Goal: Task Accomplishment & Management: Manage account settings

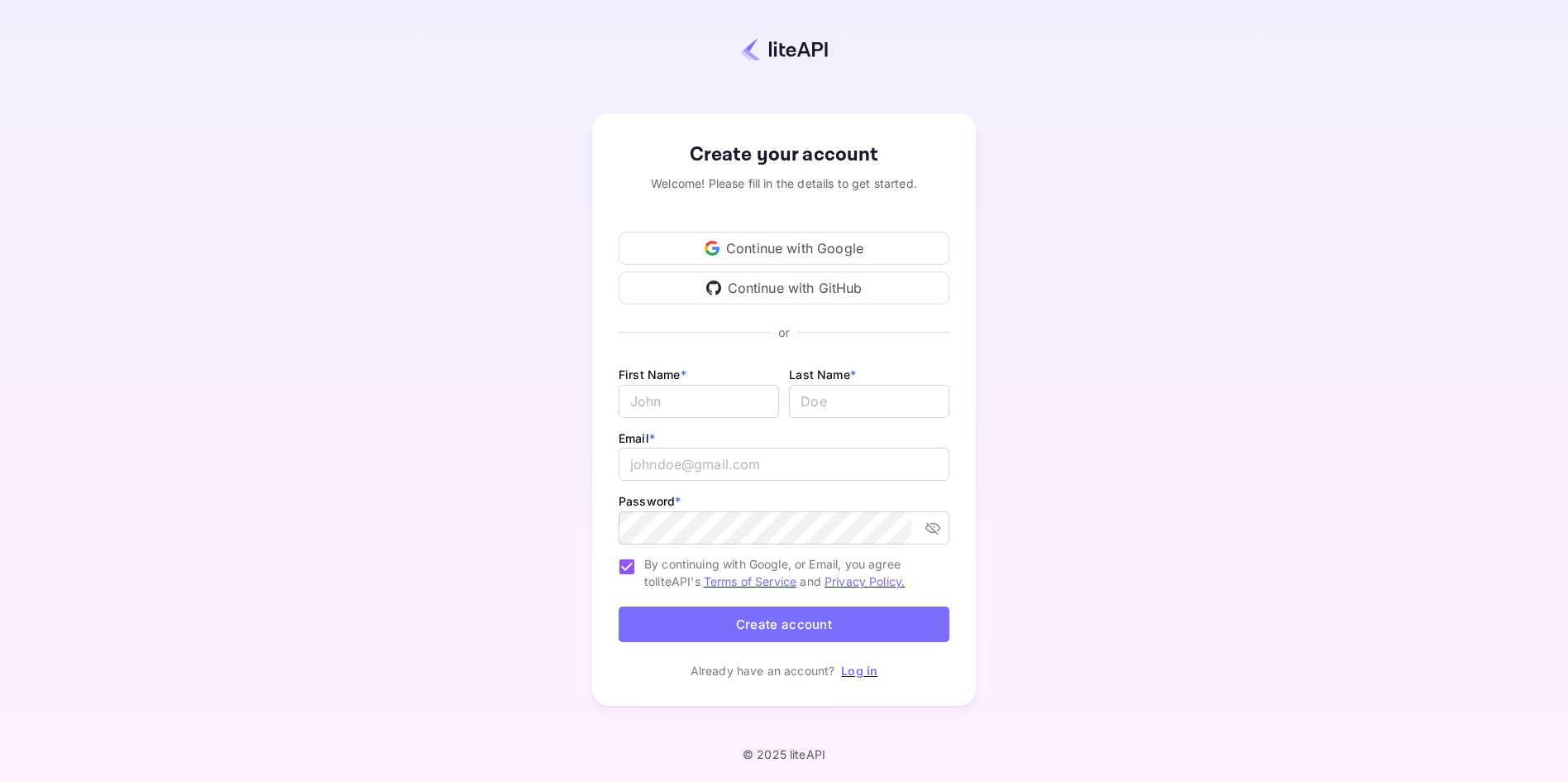
click at [751, 251] on div "Continue with Google" at bounding box center [784, 248] width 331 height 33
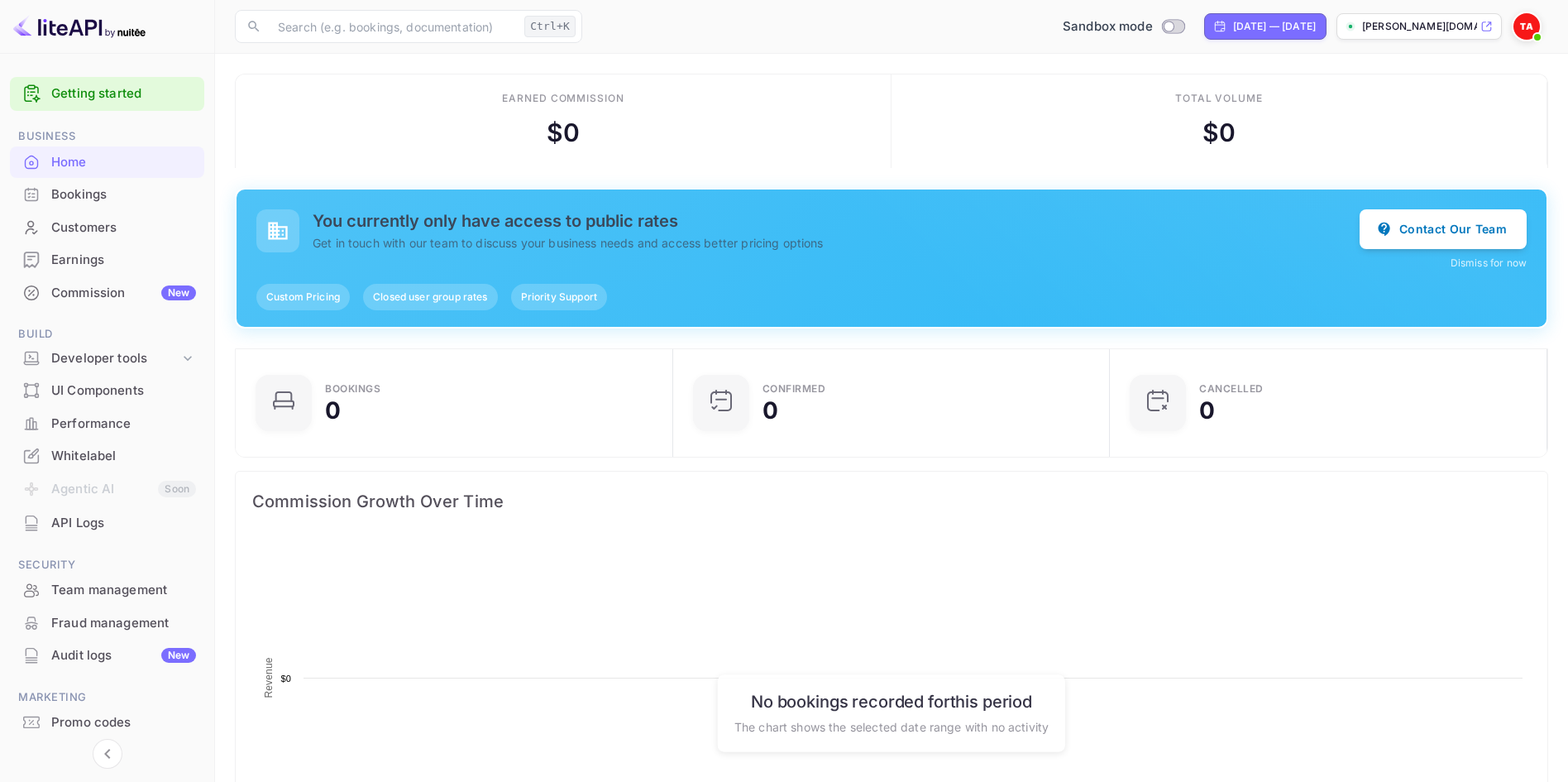
scroll to position [269, 427]
click at [133, 89] on link "Getting started" at bounding box center [123, 94] width 145 height 19
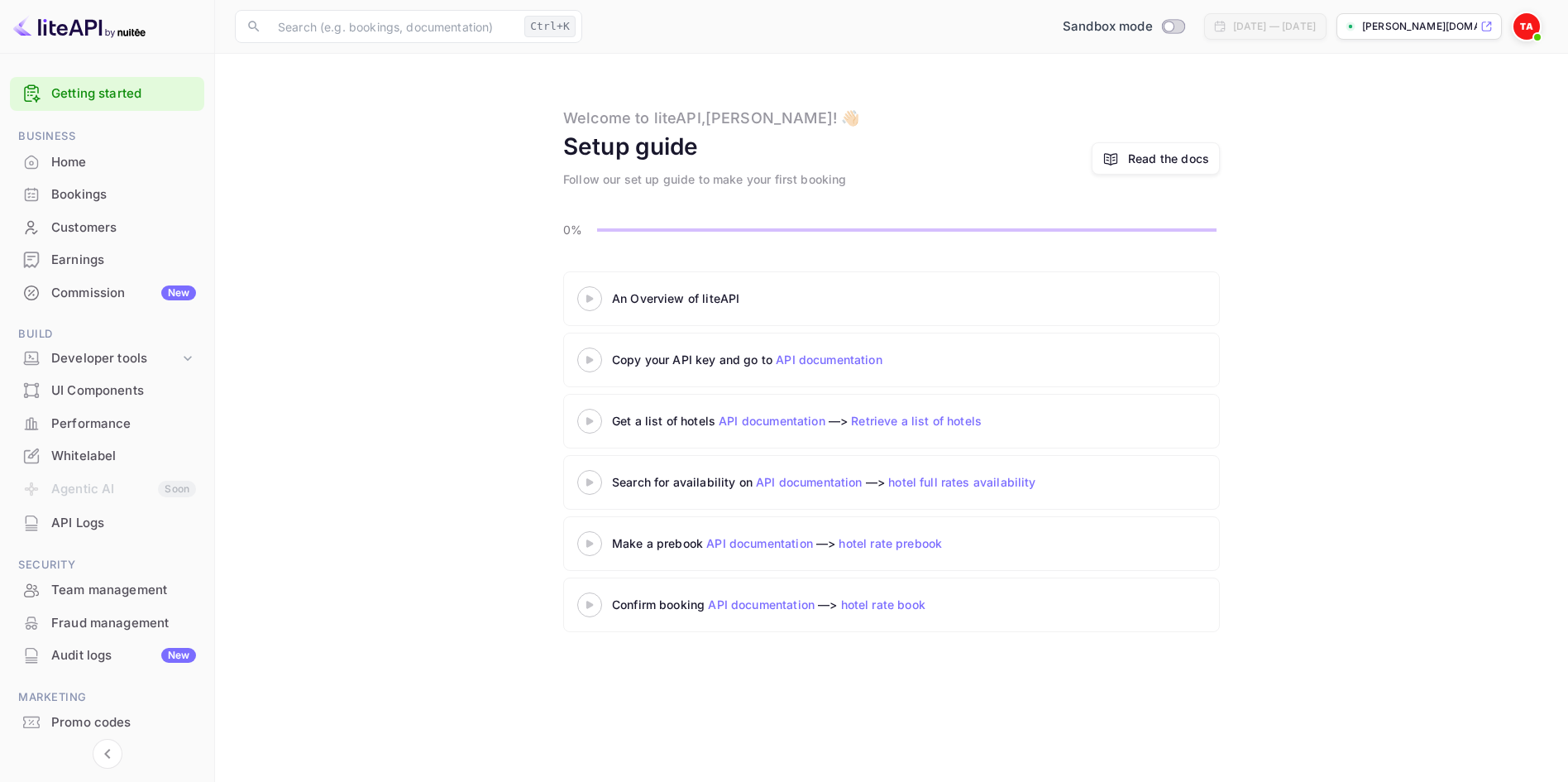
click at [837, 359] on link "API documentation" at bounding box center [830, 359] width 107 height 14
click at [108, 159] on div "Home" at bounding box center [123, 162] width 145 height 19
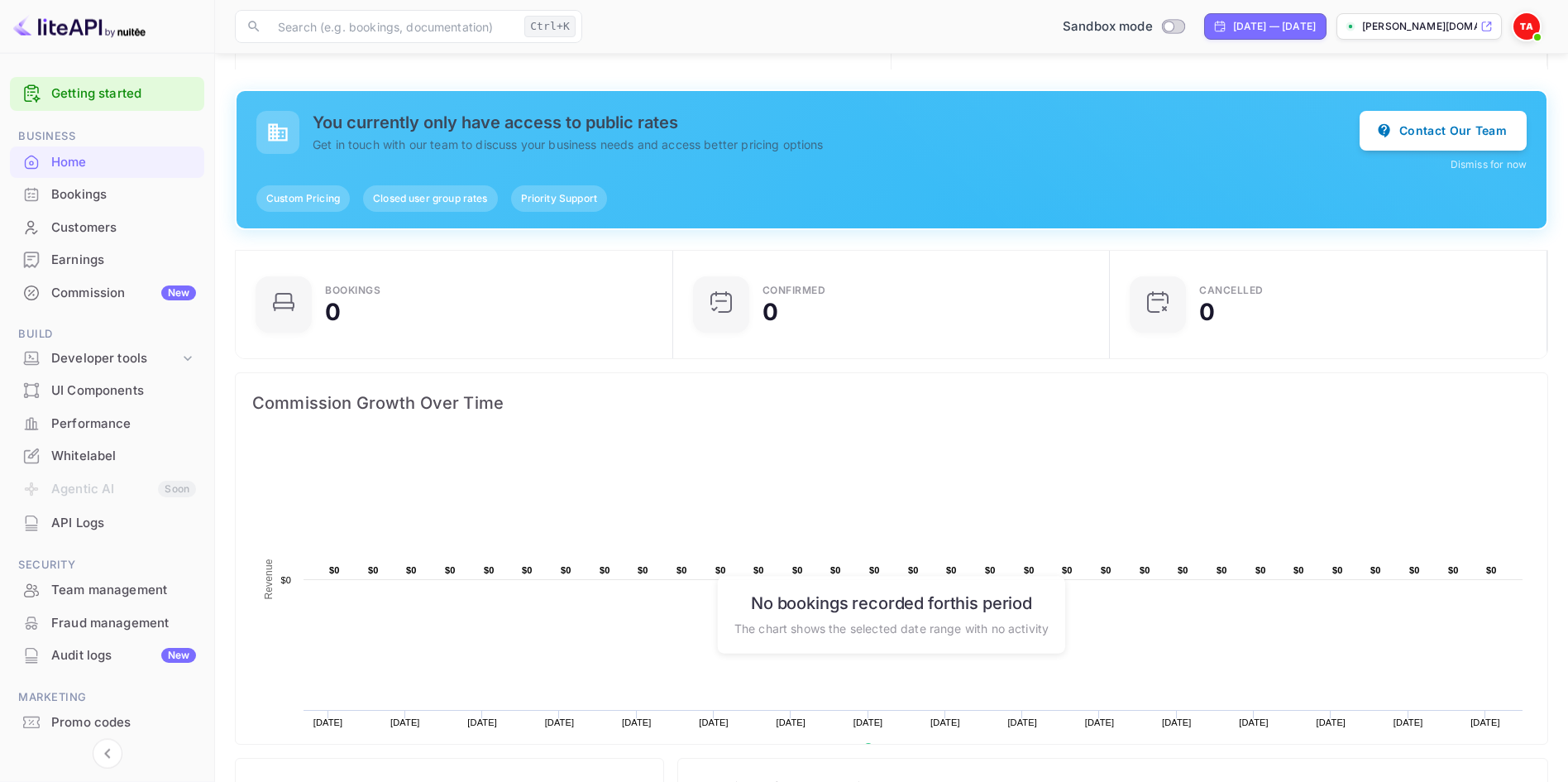
scroll to position [94, 0]
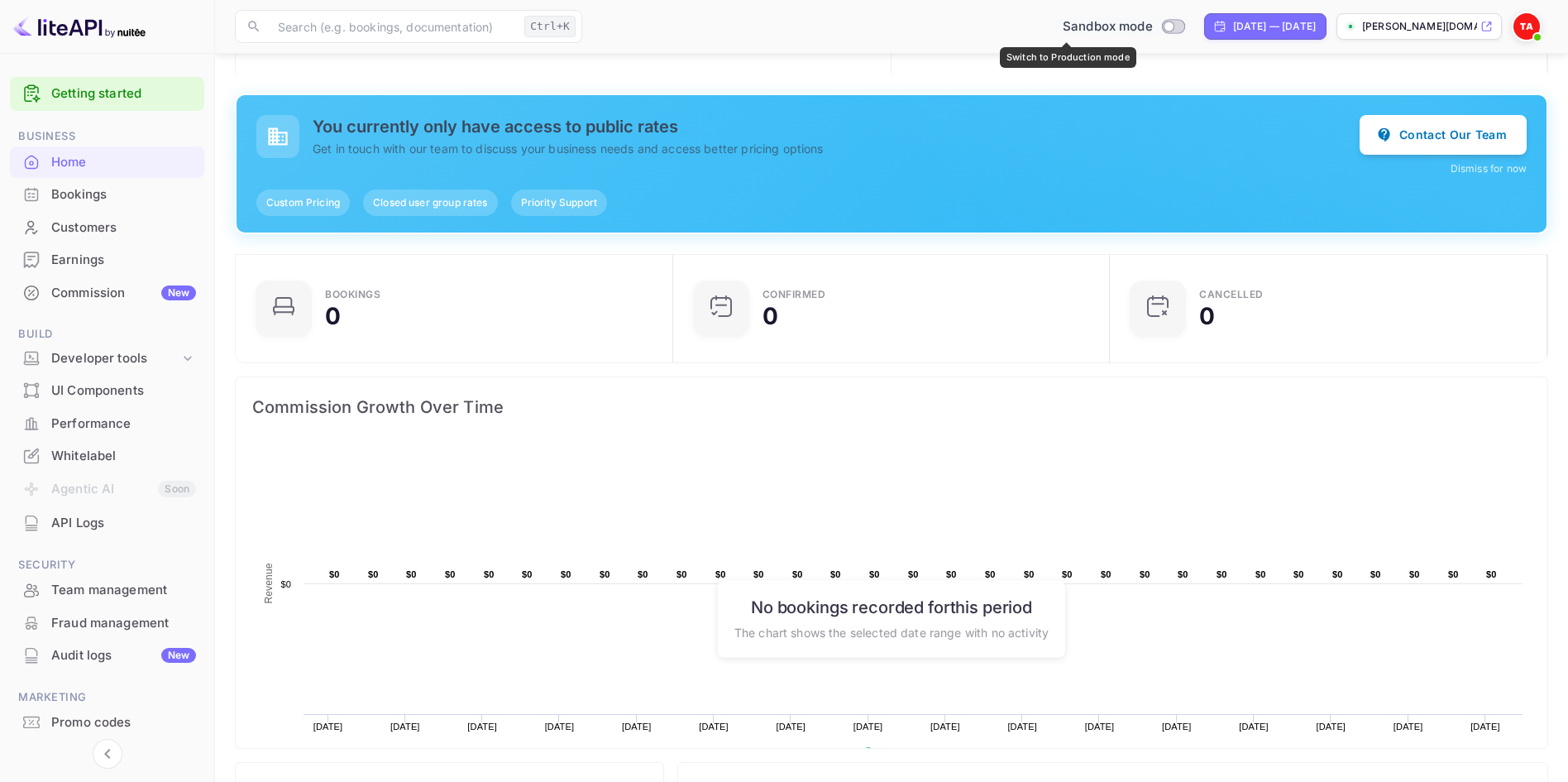
click at [1152, 30] on input "Switch to Production mode" at bounding box center [1169, 26] width 33 height 11
checkbox input "false"
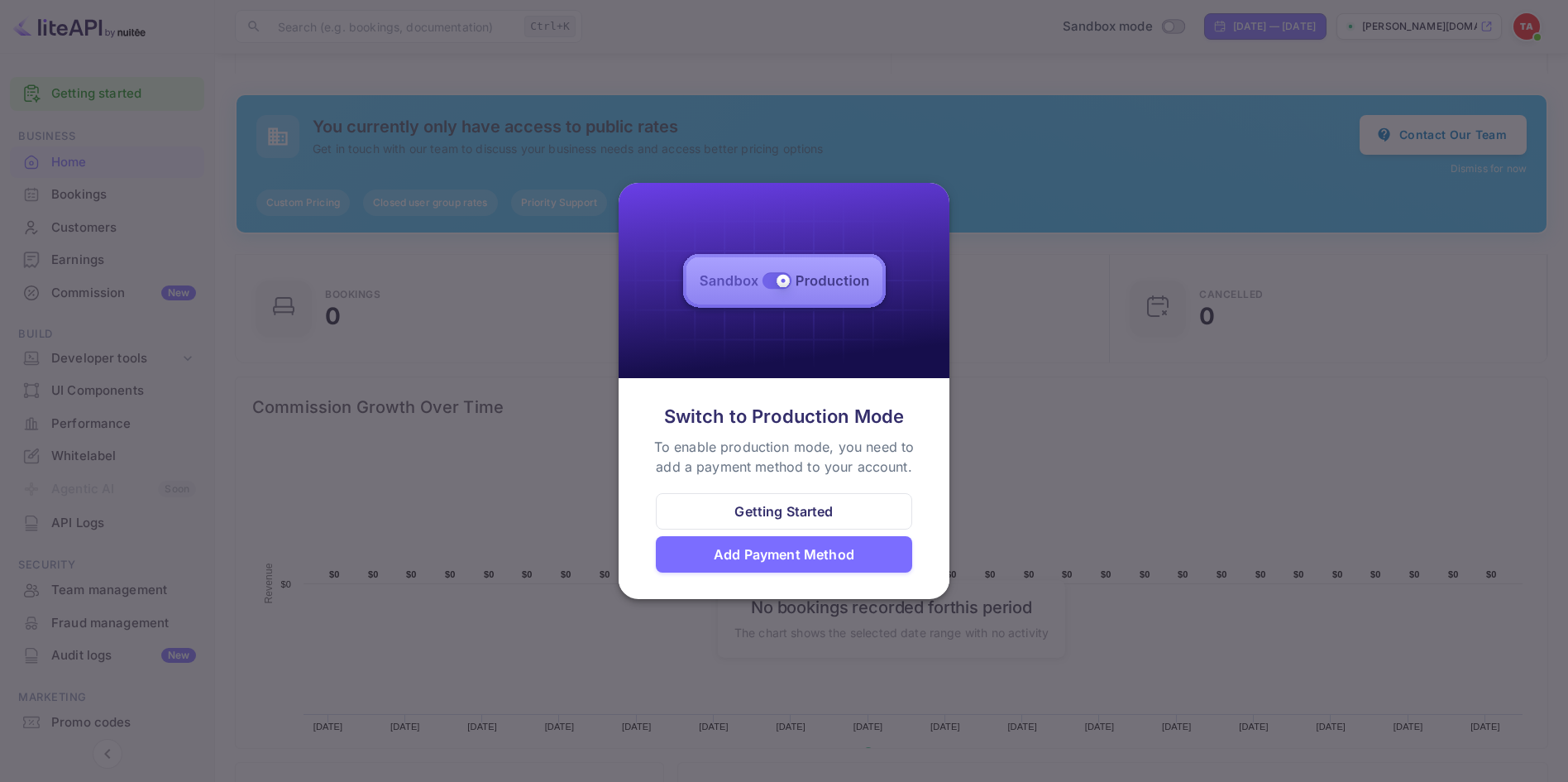
click at [1038, 355] on div at bounding box center [784, 391] width 1568 height 782
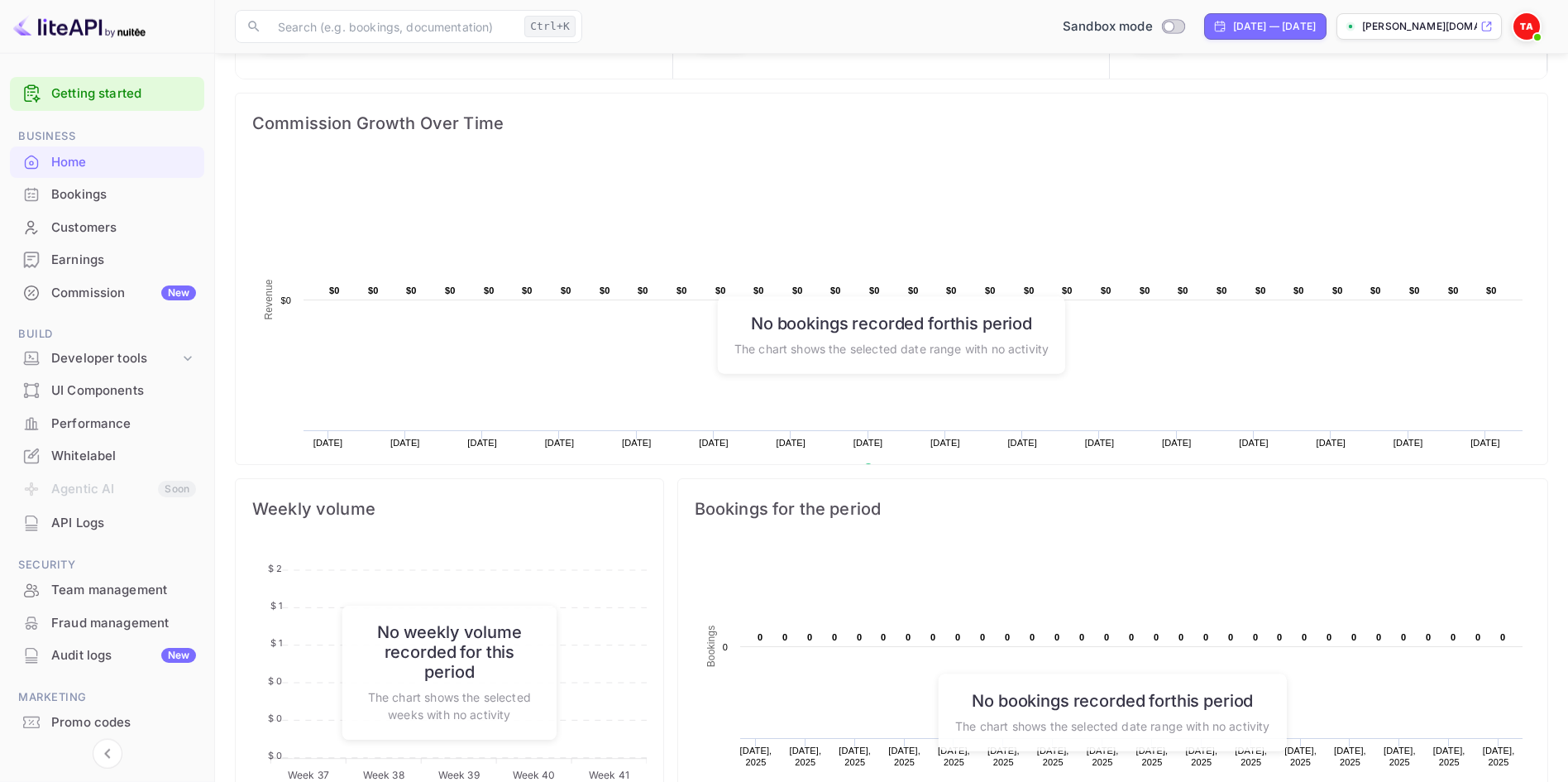
scroll to position [377, 0]
click at [109, 359] on div "Developer tools" at bounding box center [114, 358] width 128 height 19
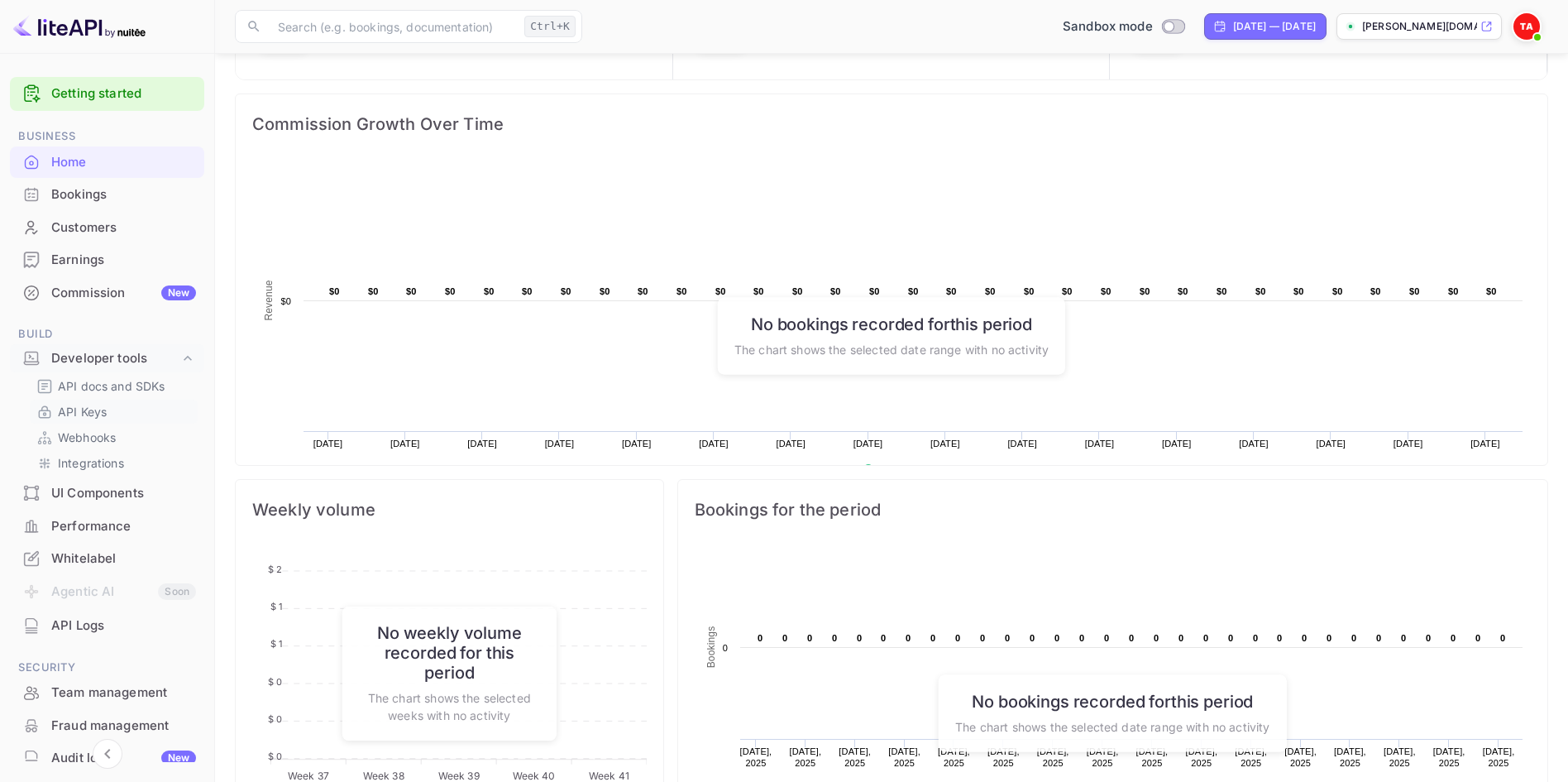
click at [105, 409] on p "API Keys" at bounding box center [82, 411] width 48 height 18
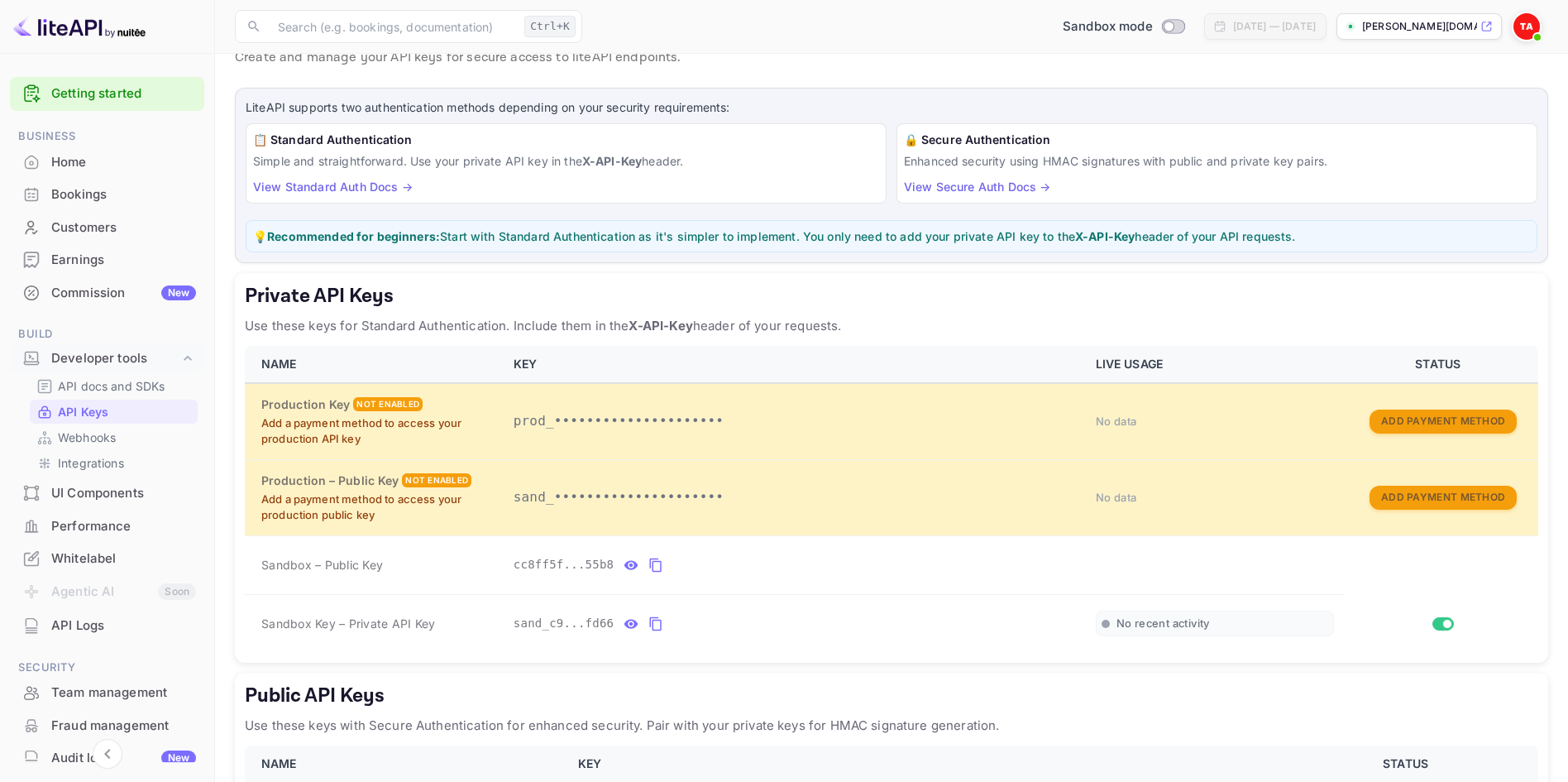
scroll to position [94, 0]
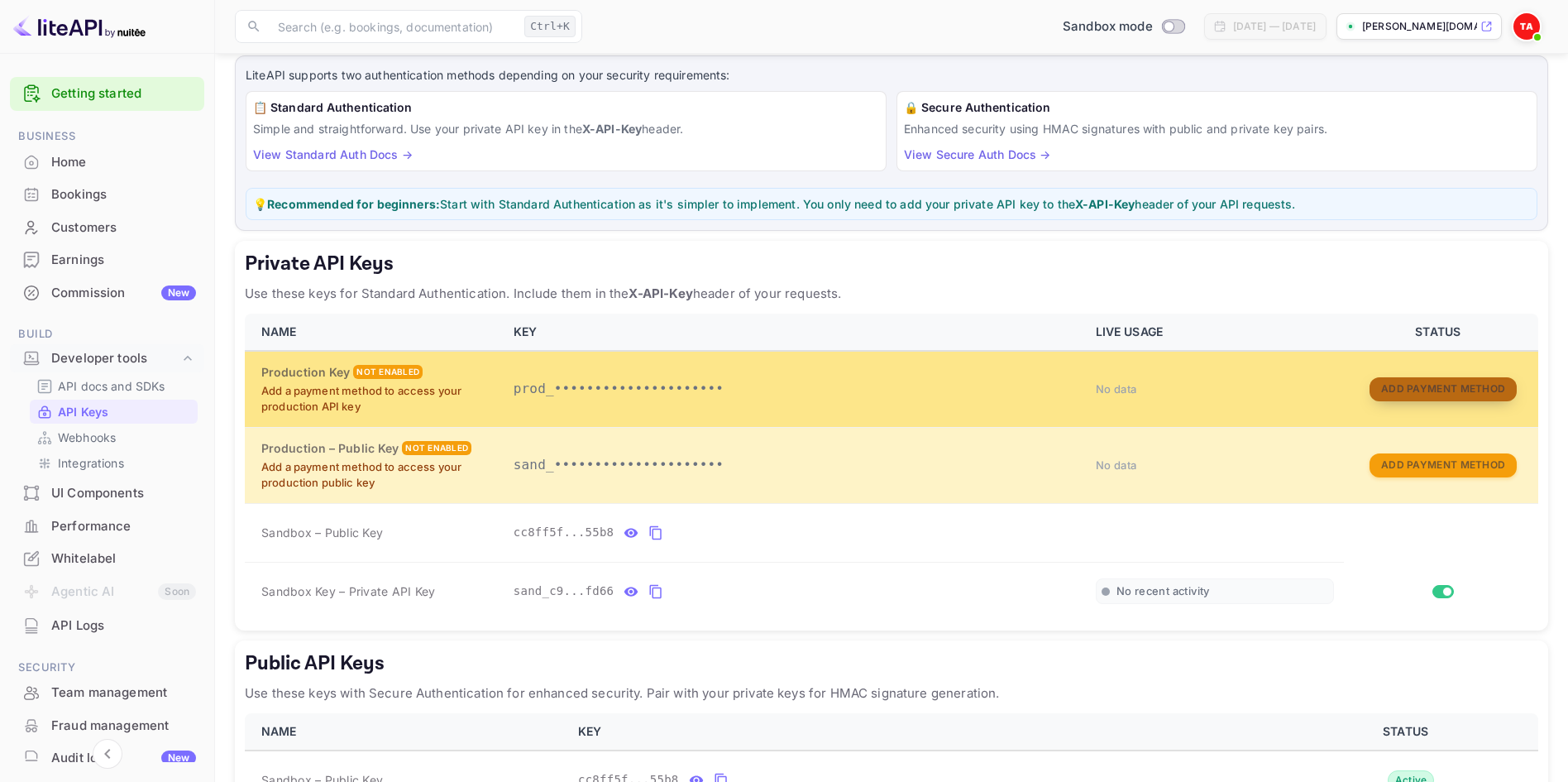
click at [1419, 389] on button "Add Payment Method" at bounding box center [1443, 388] width 147 height 24
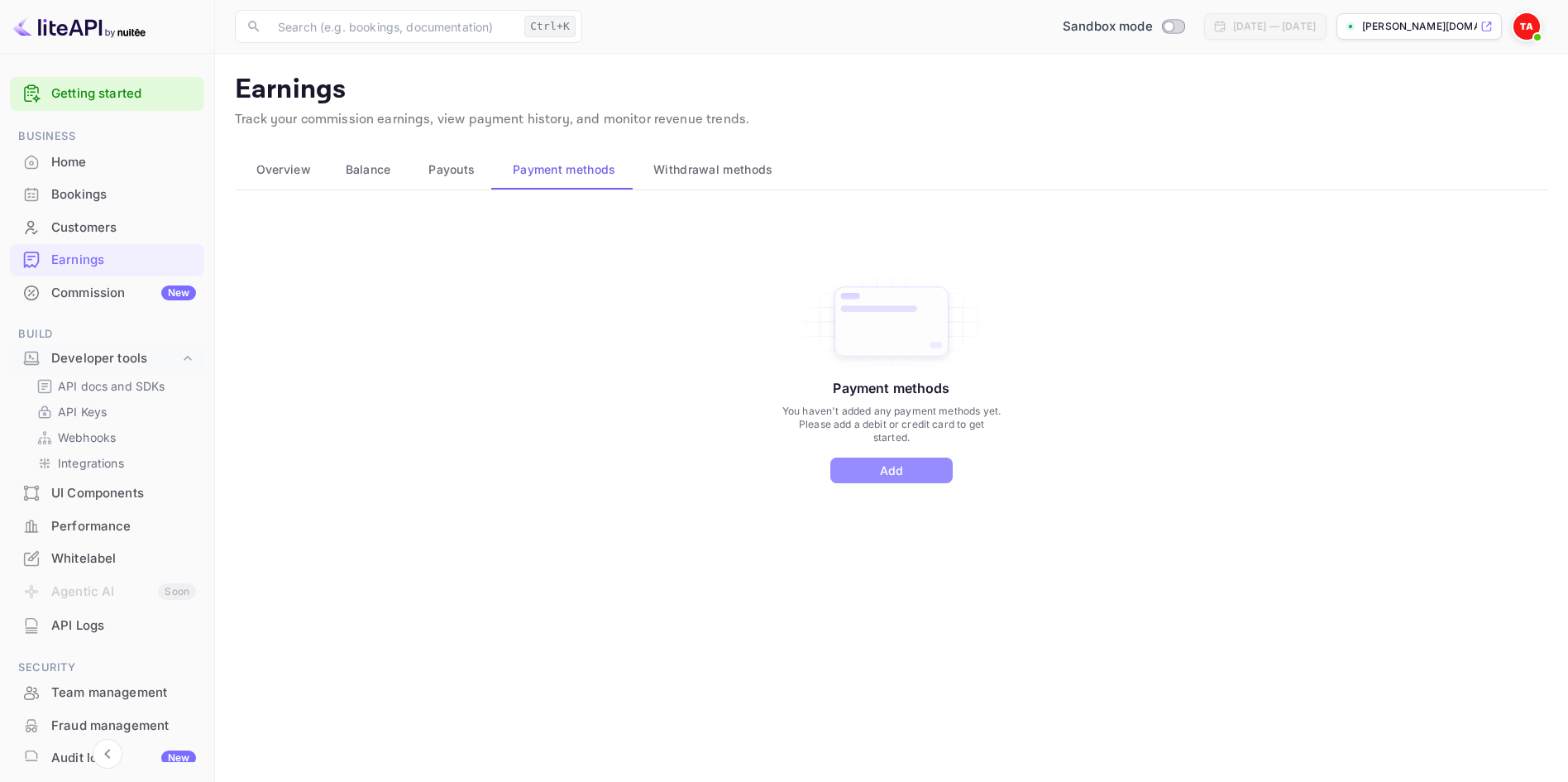
click at [868, 464] on button "Add" at bounding box center [891, 470] width 123 height 26
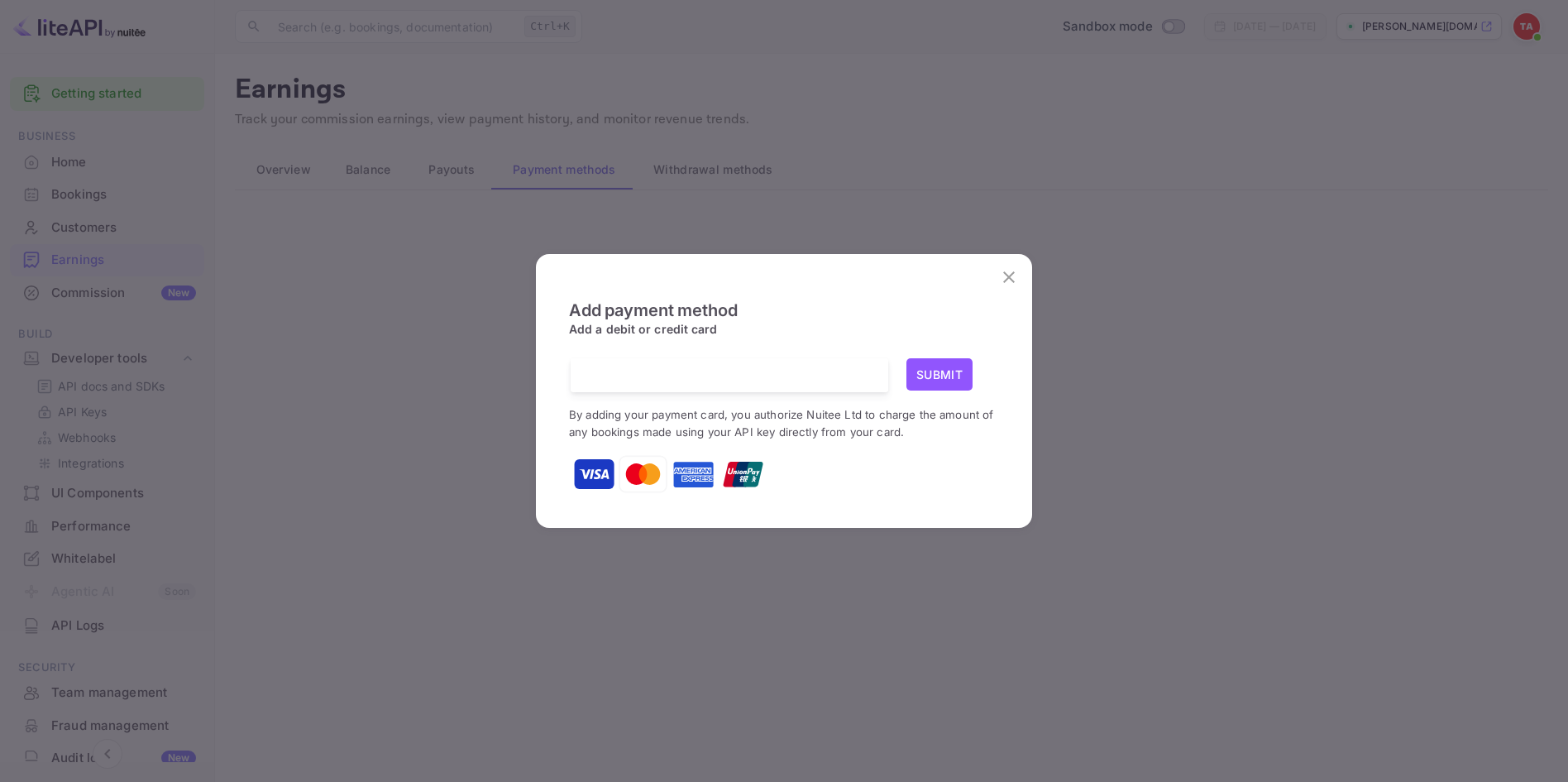
click at [1003, 276] on icon "close" at bounding box center [1009, 277] width 20 height 20
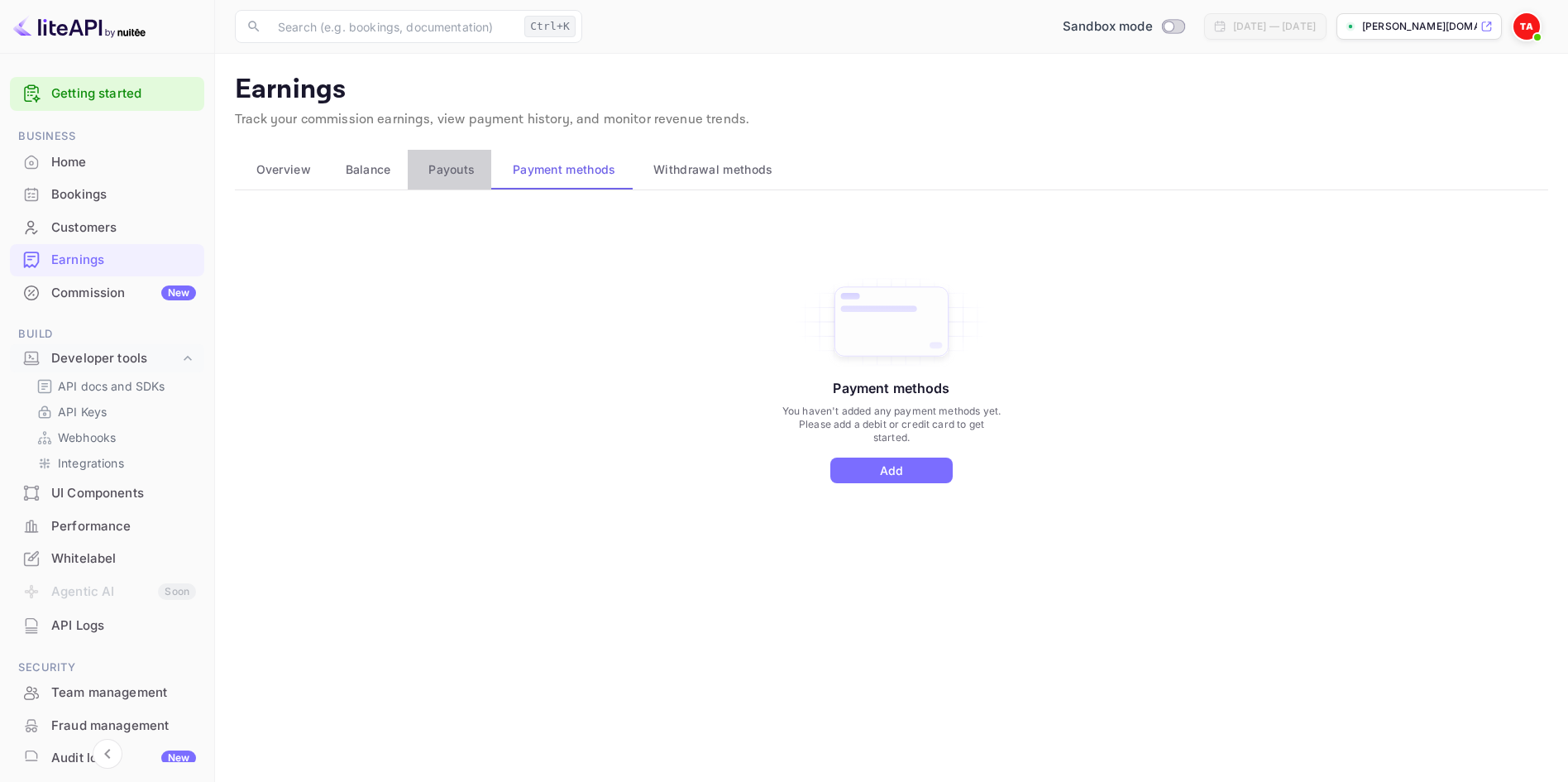
click at [462, 164] on span "Payouts" at bounding box center [451, 170] width 46 height 20
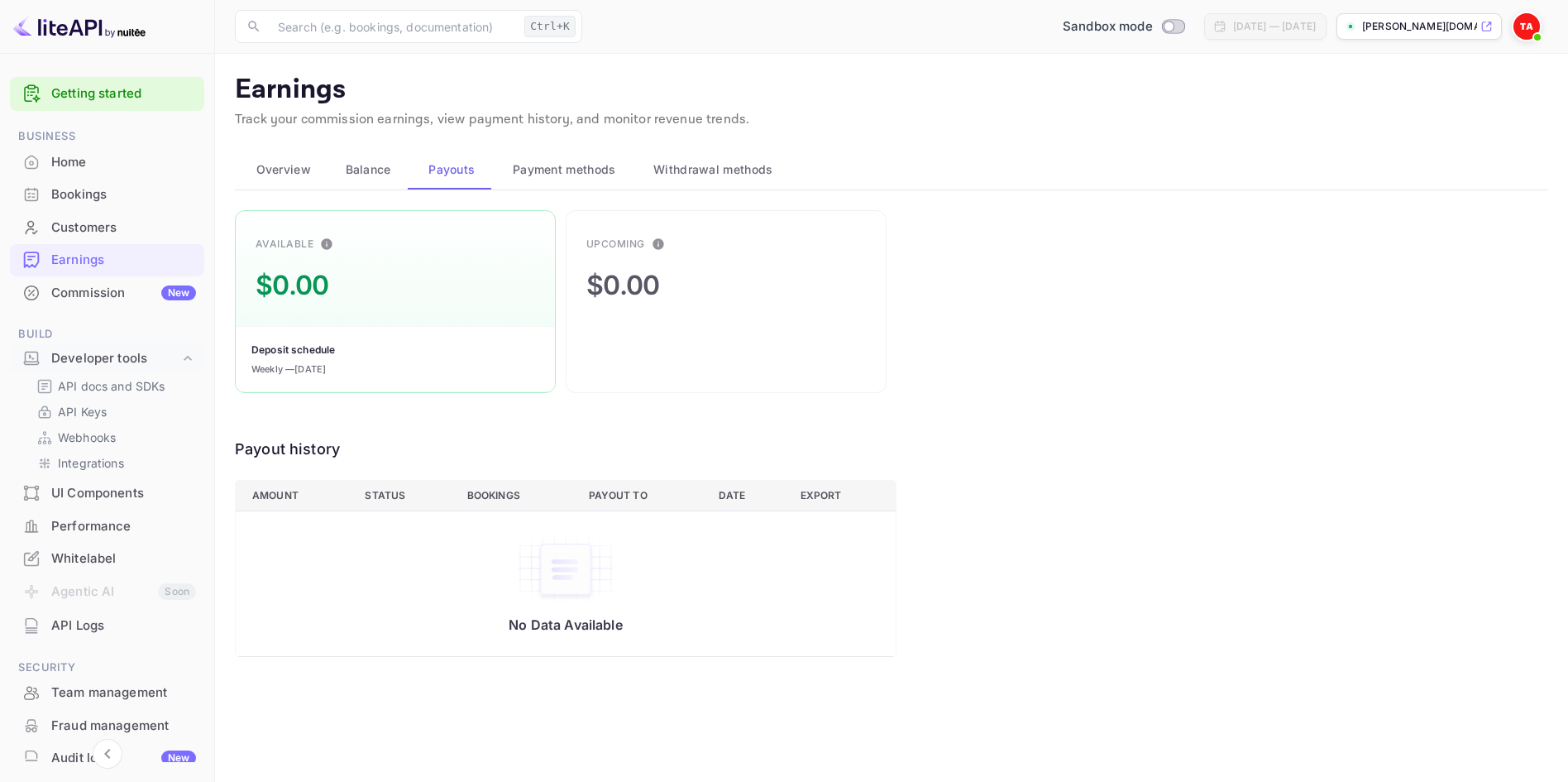
click at [332, 178] on button "Balance" at bounding box center [366, 170] width 84 height 40
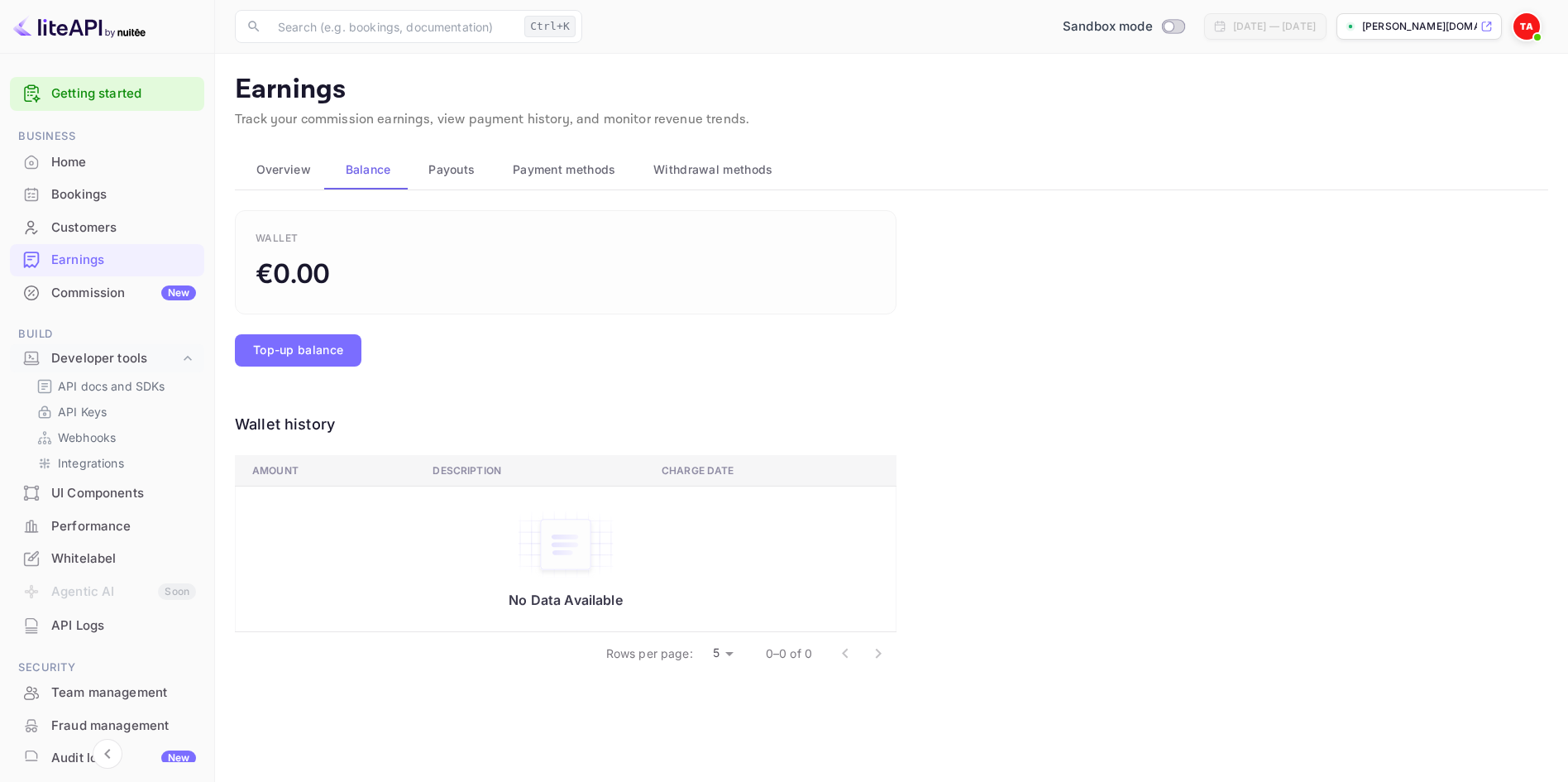
click at [307, 179] on span "Overview" at bounding box center [283, 170] width 54 height 20
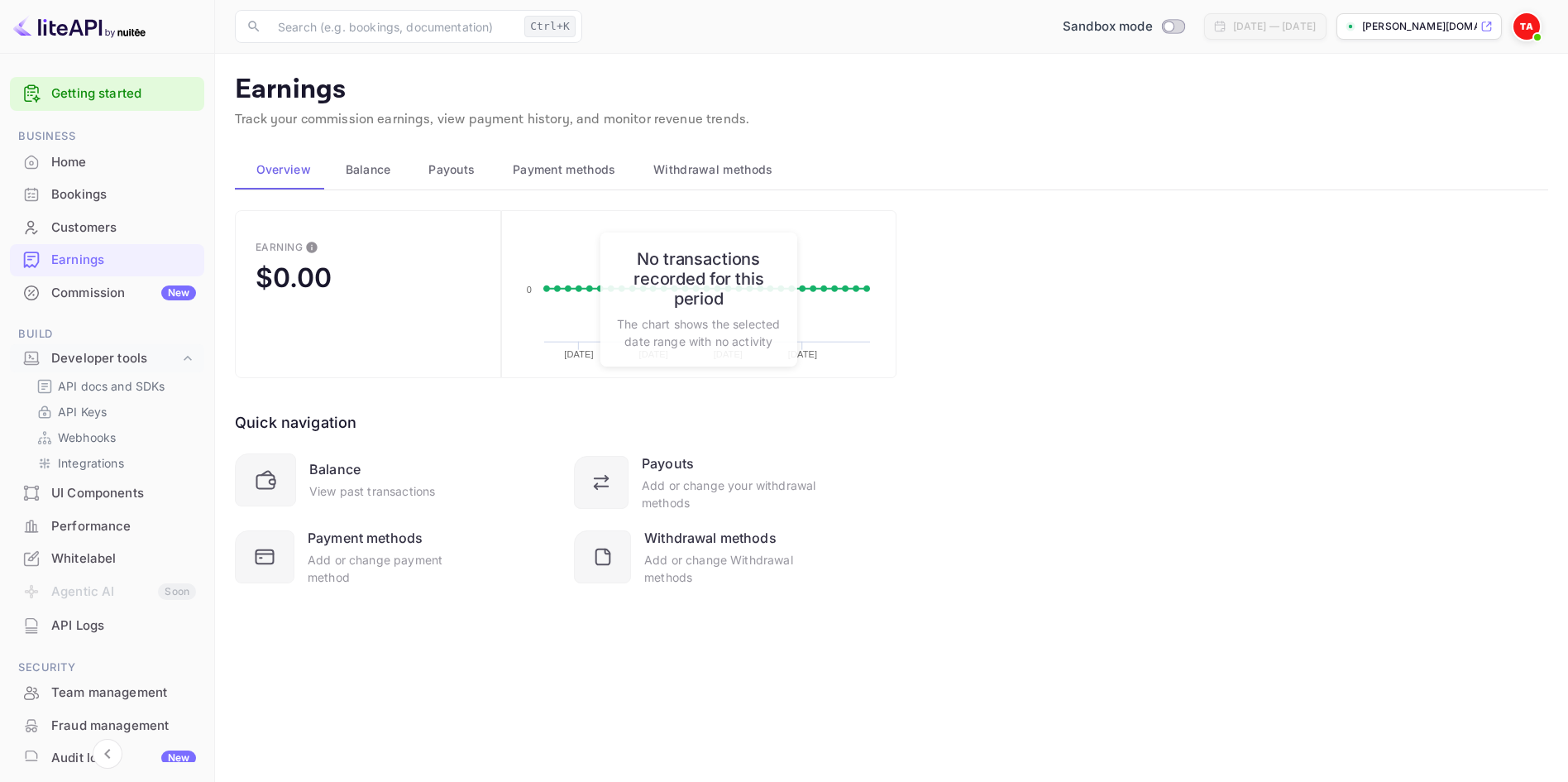
click at [114, 297] on div "Commission New" at bounding box center [123, 293] width 145 height 19
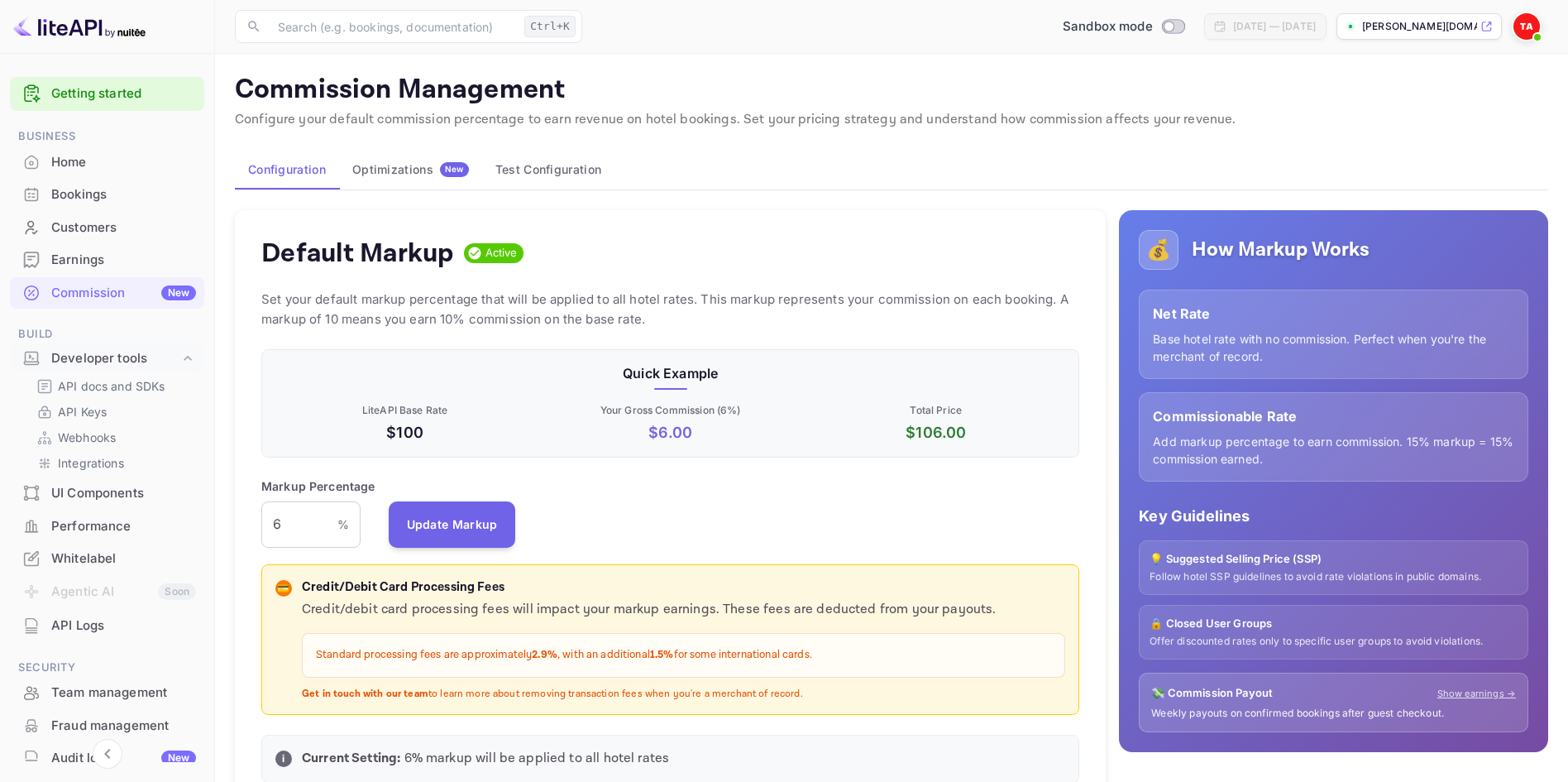
scroll to position [293, 819]
click at [1533, 26] on img at bounding box center [1527, 27] width 27 height 27
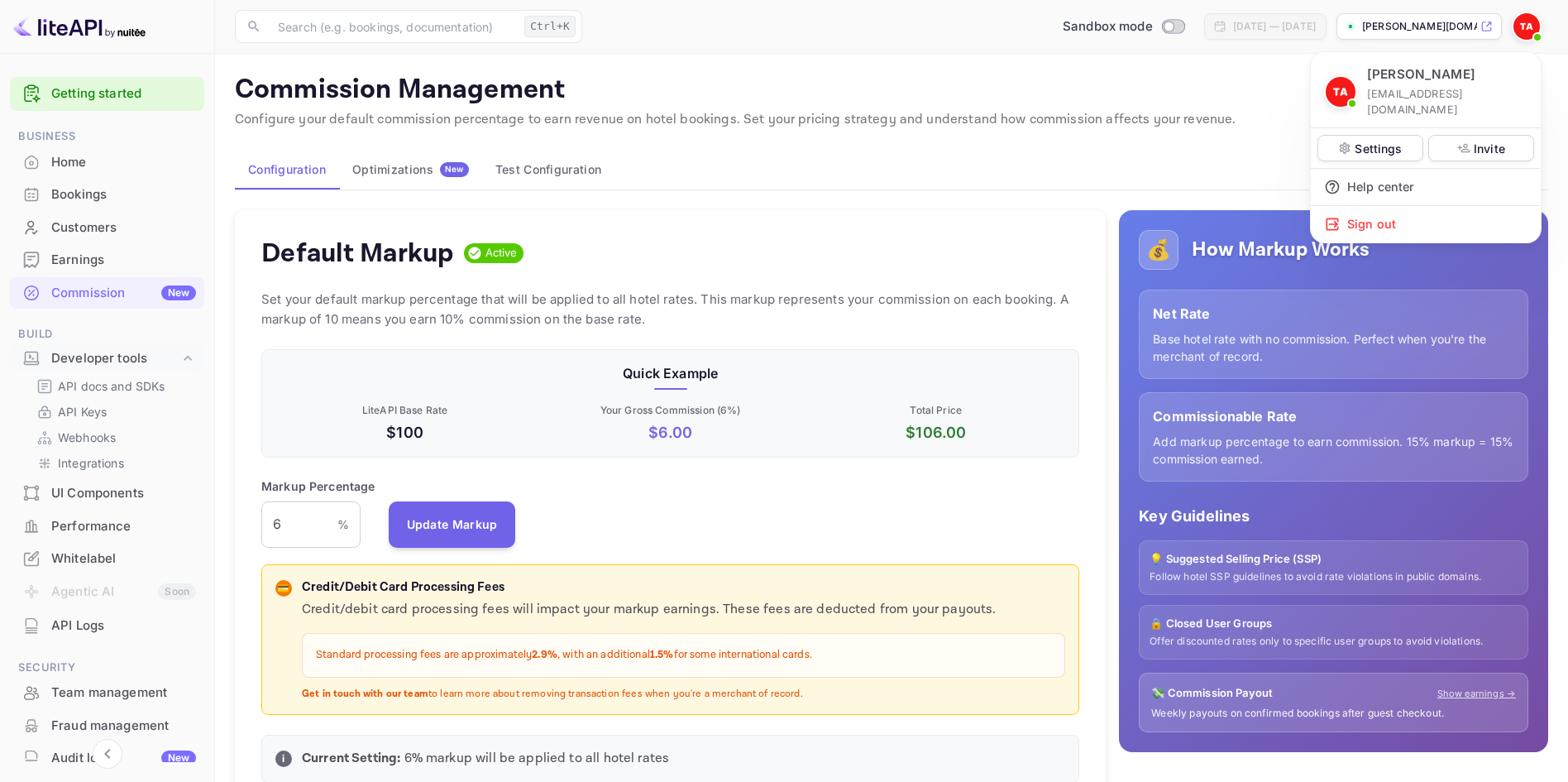
click at [1533, 26] on div at bounding box center [784, 391] width 1568 height 782
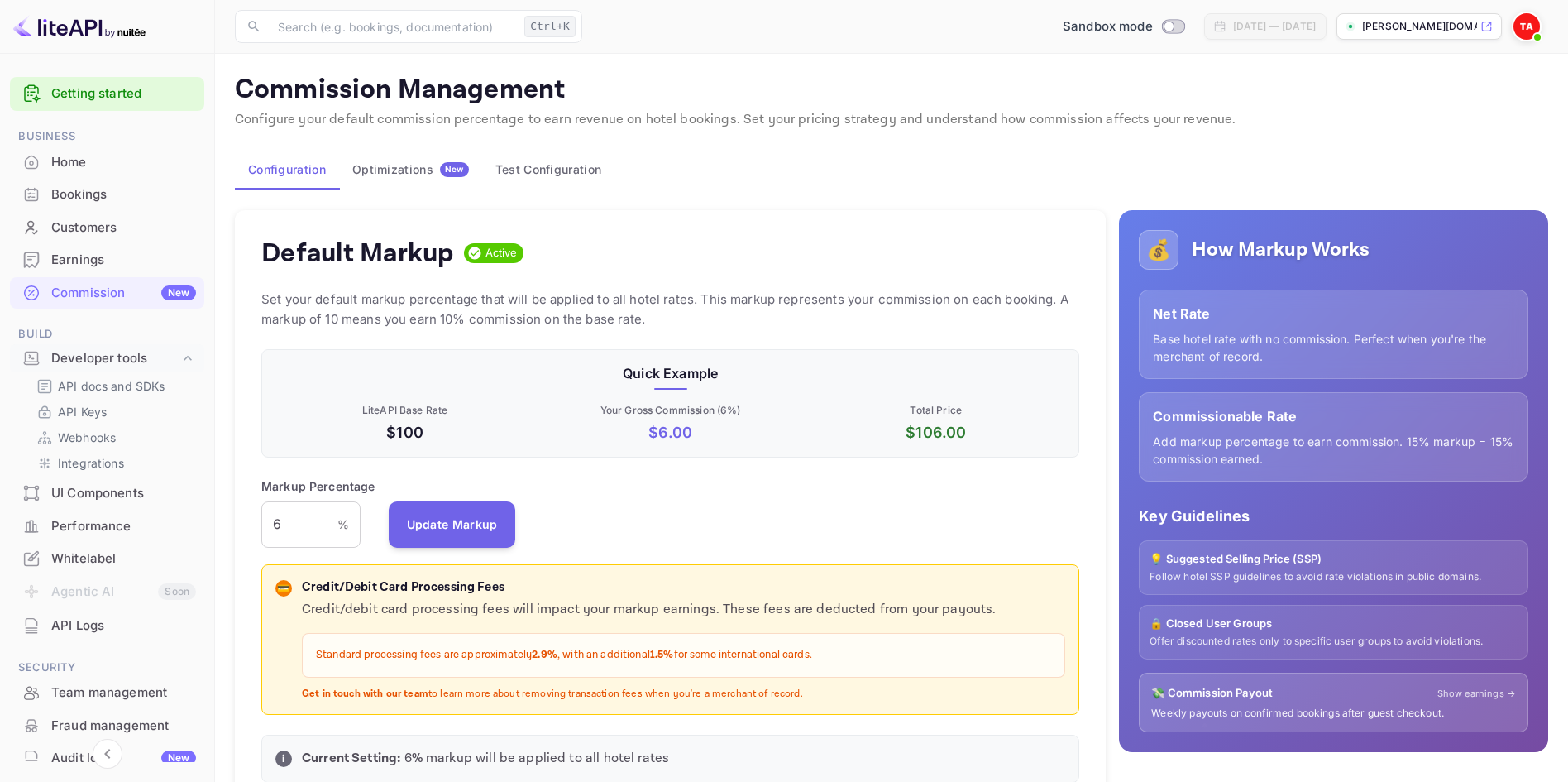
click at [810, 124] on p "Configure your default commission percentage to earn revenue on hotel bookings.…" at bounding box center [891, 120] width 1313 height 20
click at [105, 89] on link "Getting started" at bounding box center [123, 94] width 145 height 19
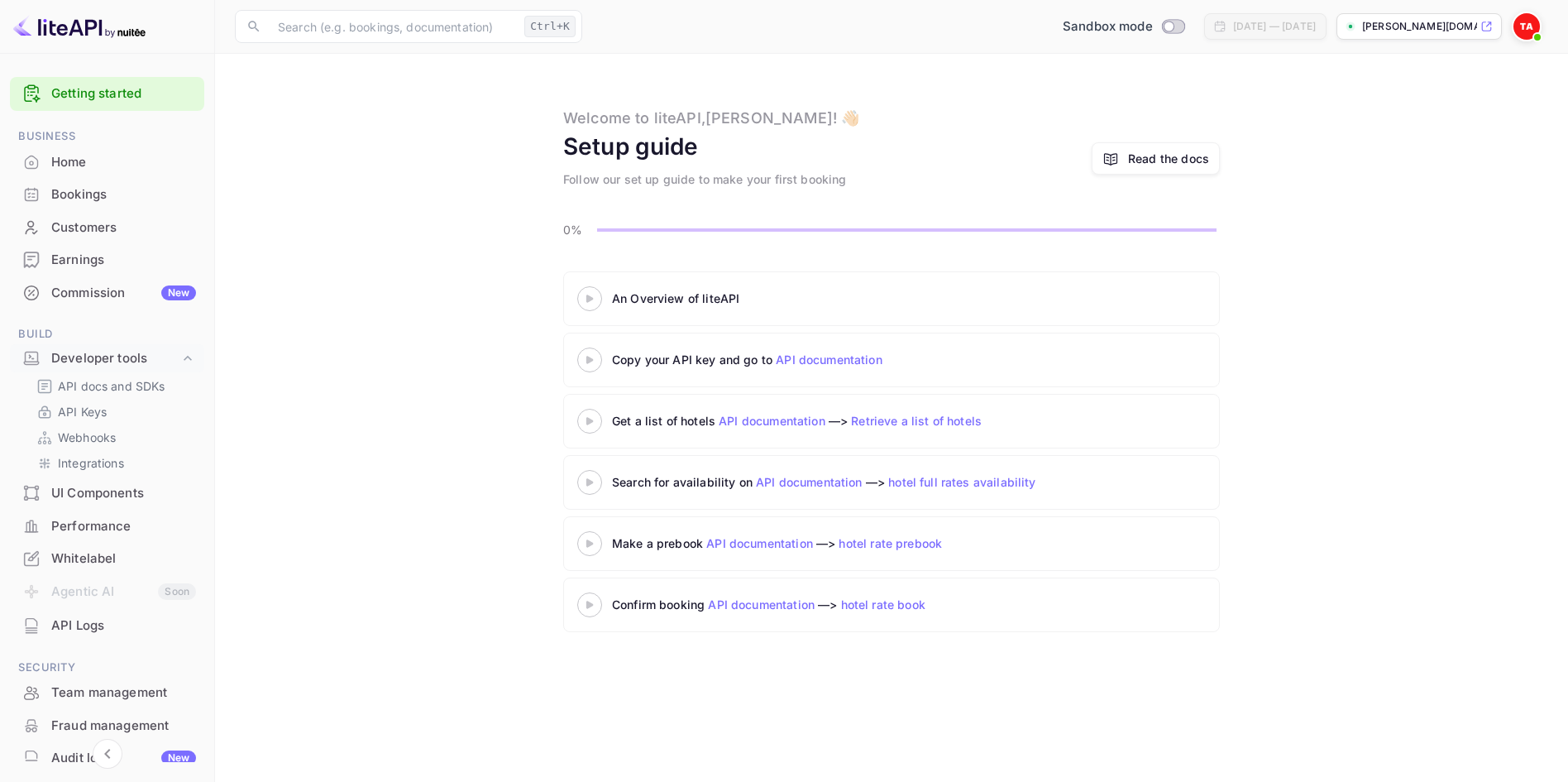
click at [600, 361] on icon at bounding box center [589, 360] width 58 height 8
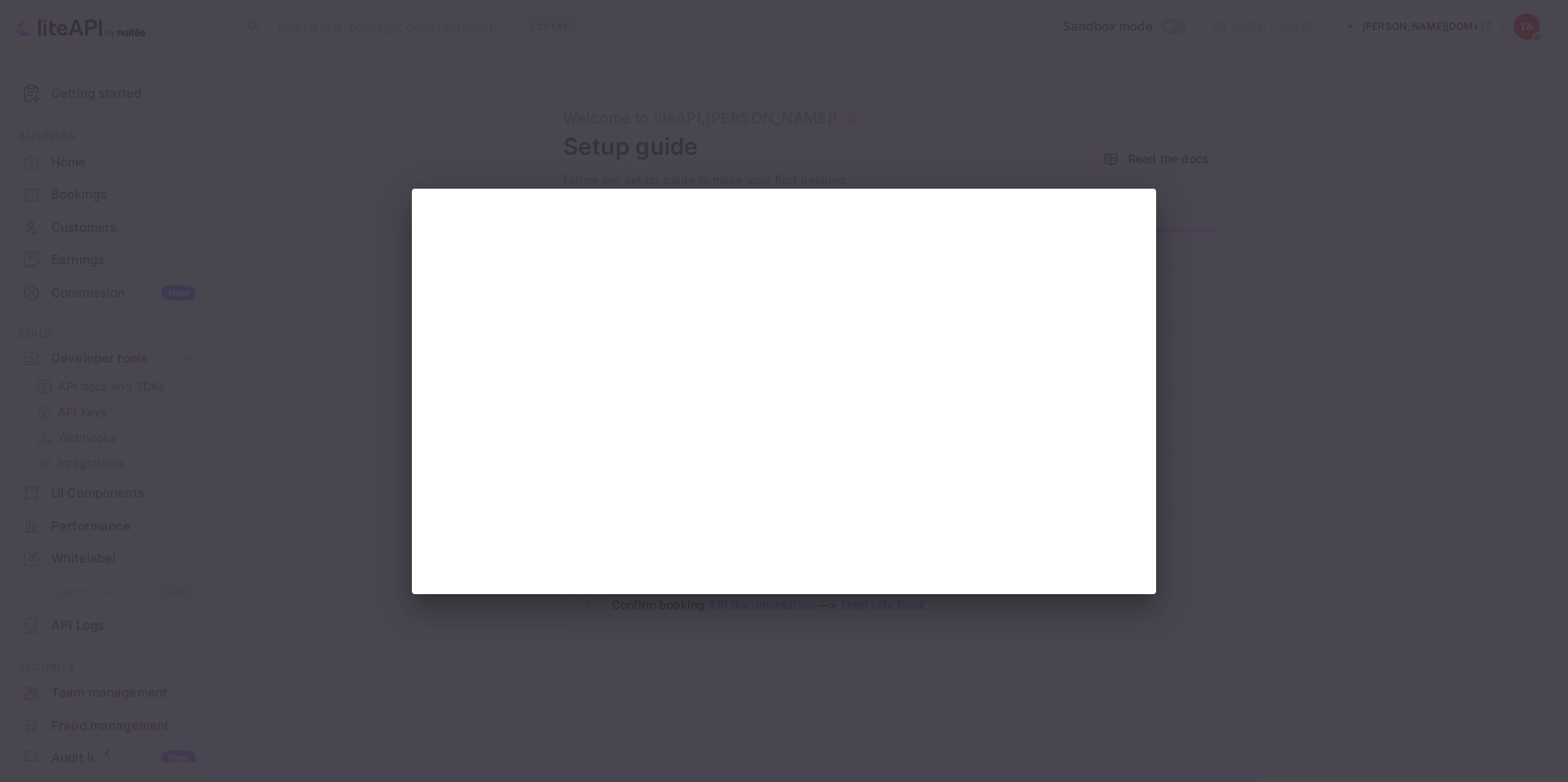
click at [1307, 473] on div at bounding box center [784, 391] width 1568 height 782
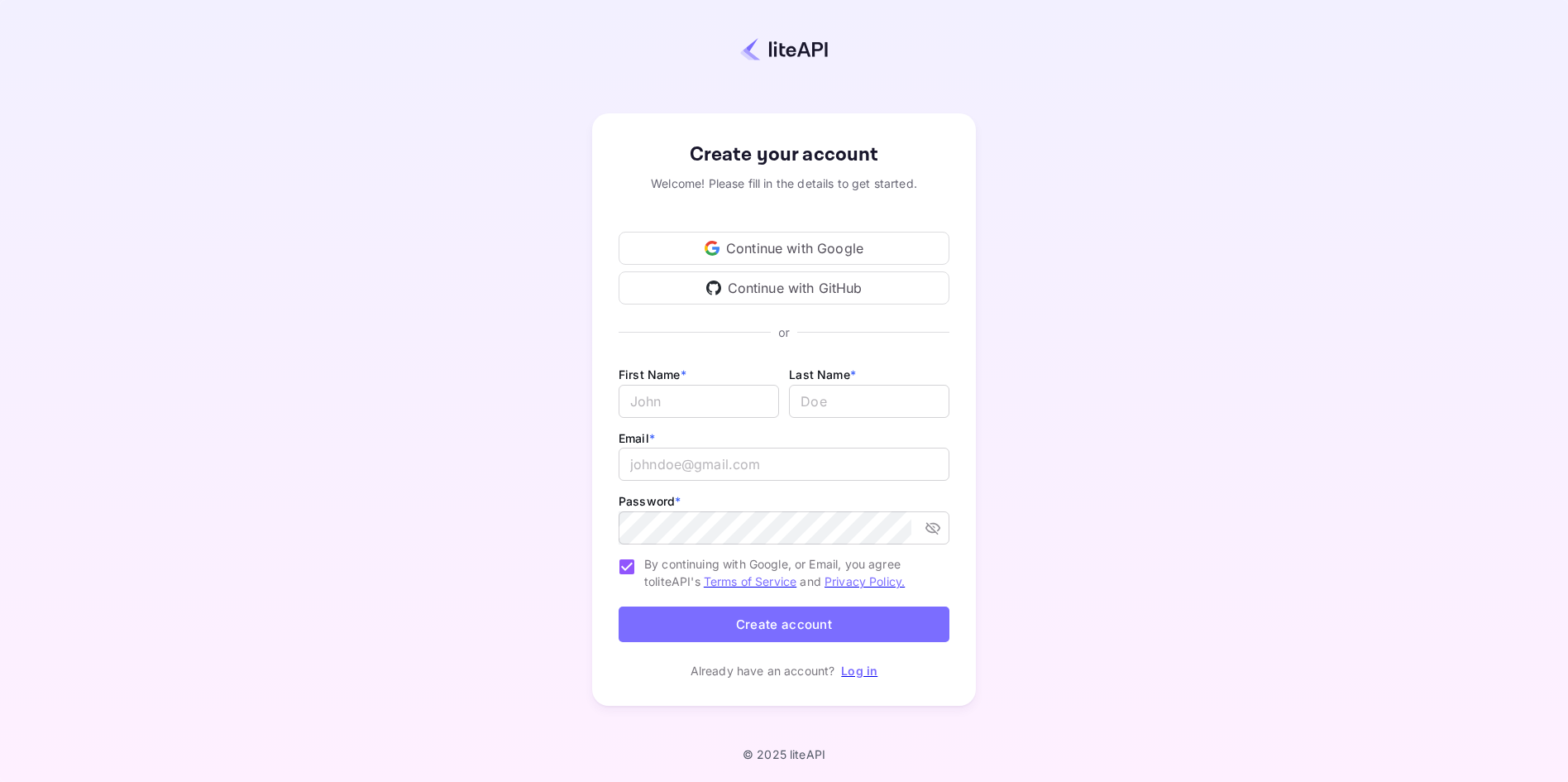
click at [762, 250] on div "Continue with Google" at bounding box center [784, 248] width 331 height 33
click at [765, 244] on div "Continue with Google" at bounding box center [784, 248] width 331 height 33
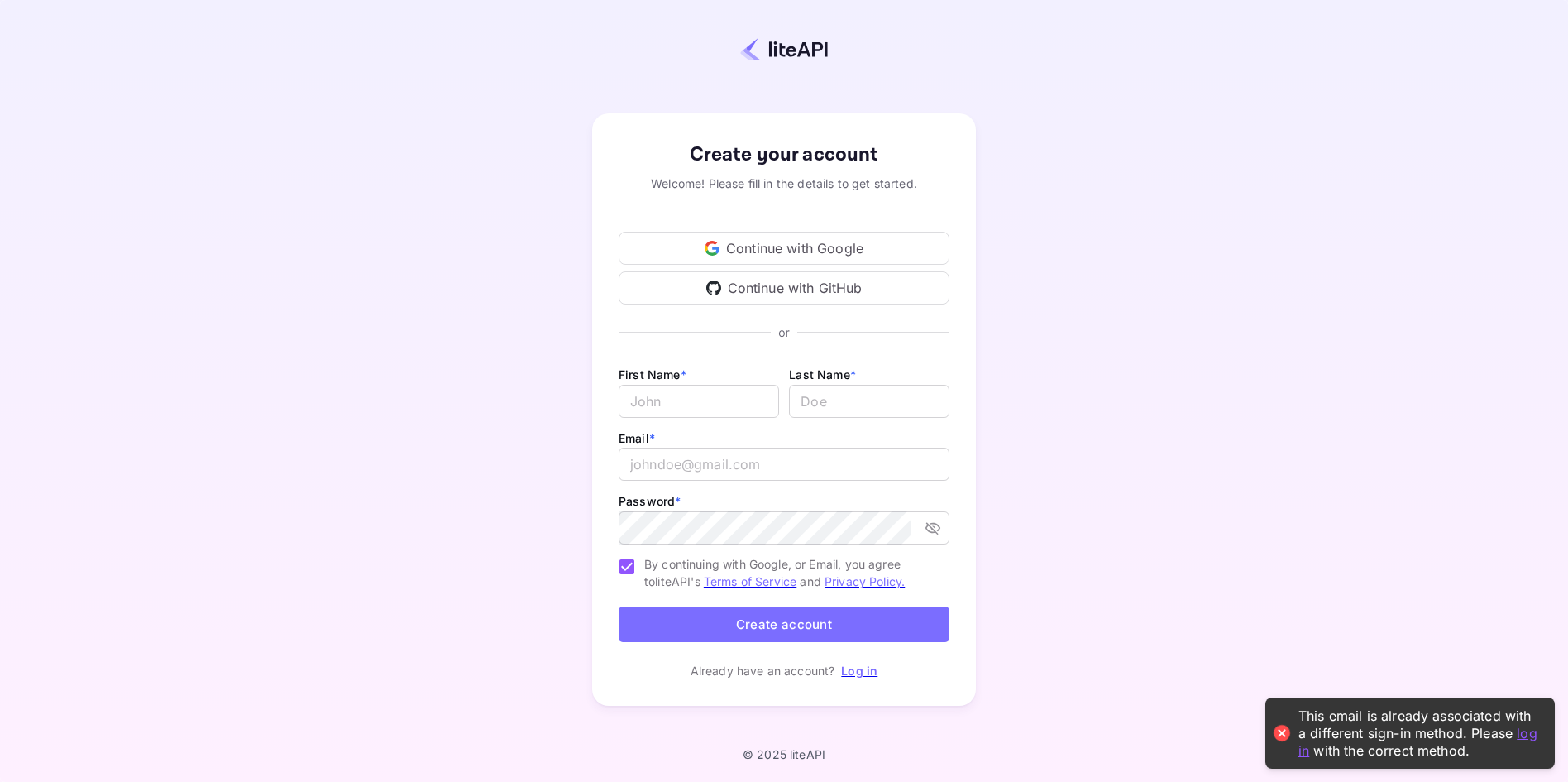
click at [1527, 732] on link "log in" at bounding box center [1418, 740] width 239 height 34
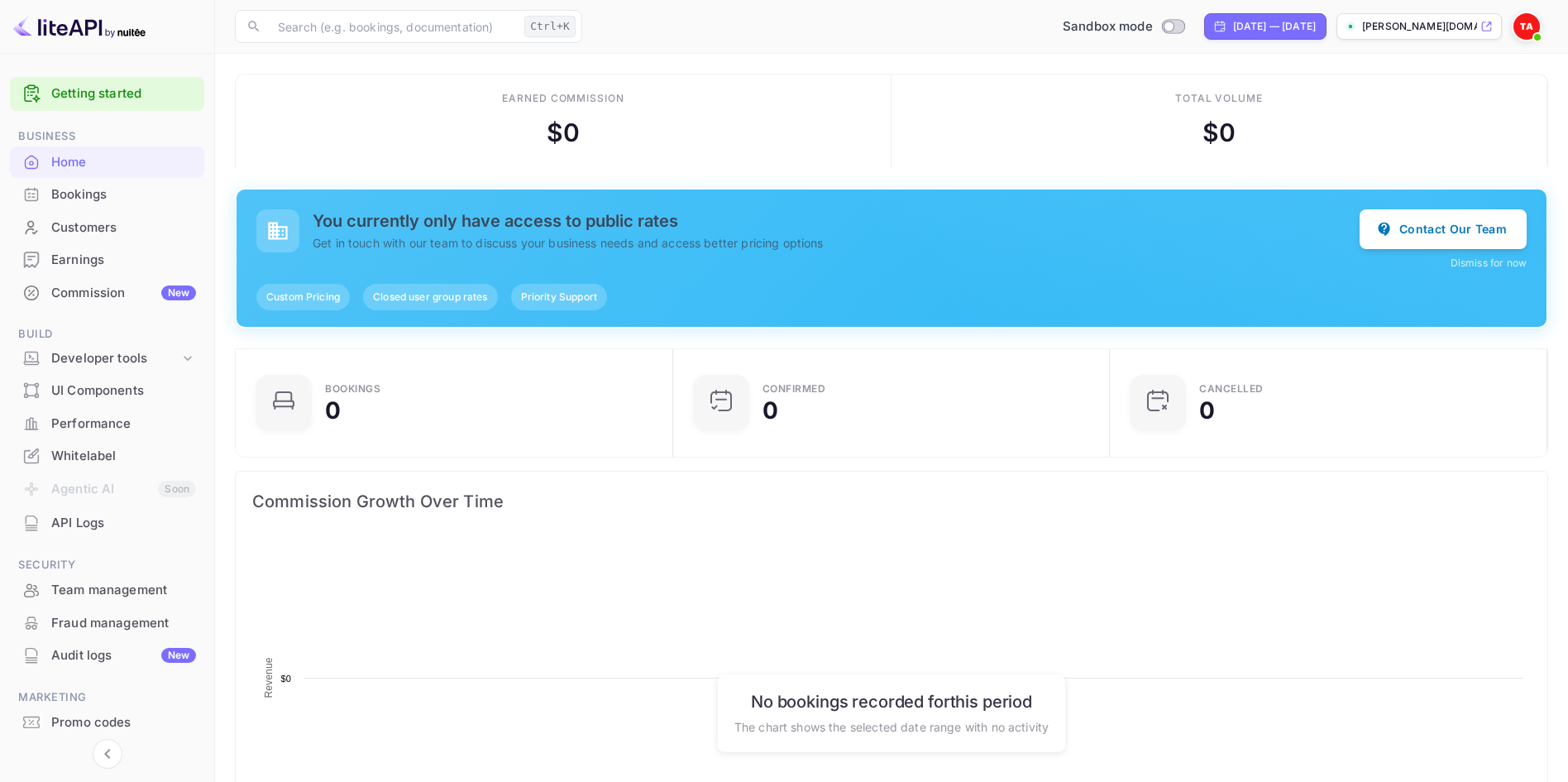
scroll to position [269, 427]
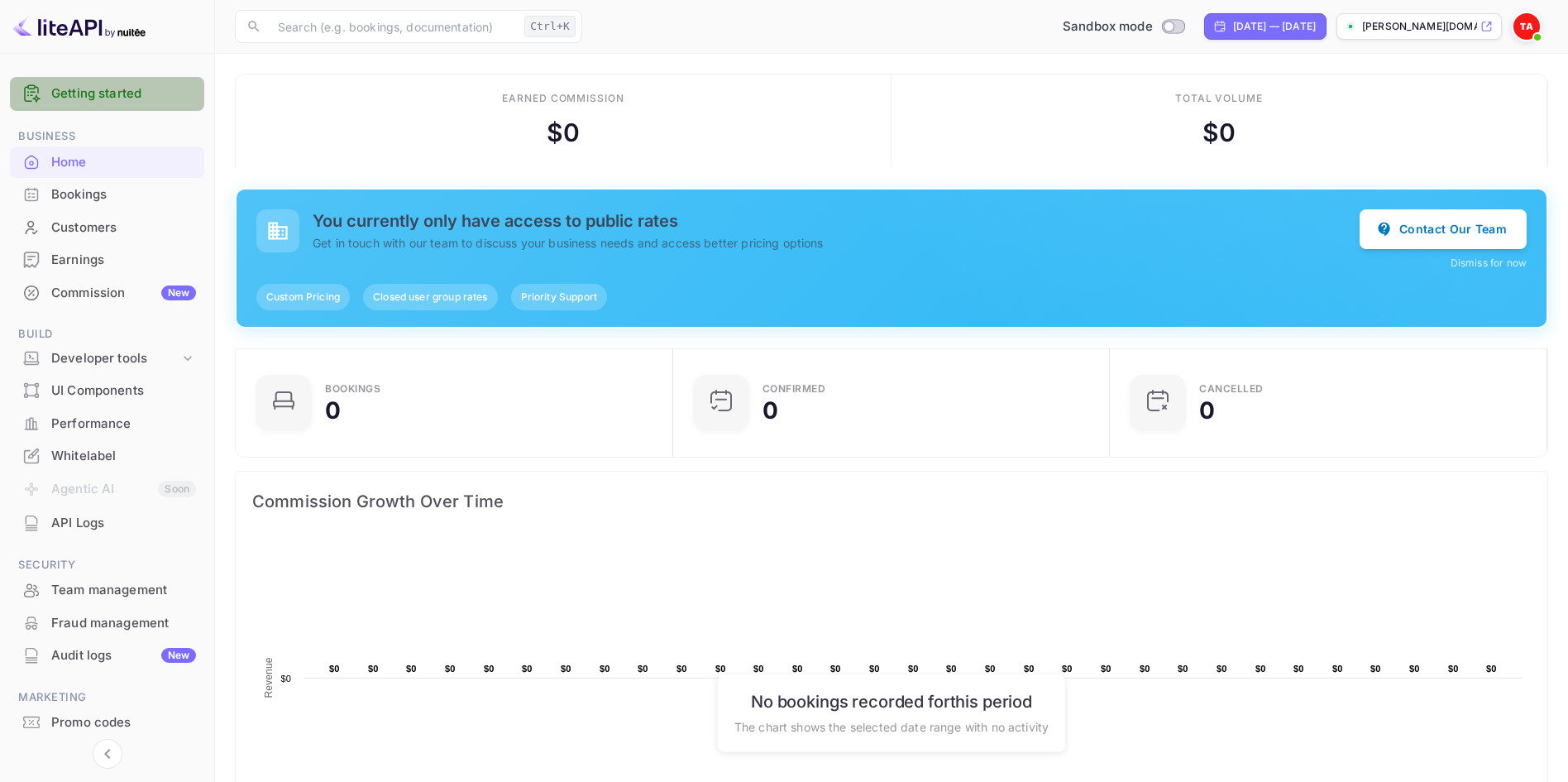
click at [145, 91] on link "Getting started" at bounding box center [123, 94] width 145 height 19
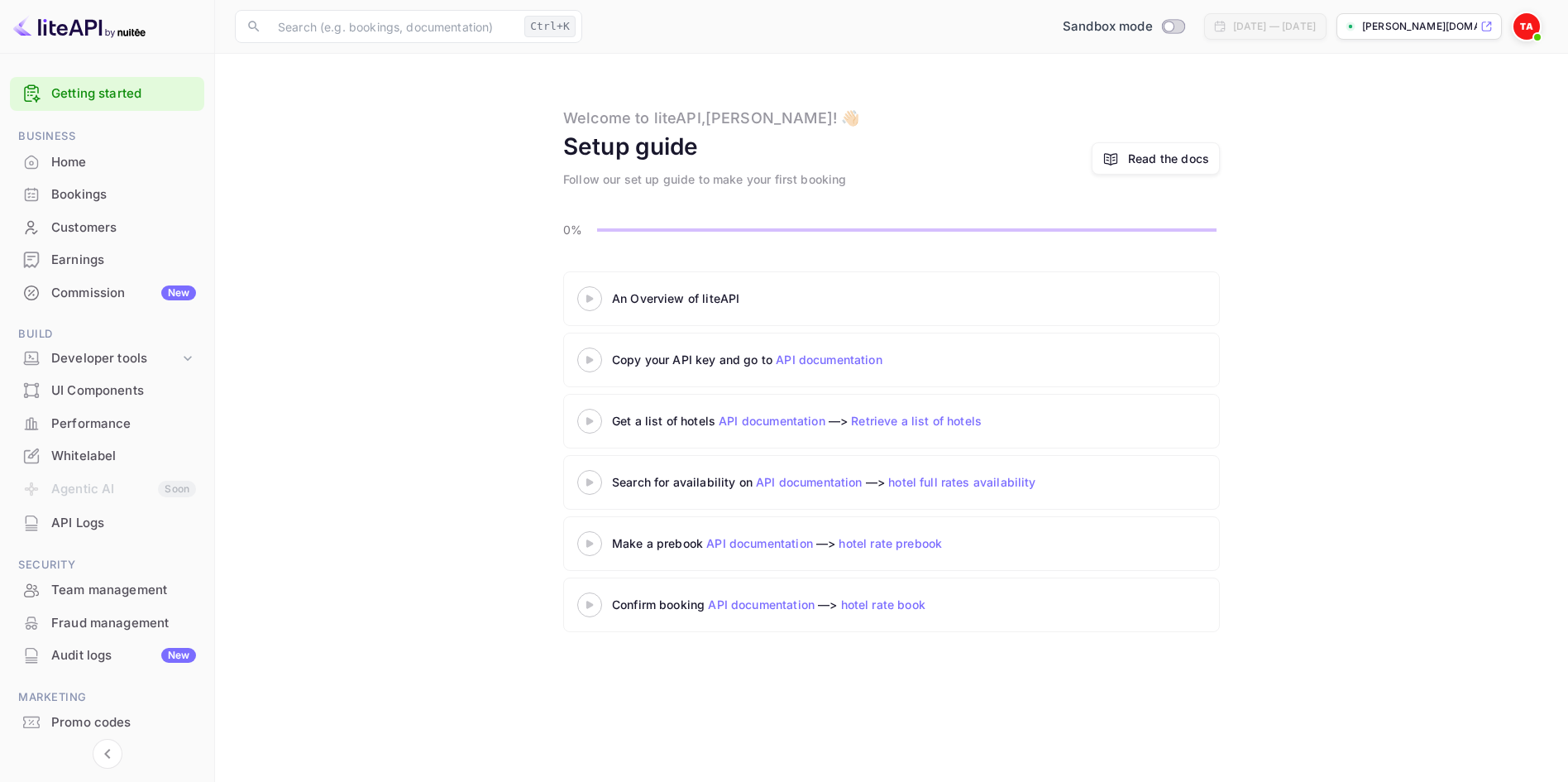
click at [829, 363] on link "API documentation" at bounding box center [830, 359] width 107 height 14
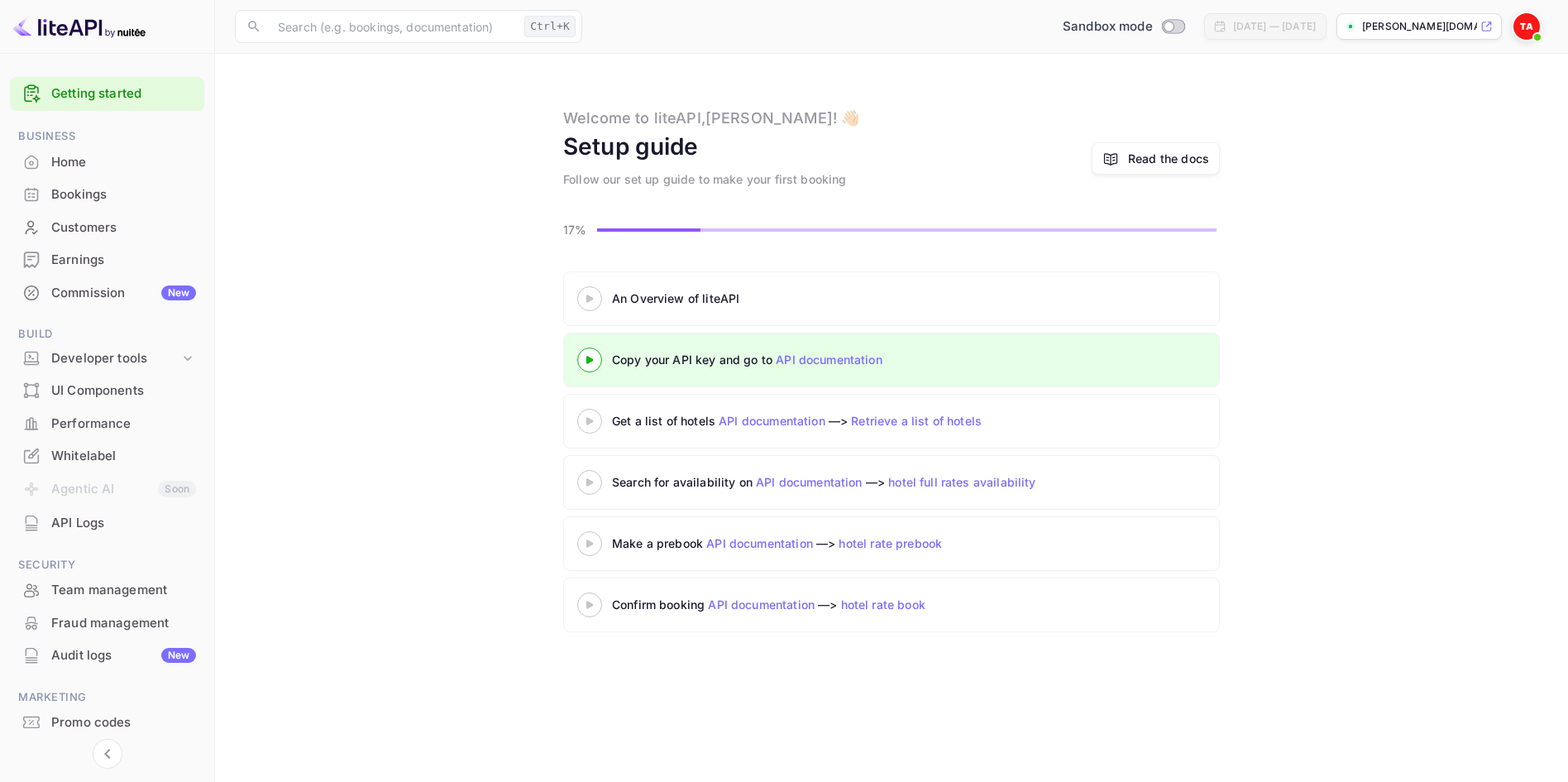
click at [602, 297] on icon at bounding box center [589, 298] width 58 height 8
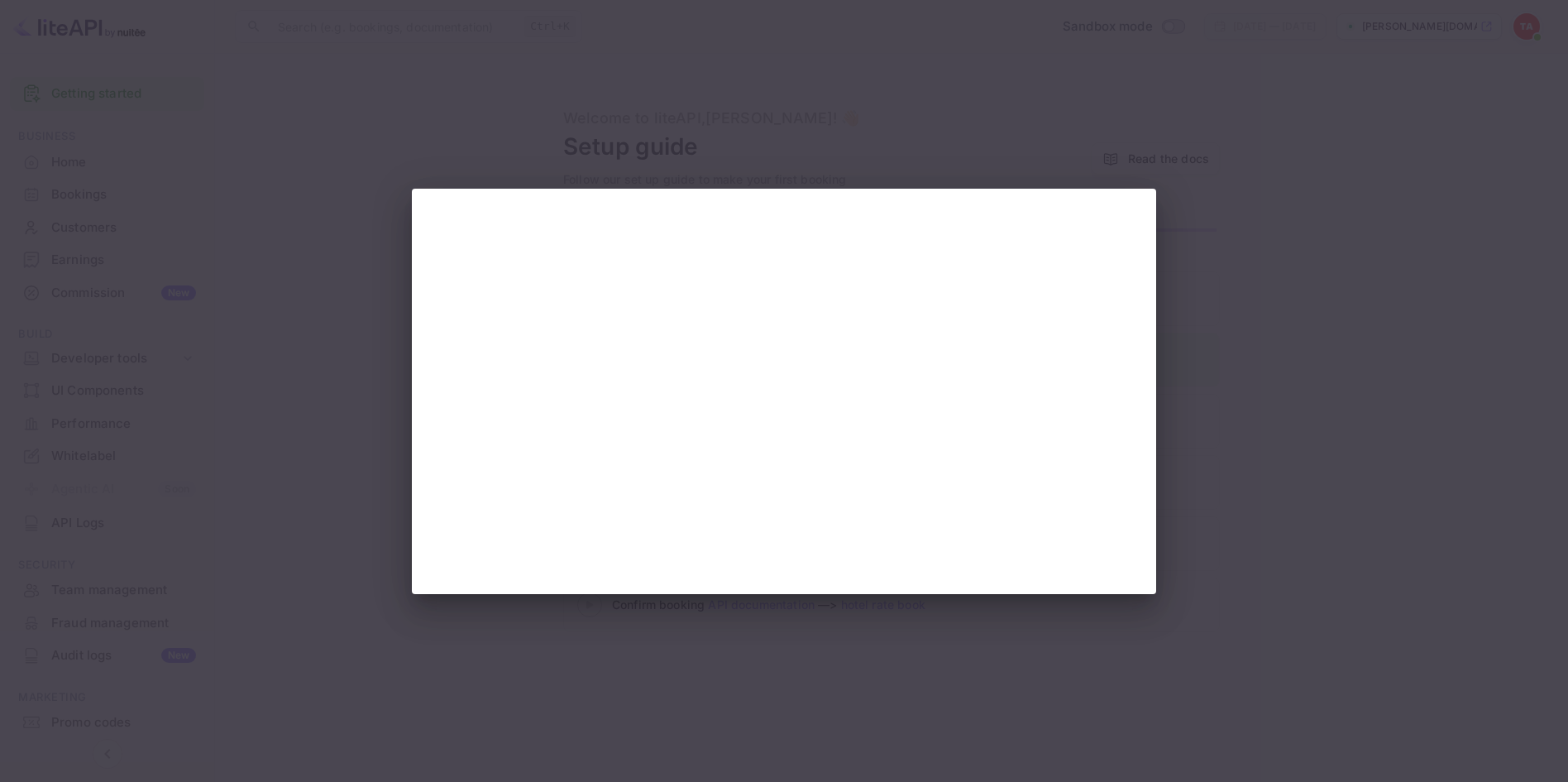
click at [1230, 484] on div at bounding box center [784, 391] width 1568 height 782
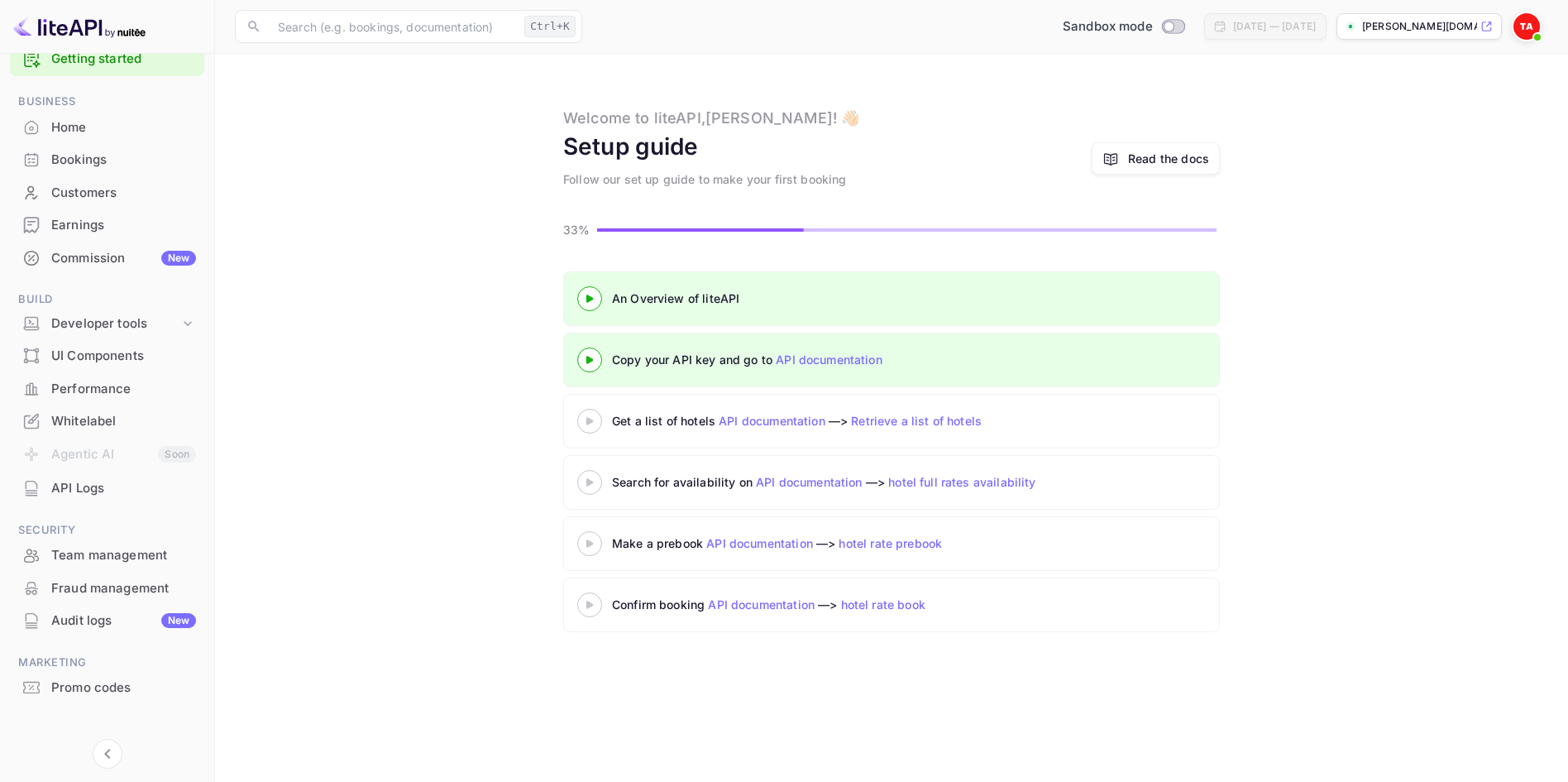
scroll to position [48, 0]
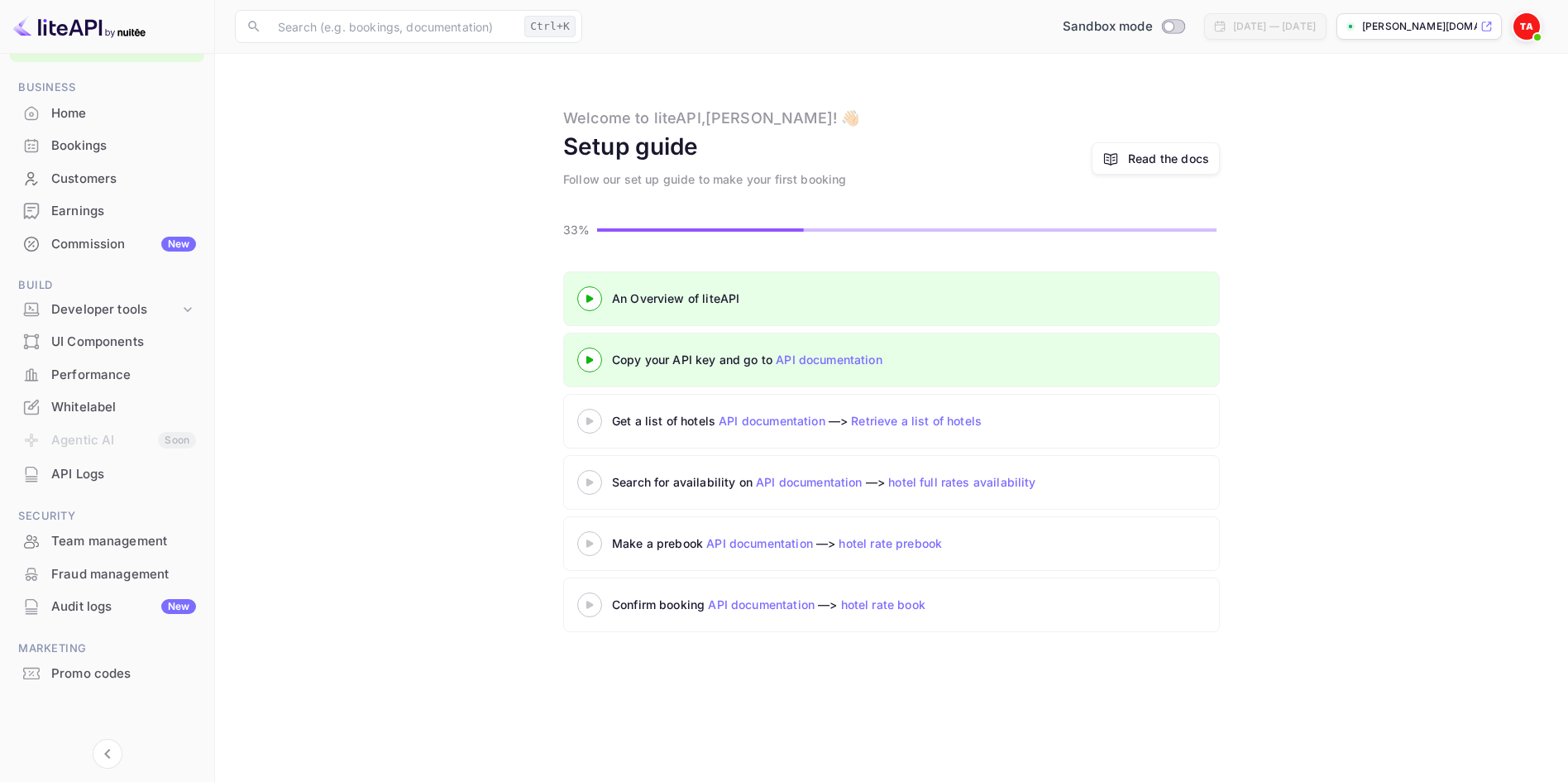
click at [92, 126] on div "Home" at bounding box center [107, 114] width 195 height 33
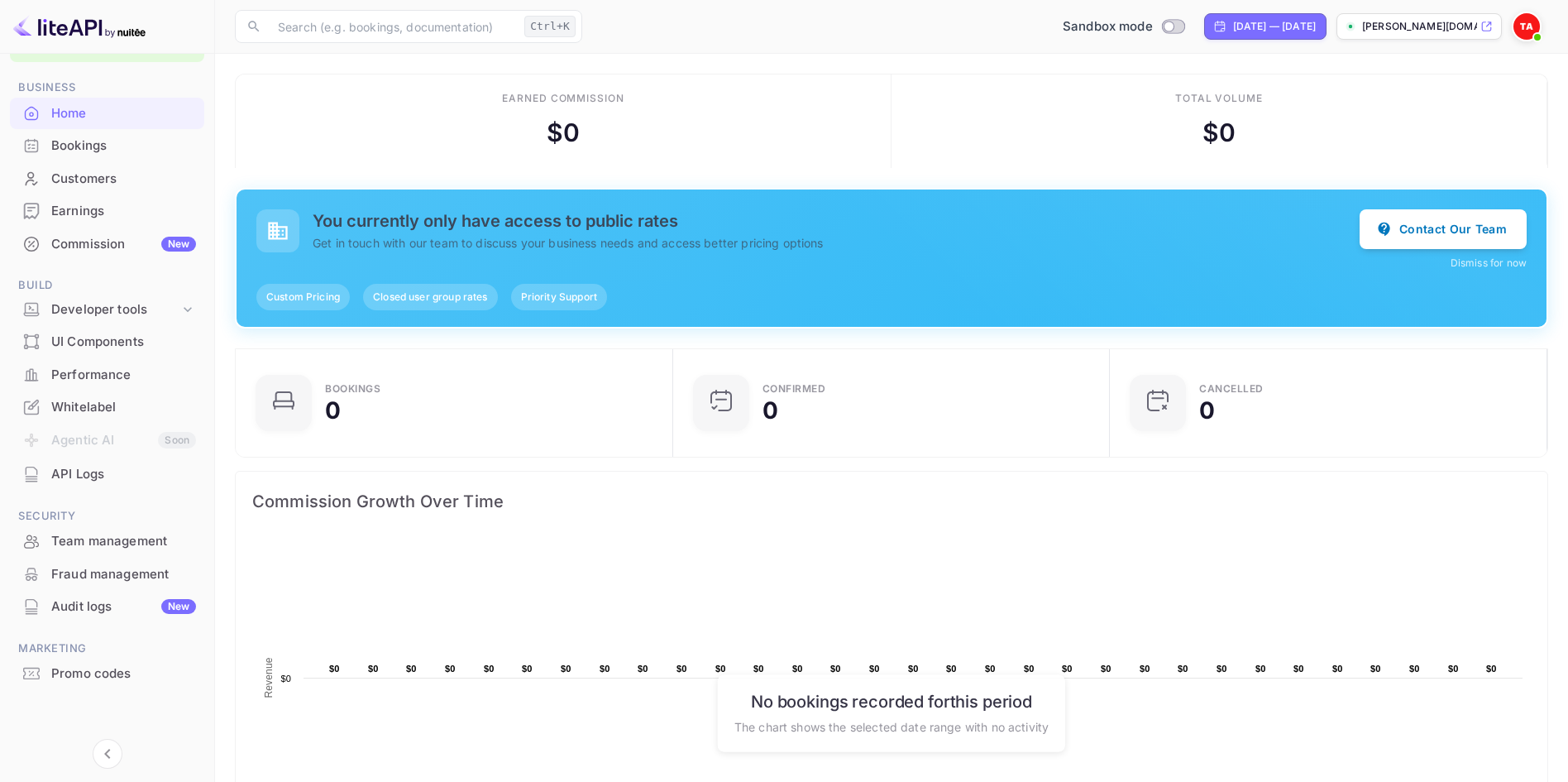
click at [113, 145] on div "Bookings" at bounding box center [123, 145] width 145 height 19
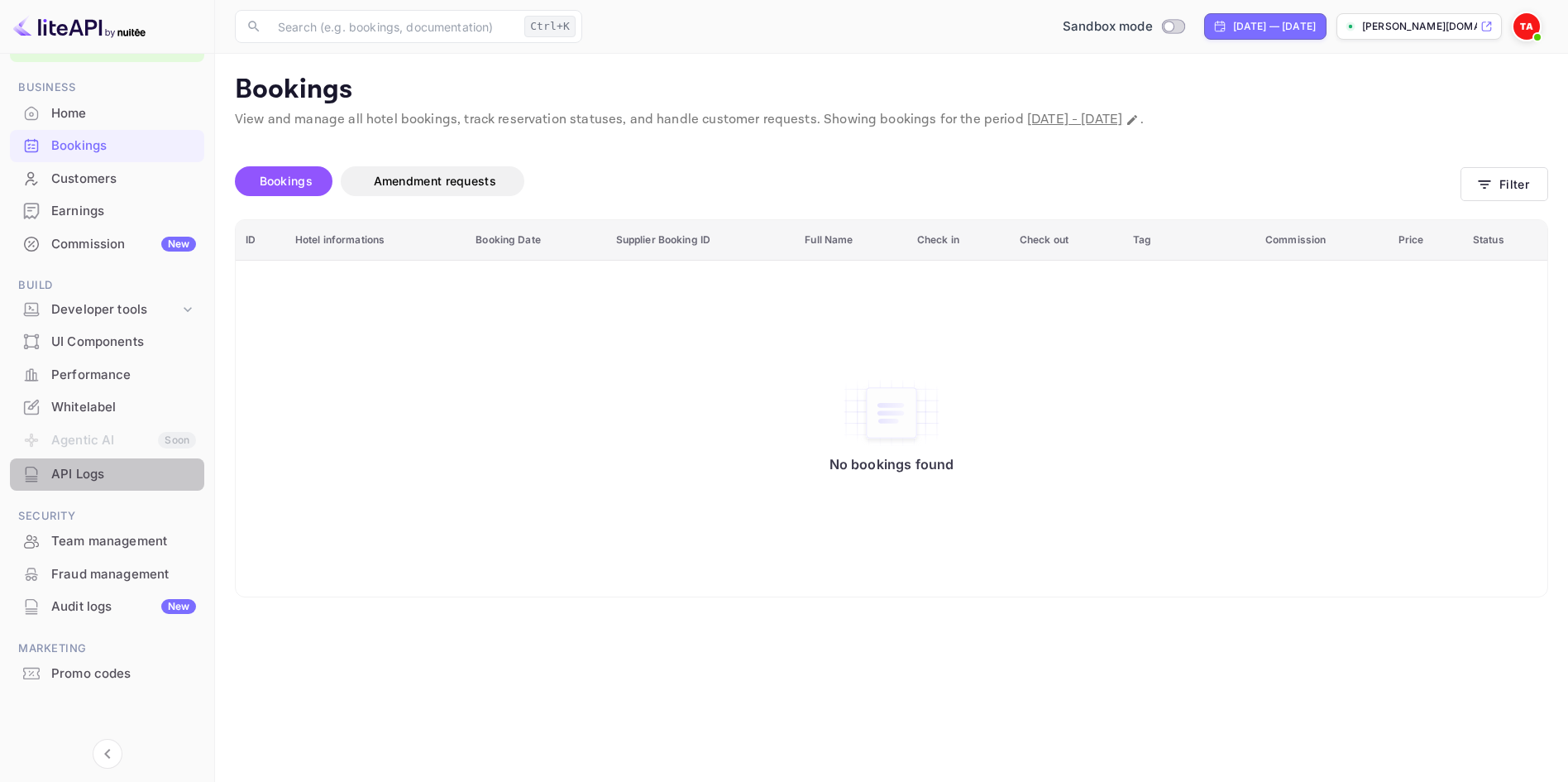
click at [48, 476] on div "API Logs" at bounding box center [107, 474] width 195 height 33
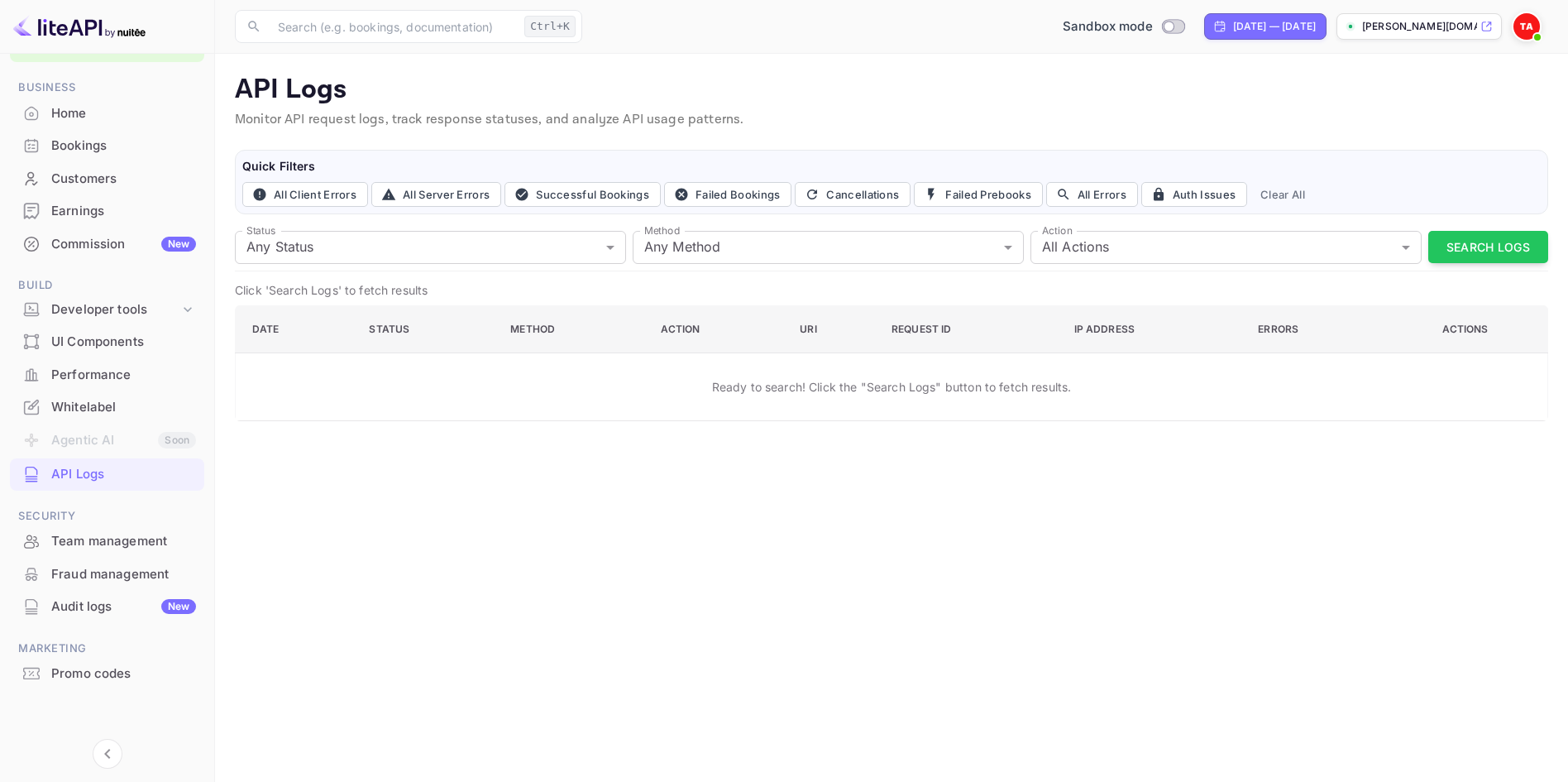
click at [945, 378] on p "Ready to search! Click the "Search Logs" button to fetch results." at bounding box center [891, 386] width 360 height 18
click at [181, 310] on icon at bounding box center [188, 309] width 17 height 17
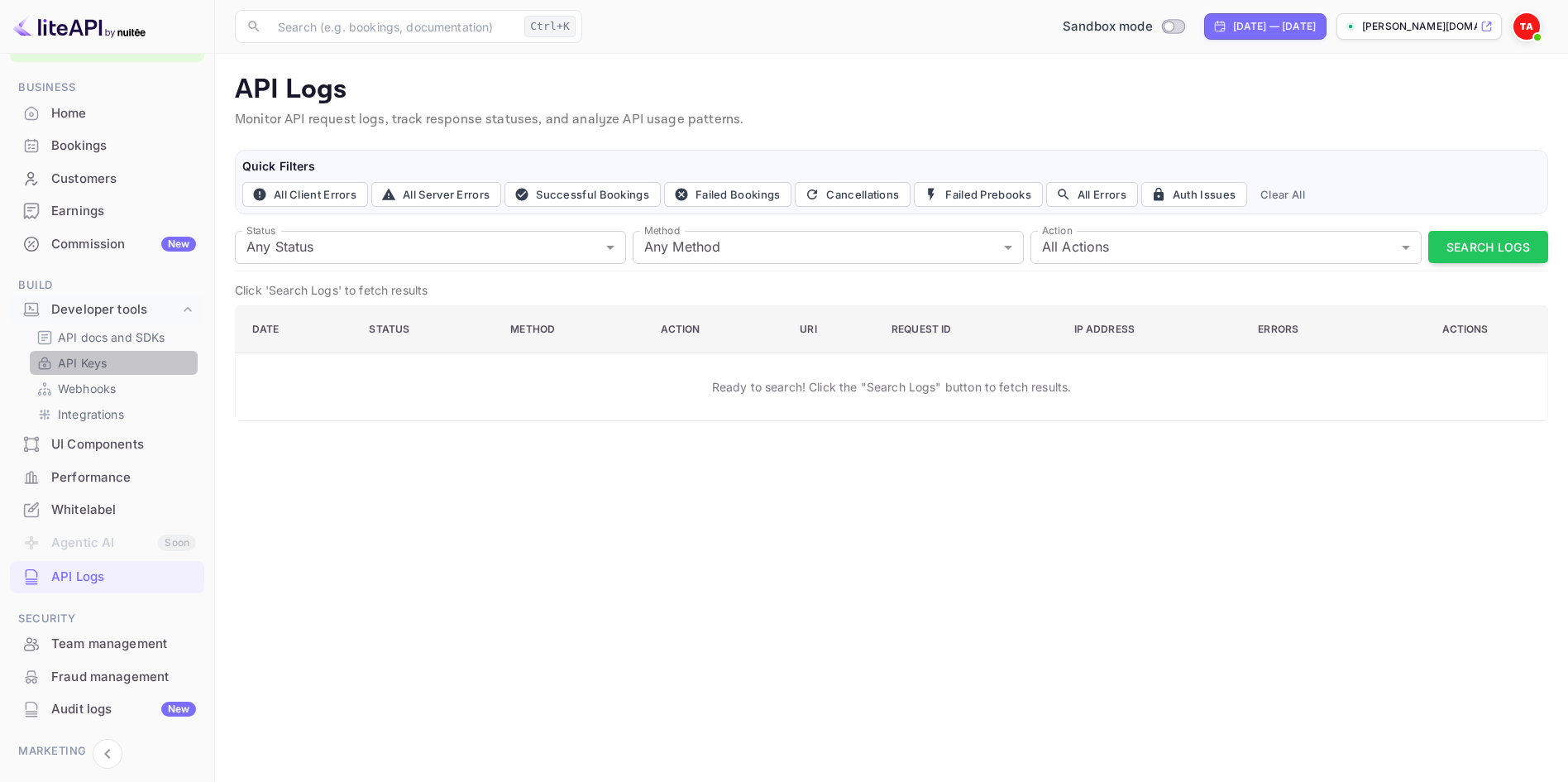
click at [123, 362] on link "API Keys" at bounding box center [114, 363] width 155 height 18
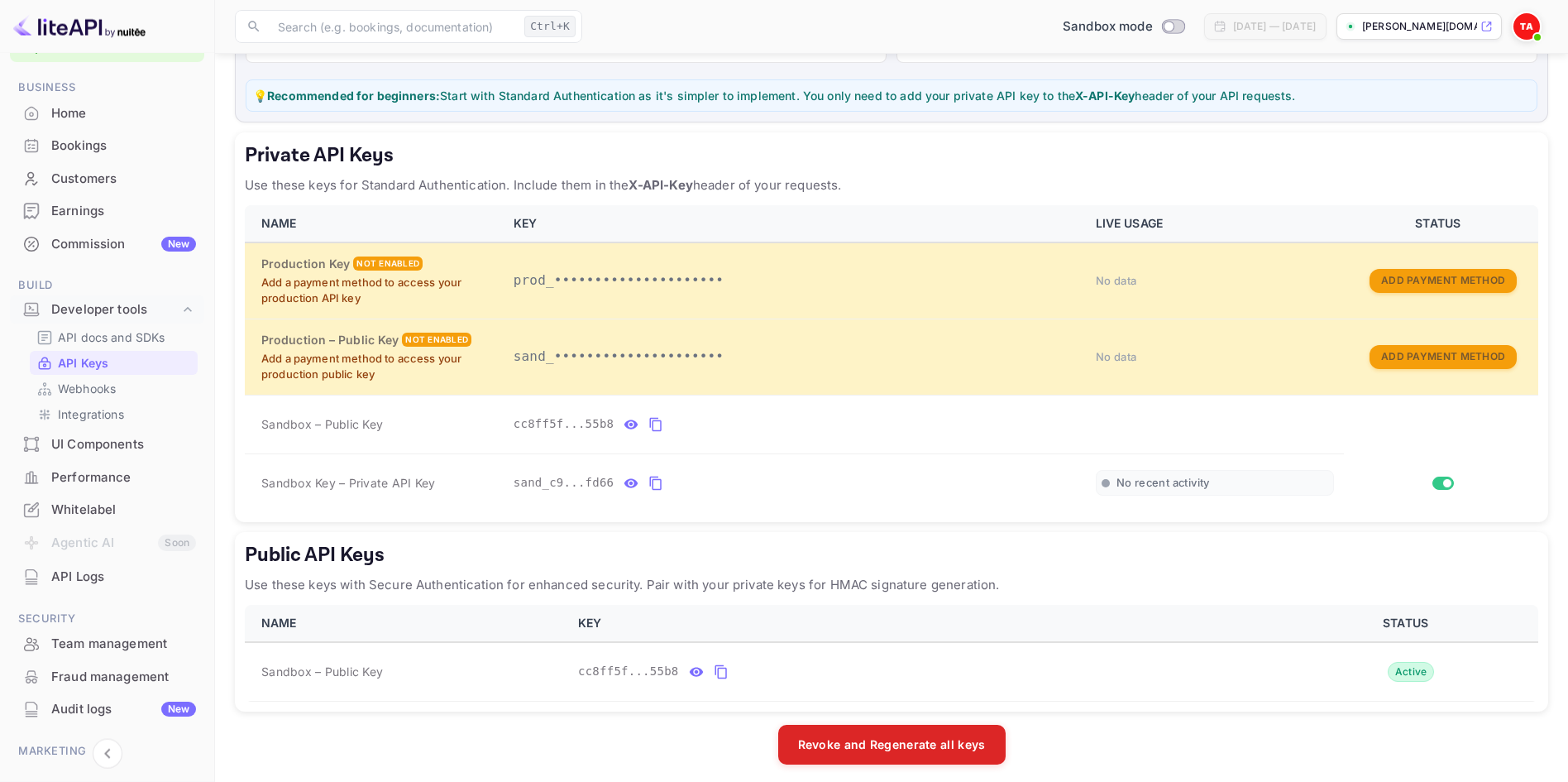
scroll to position [211, 0]
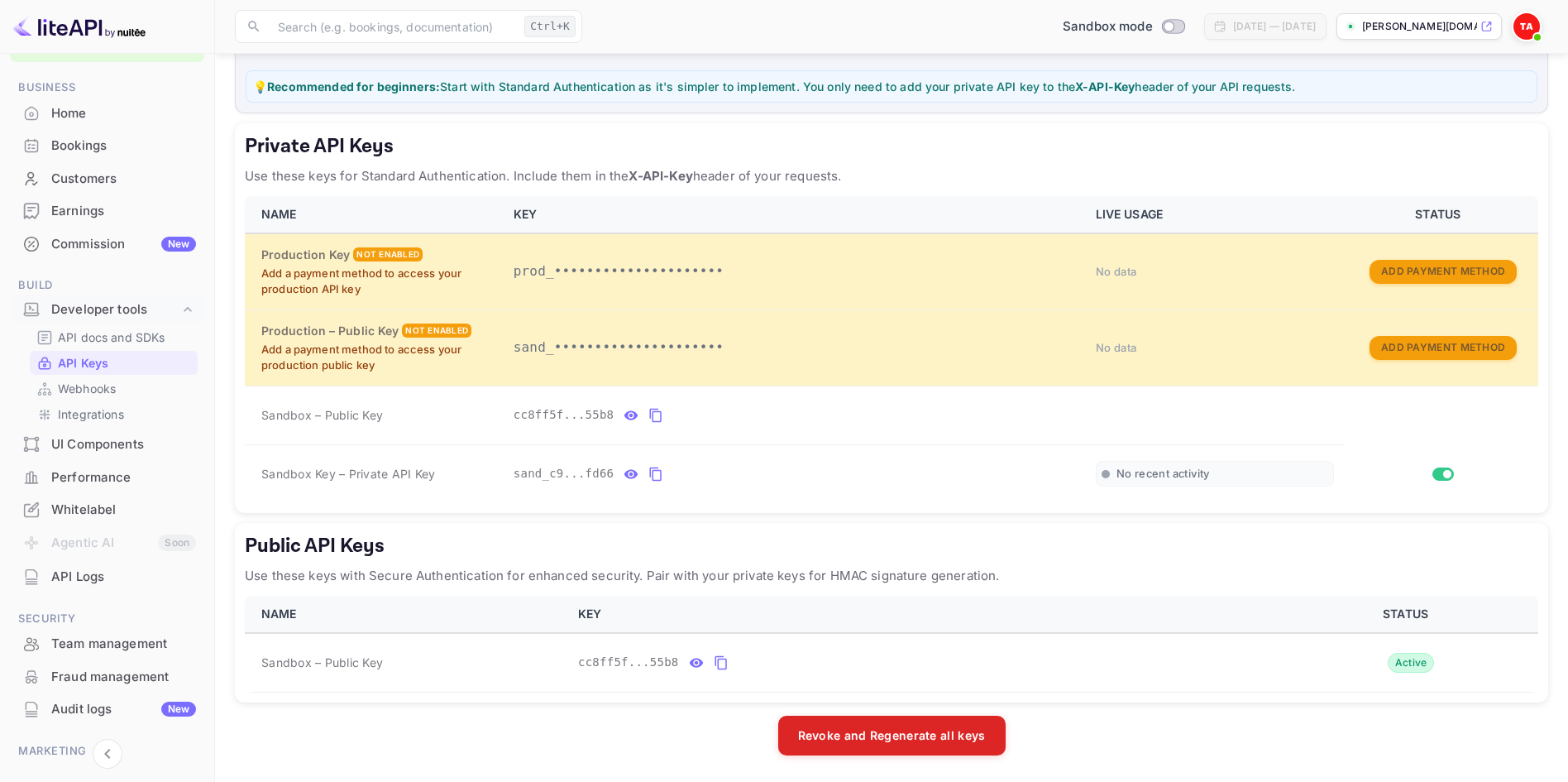
click at [112, 154] on div "Bookings" at bounding box center [123, 145] width 145 height 19
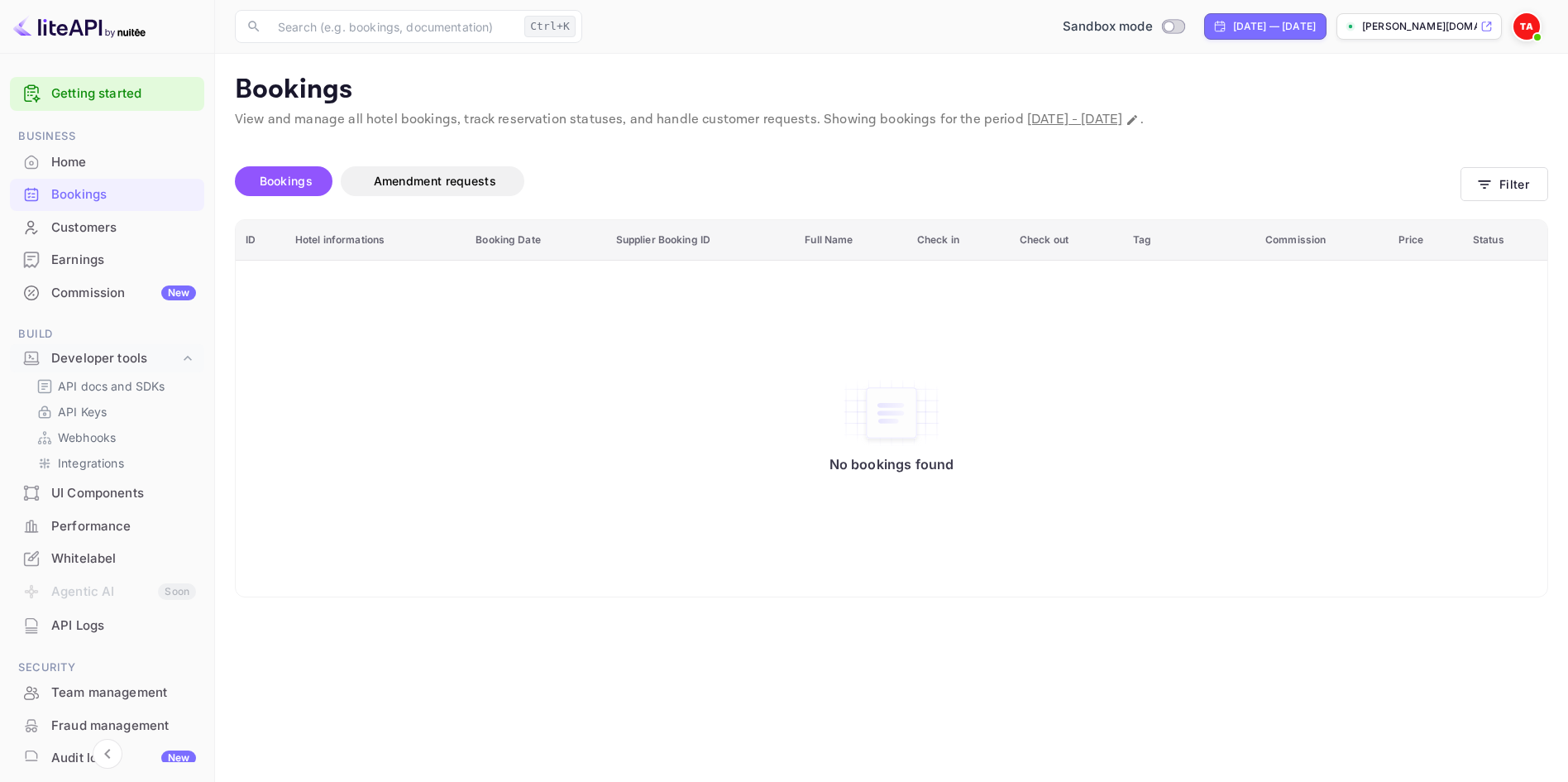
click at [123, 155] on div "Home" at bounding box center [123, 162] width 145 height 19
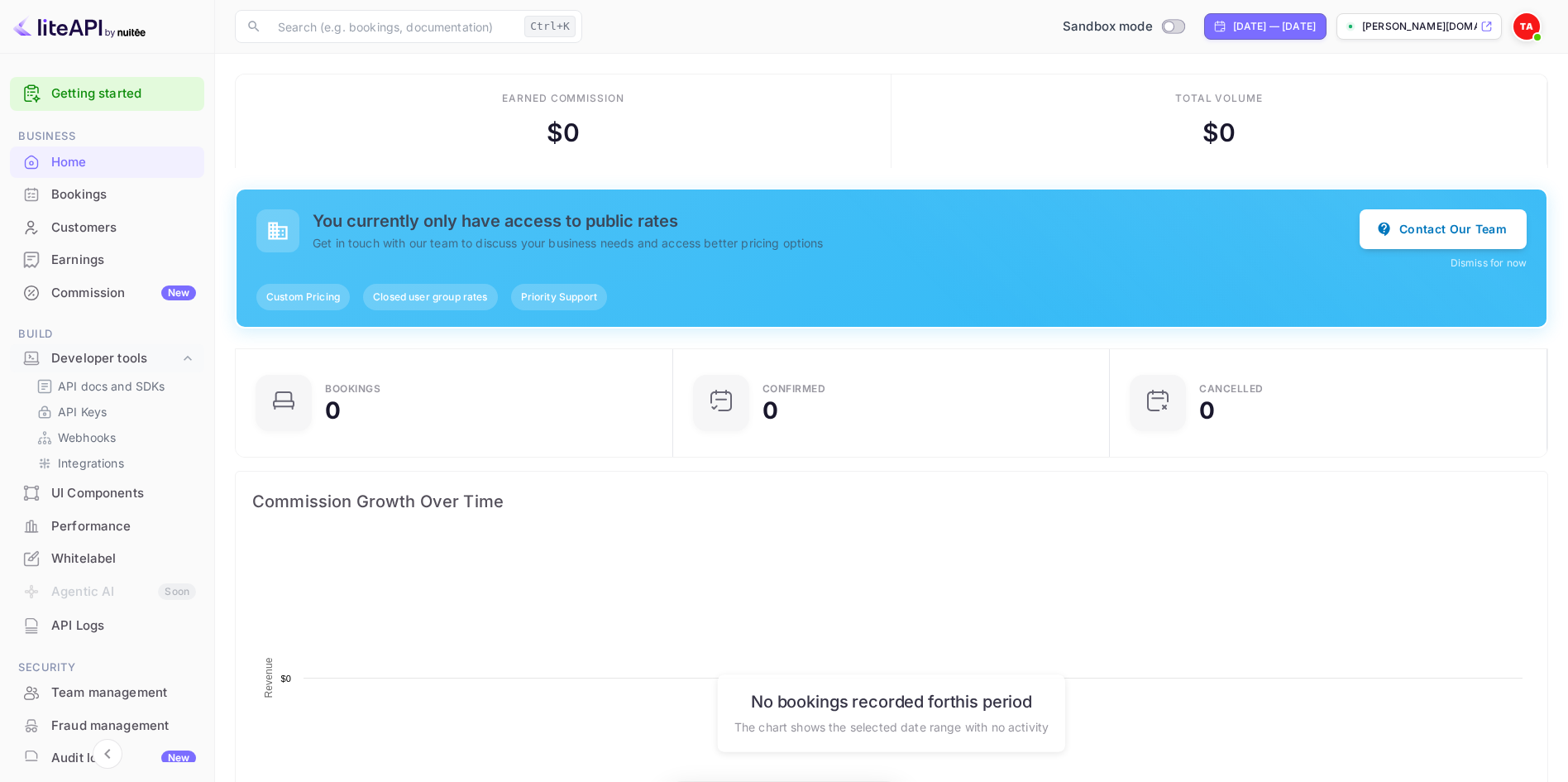
scroll to position [1, 1]
click at [119, 203] on div "Bookings" at bounding box center [123, 195] width 145 height 19
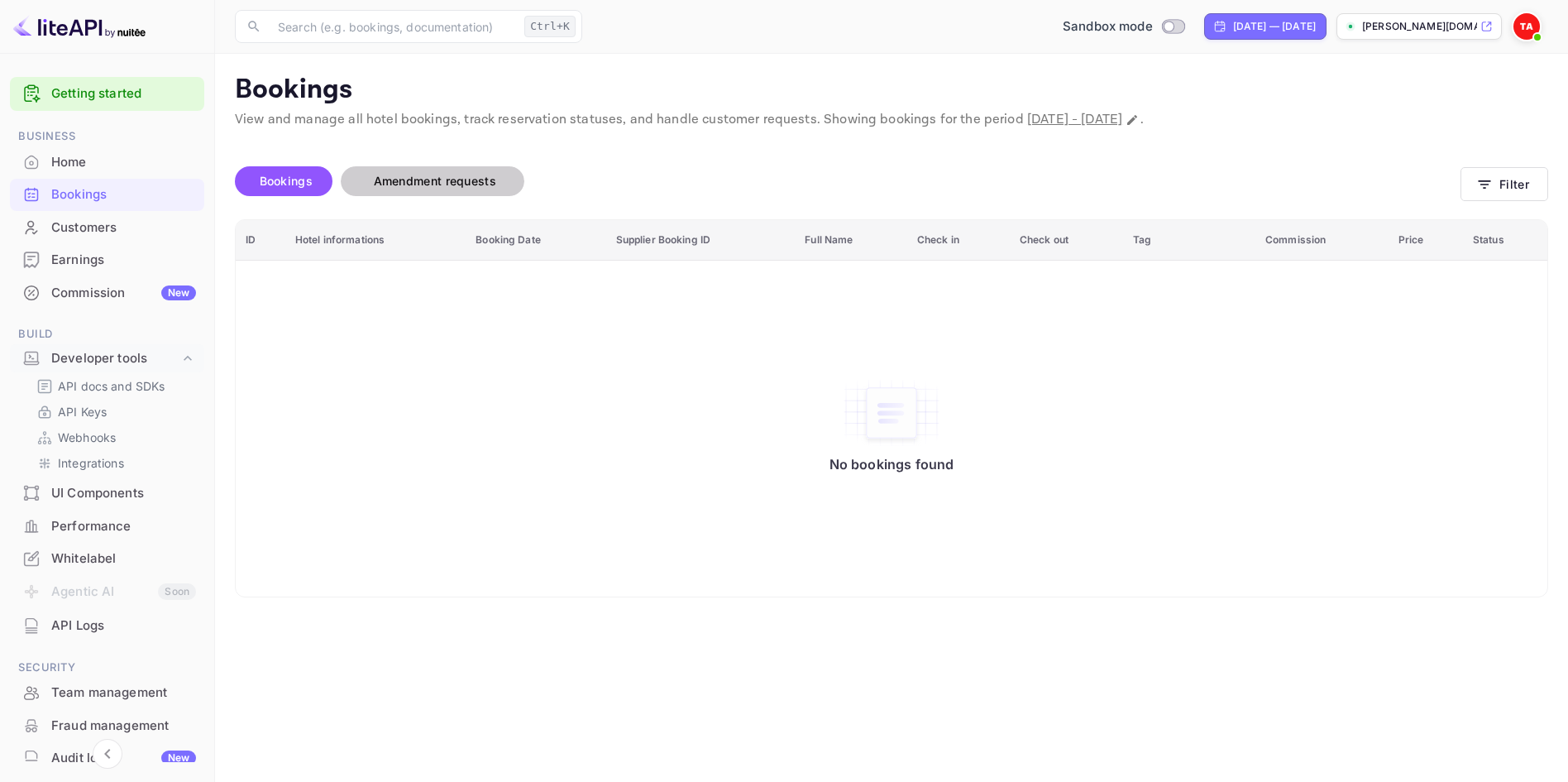
click at [502, 185] on span "Amendment requests" at bounding box center [435, 181] width 155 height 20
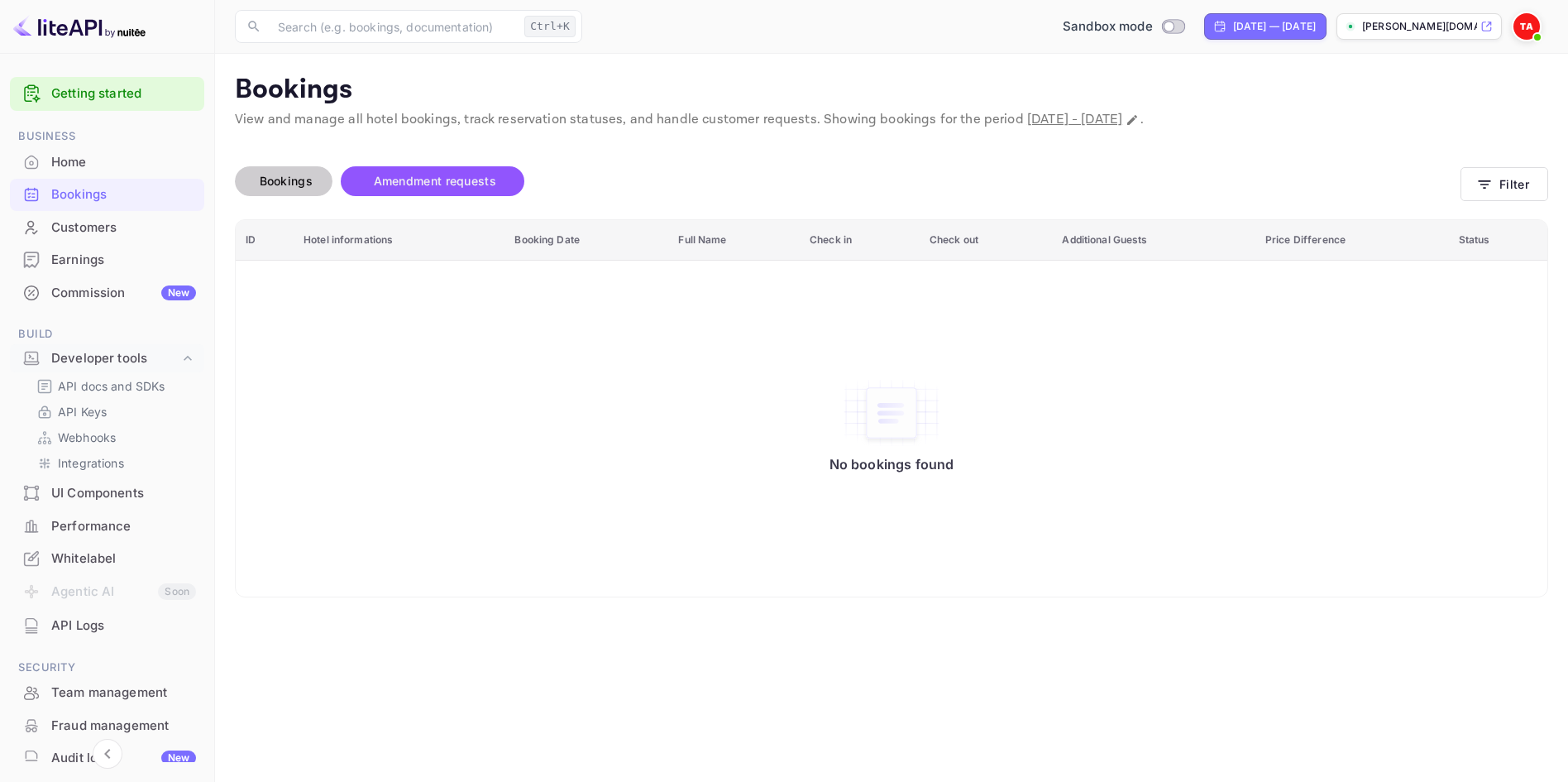
click at [263, 192] on button "Bookings" at bounding box center [283, 181] width 98 height 30
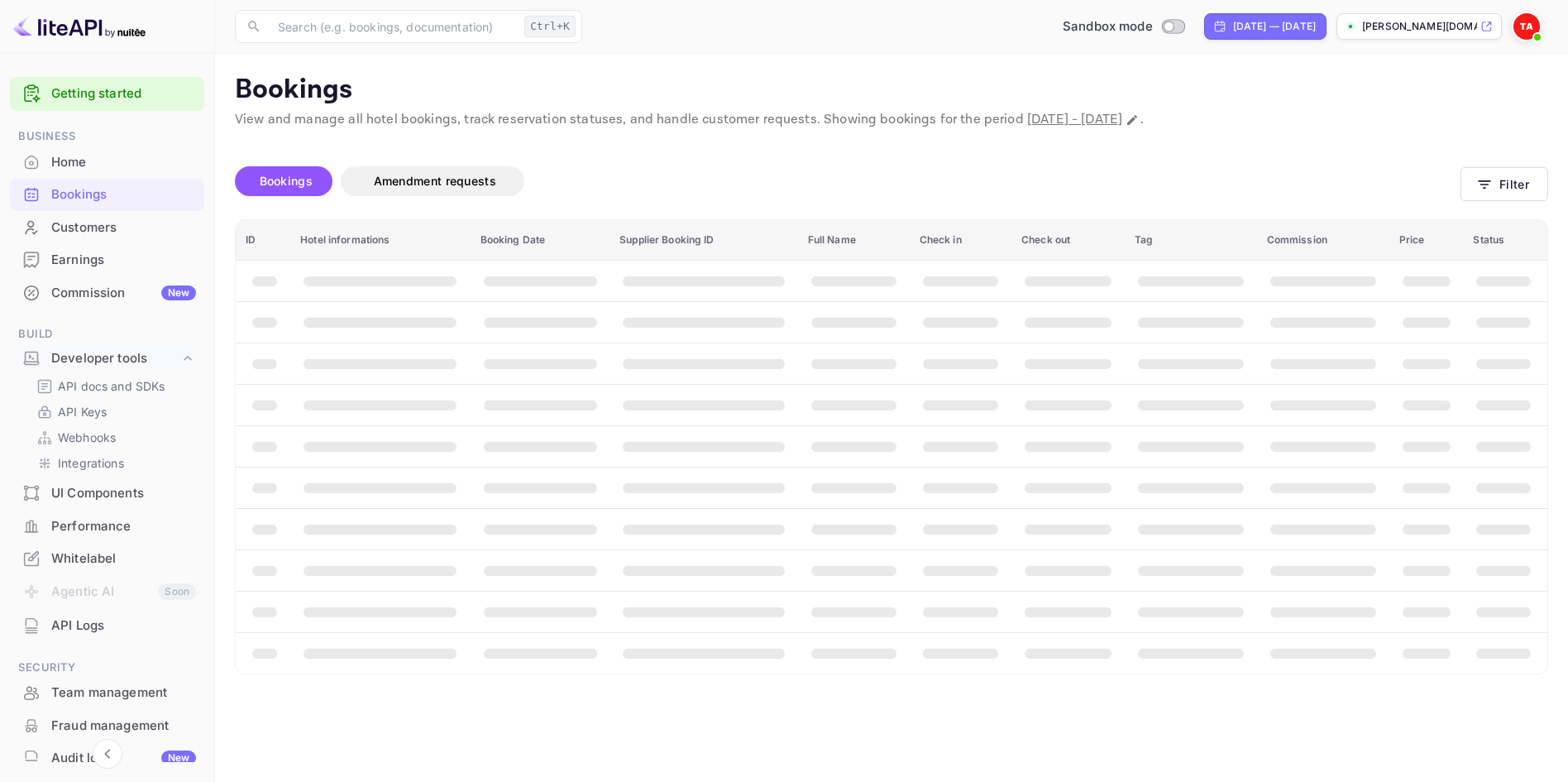
click at [256, 241] on th "ID" at bounding box center [262, 240] width 54 height 41
click at [323, 253] on th "Hotel informations" at bounding box center [379, 240] width 180 height 41
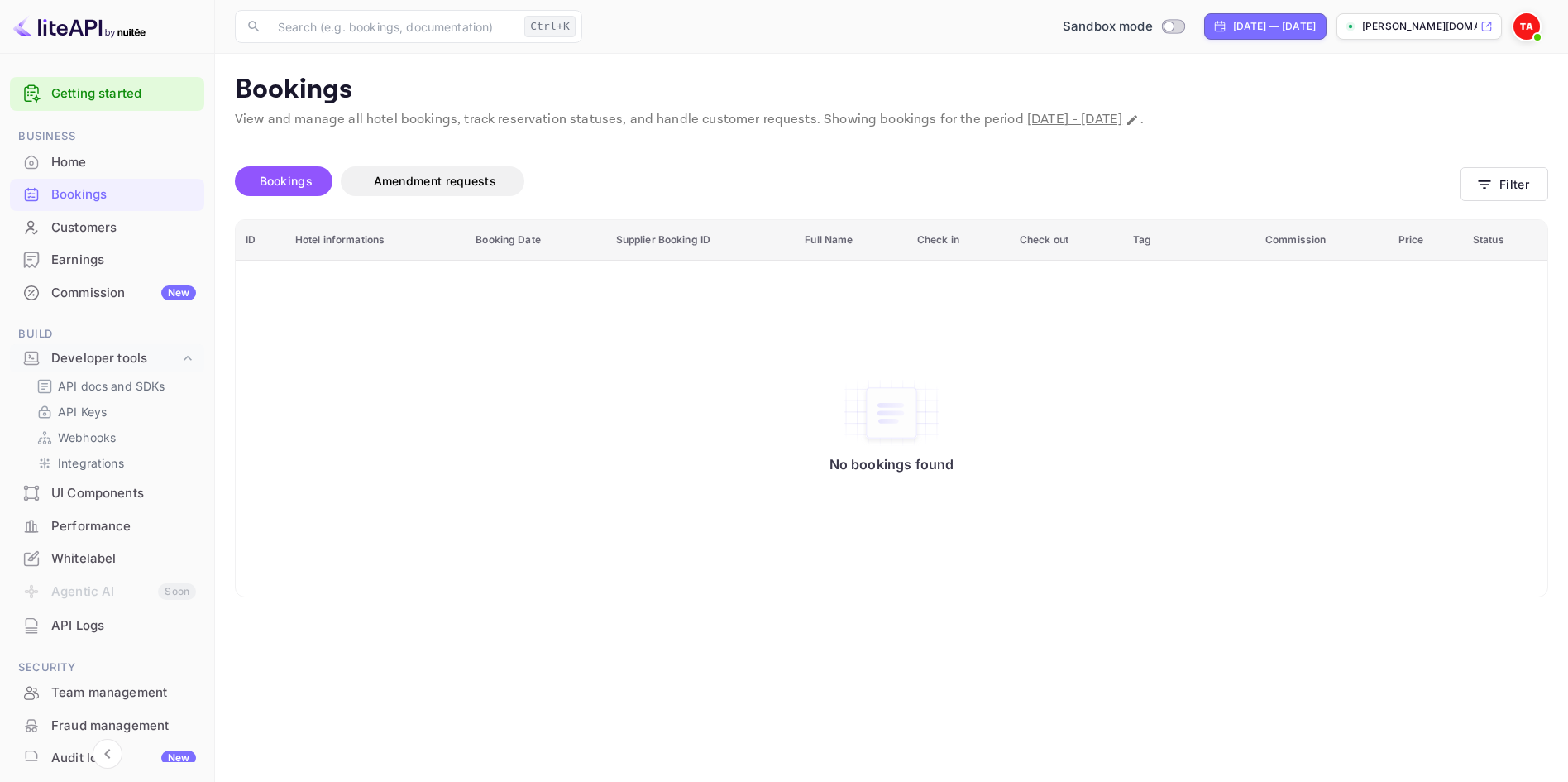
click at [853, 449] on div "No bookings found" at bounding box center [891, 428] width 124 height 101
click at [135, 289] on div "Commission New" at bounding box center [123, 293] width 145 height 19
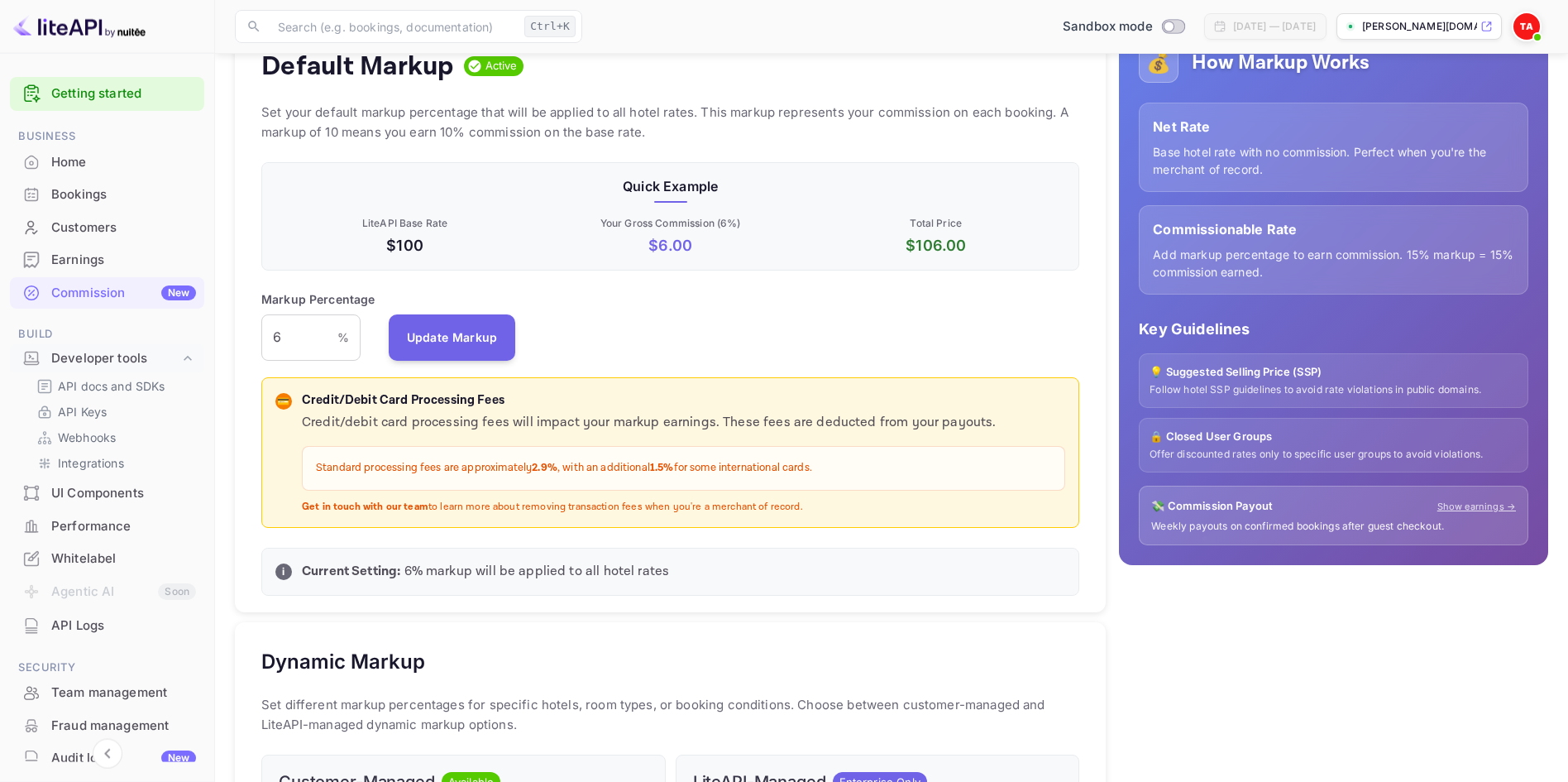
scroll to position [189, 0]
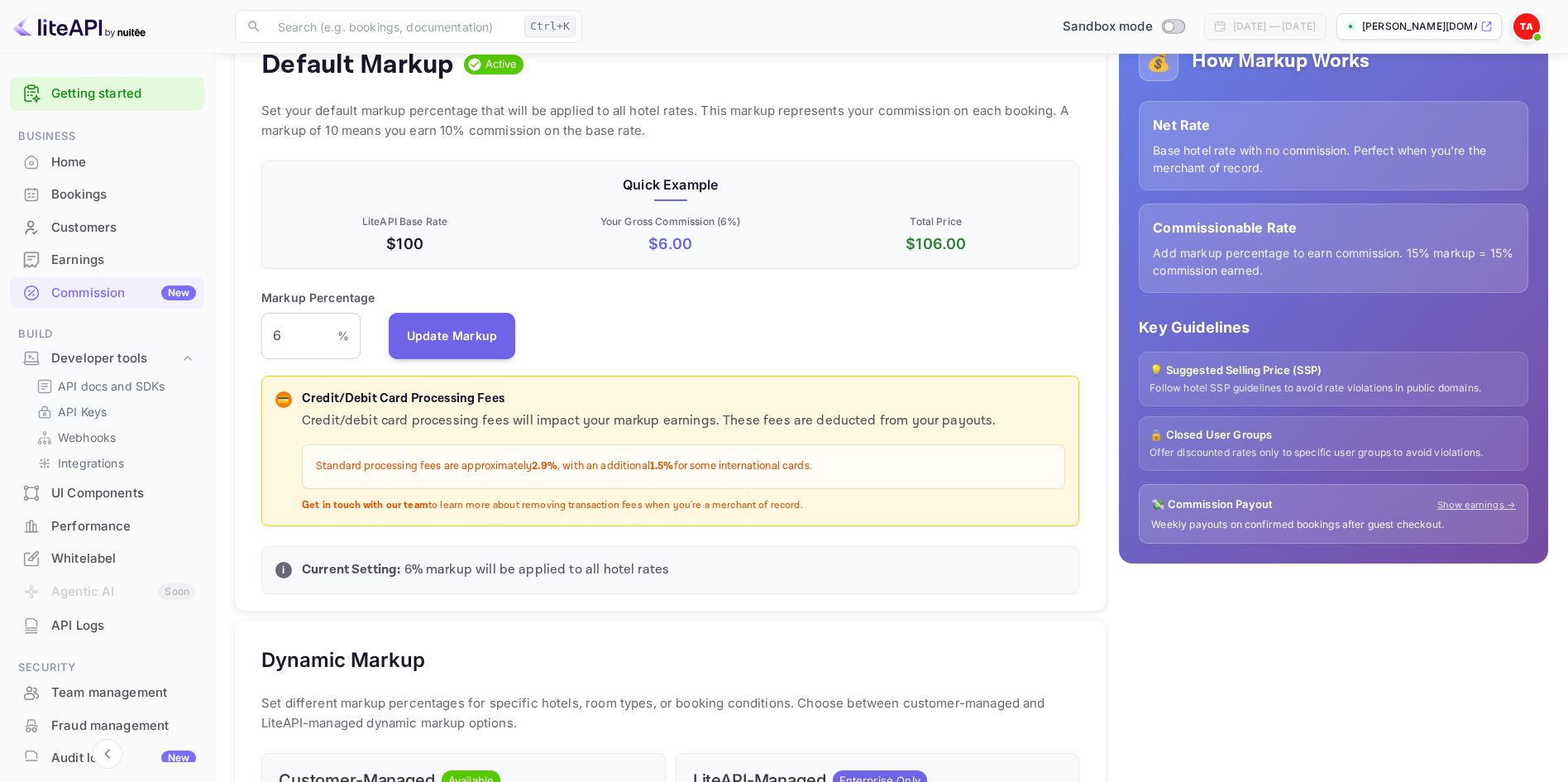
click at [92, 410] on p "API Keys" at bounding box center [82, 411] width 48 height 18
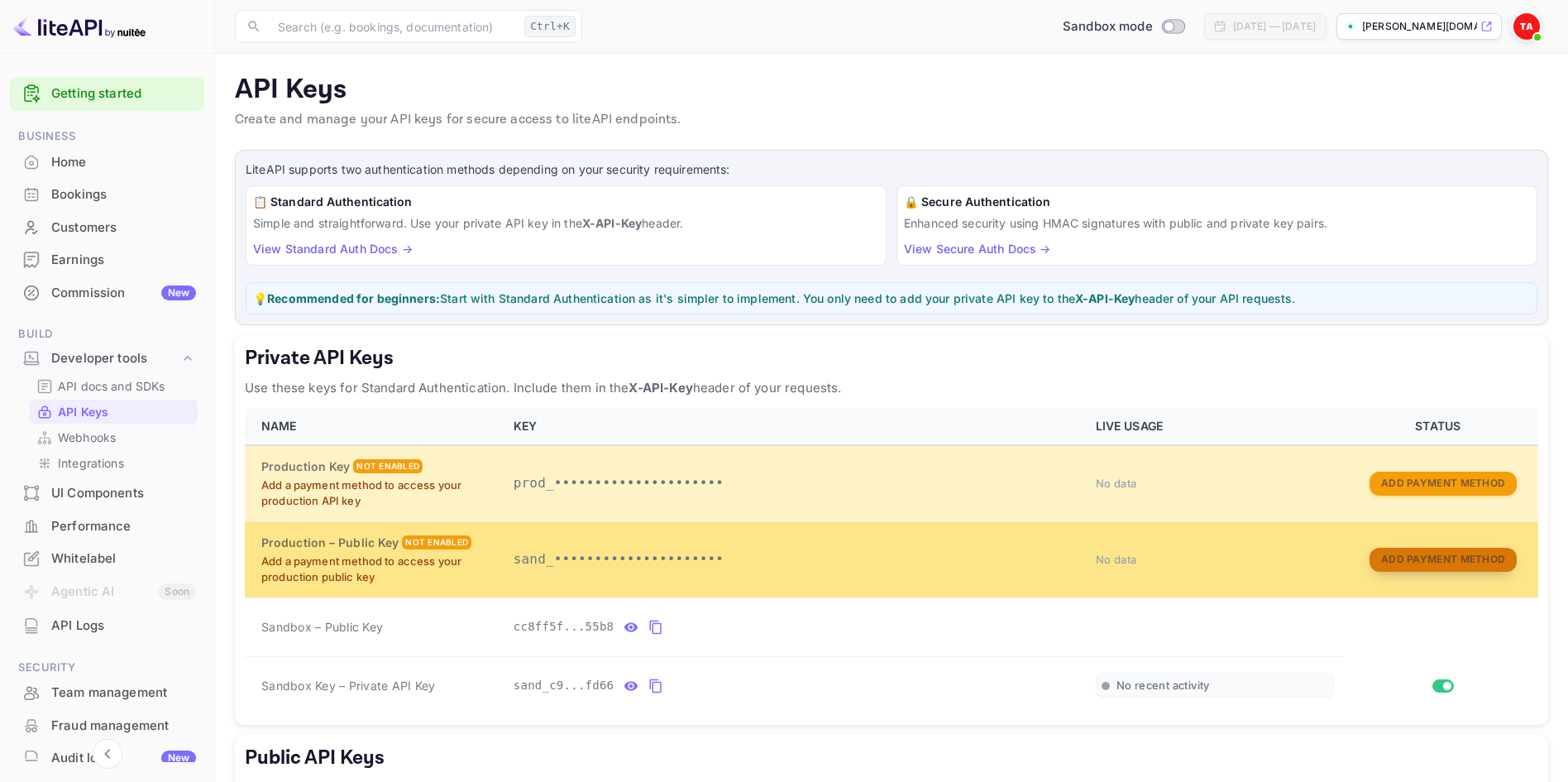
click at [1406, 552] on button "Add Payment Method" at bounding box center [1443, 559] width 147 height 24
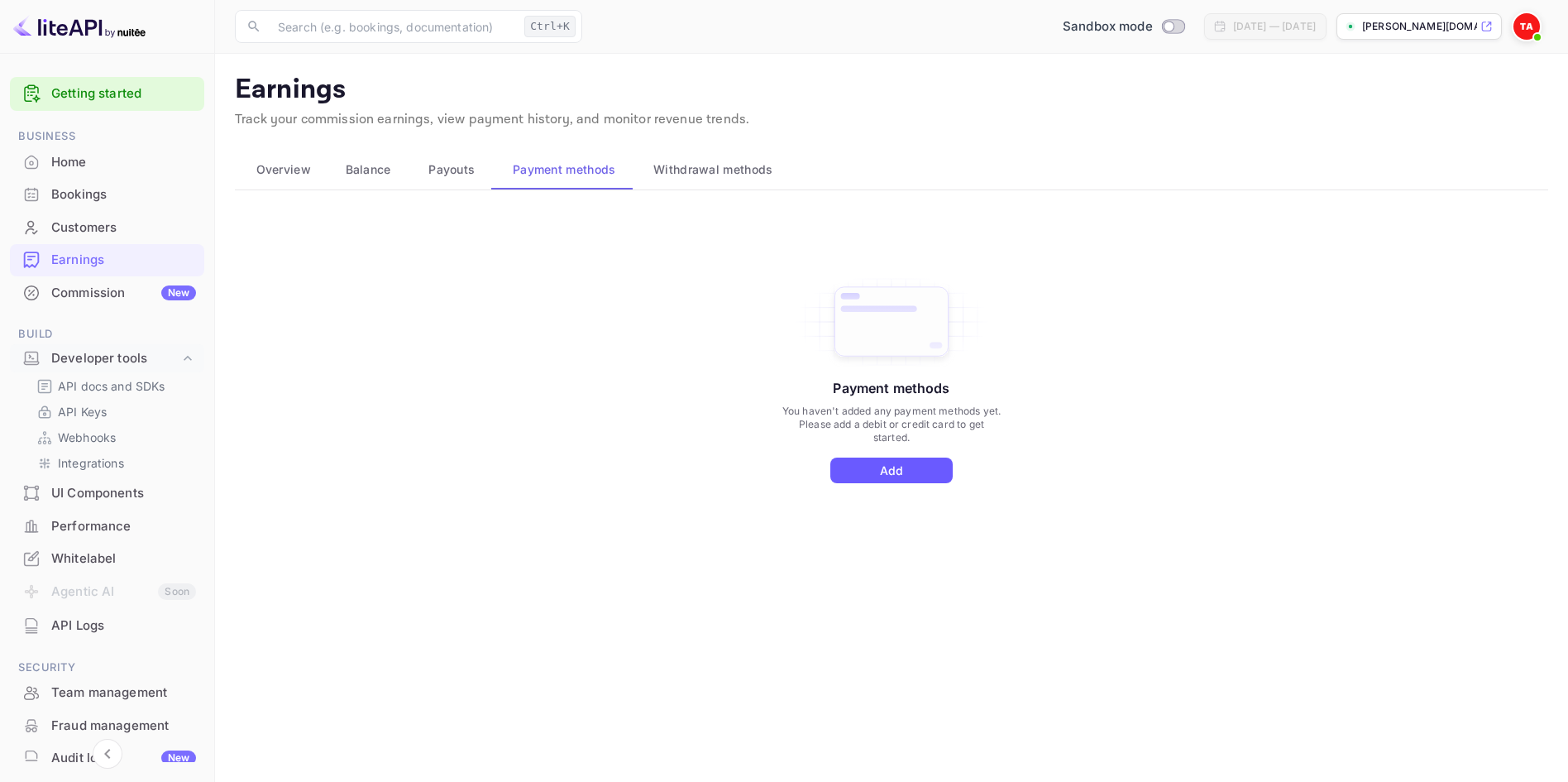
click at [889, 475] on button "Add" at bounding box center [891, 470] width 123 height 26
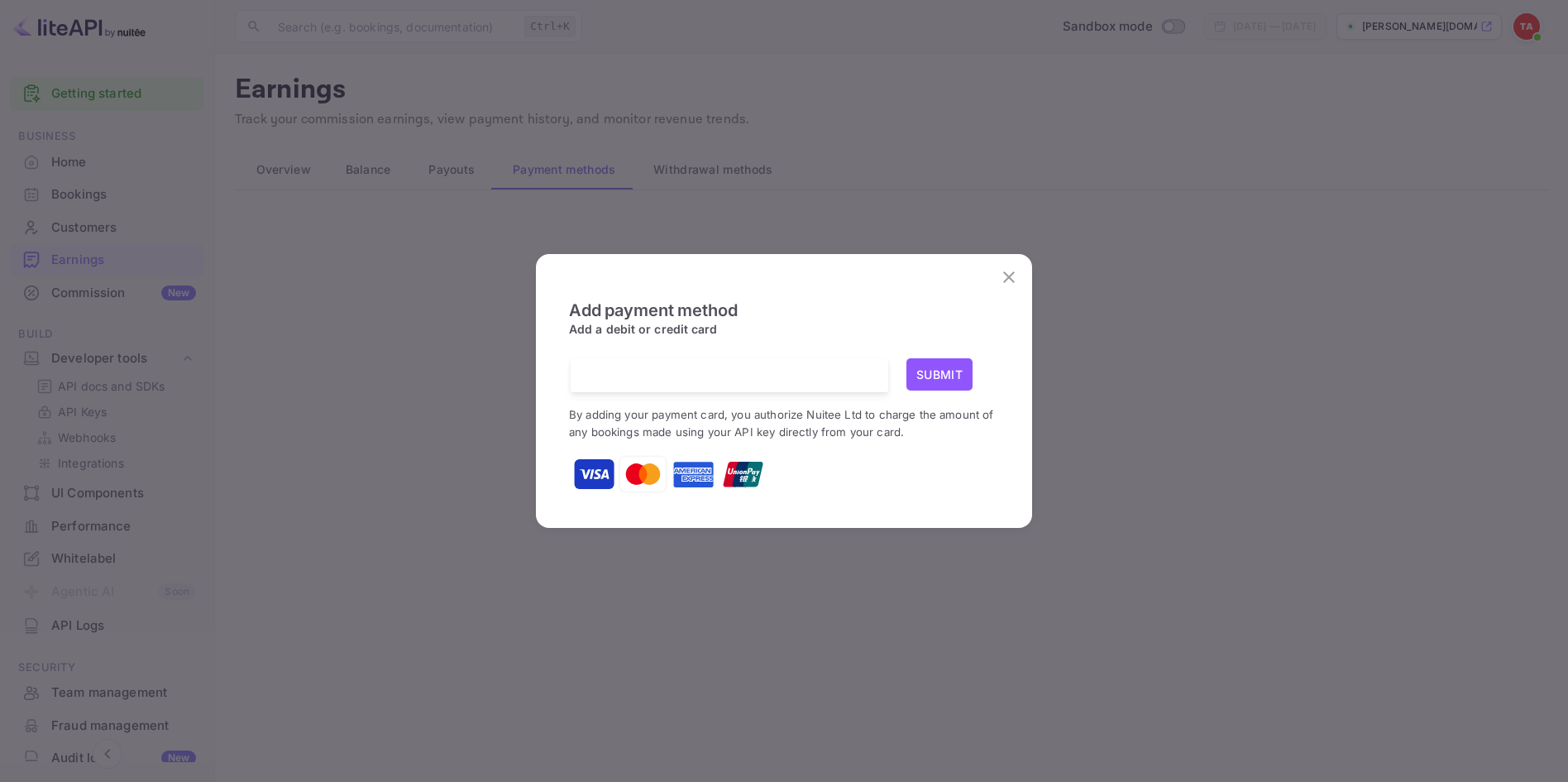
click at [1006, 277] on icon "close" at bounding box center [1009, 277] width 20 height 20
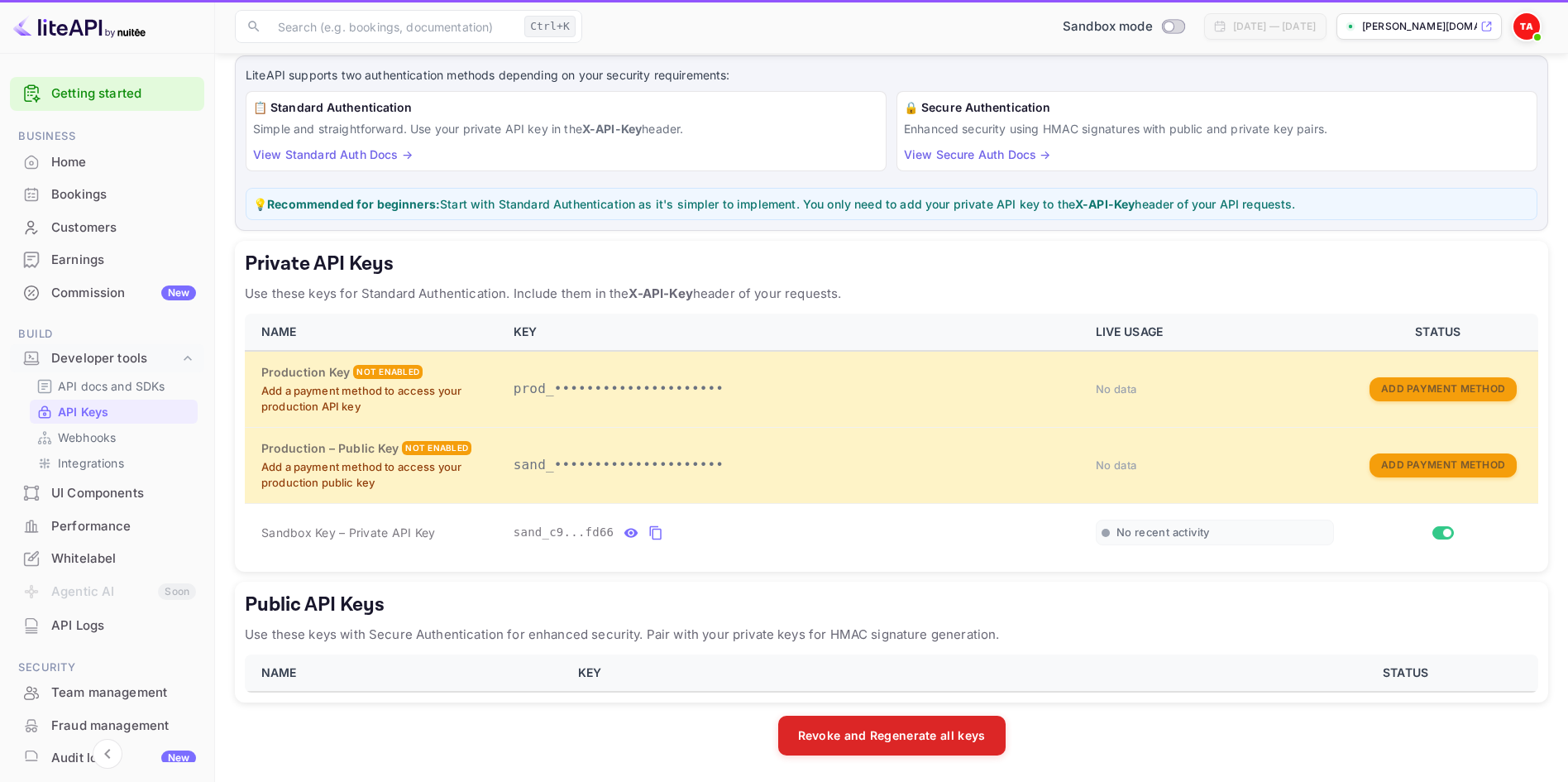
scroll to position [94, 0]
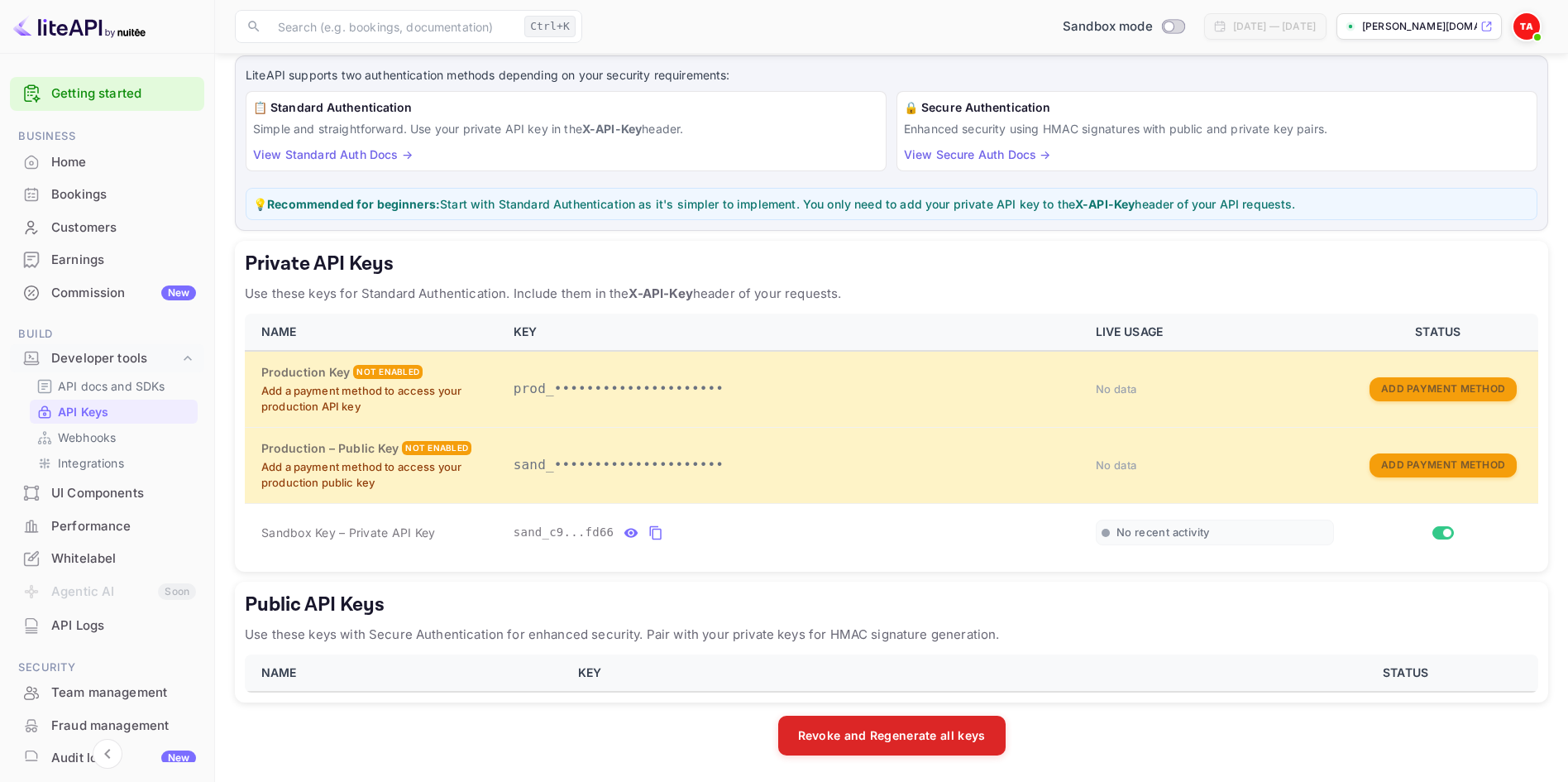
click at [96, 162] on div "Home" at bounding box center [123, 162] width 145 height 19
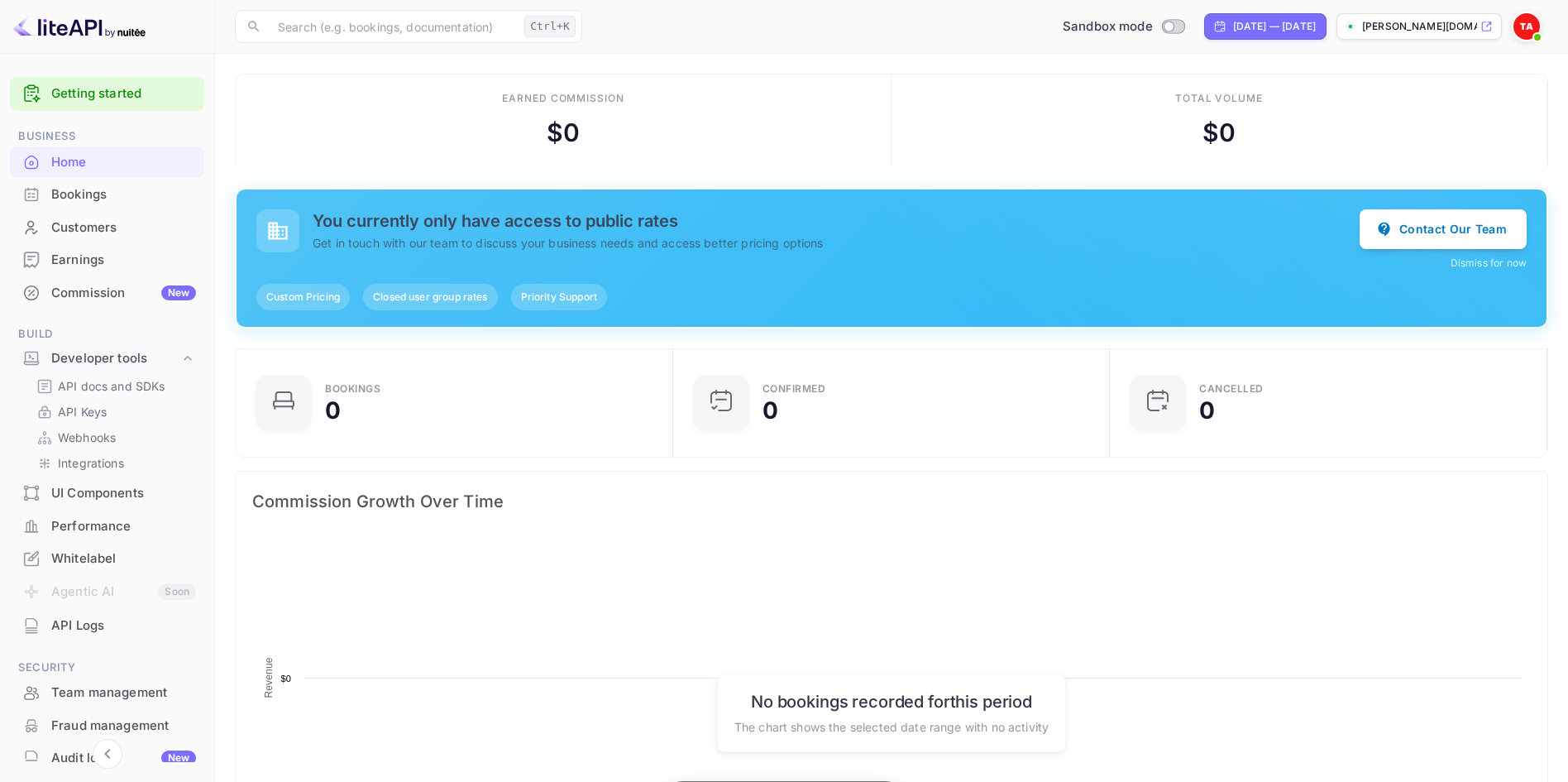
scroll to position [1, 1]
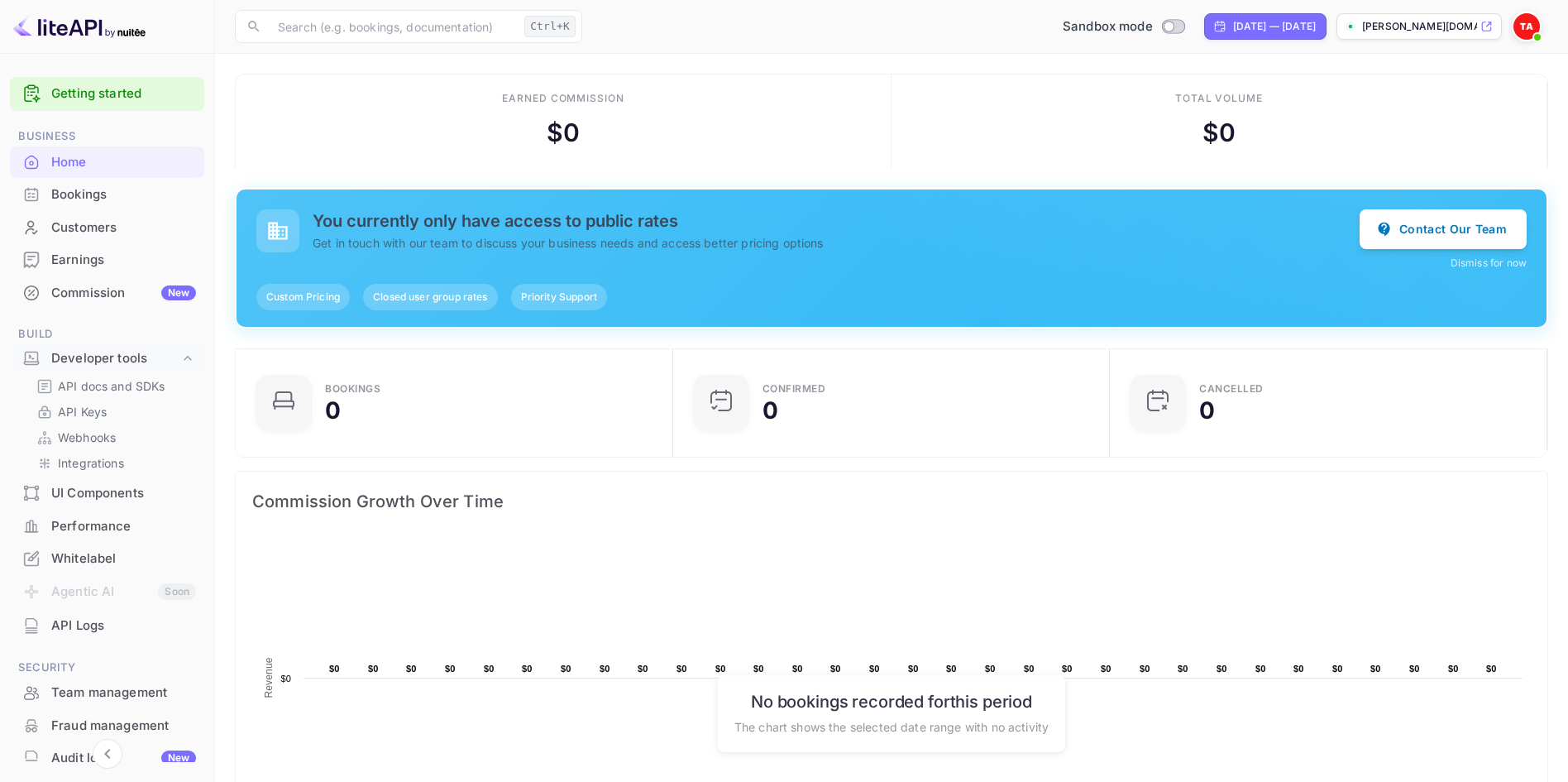
click at [107, 98] on link "Getting started" at bounding box center [123, 94] width 145 height 19
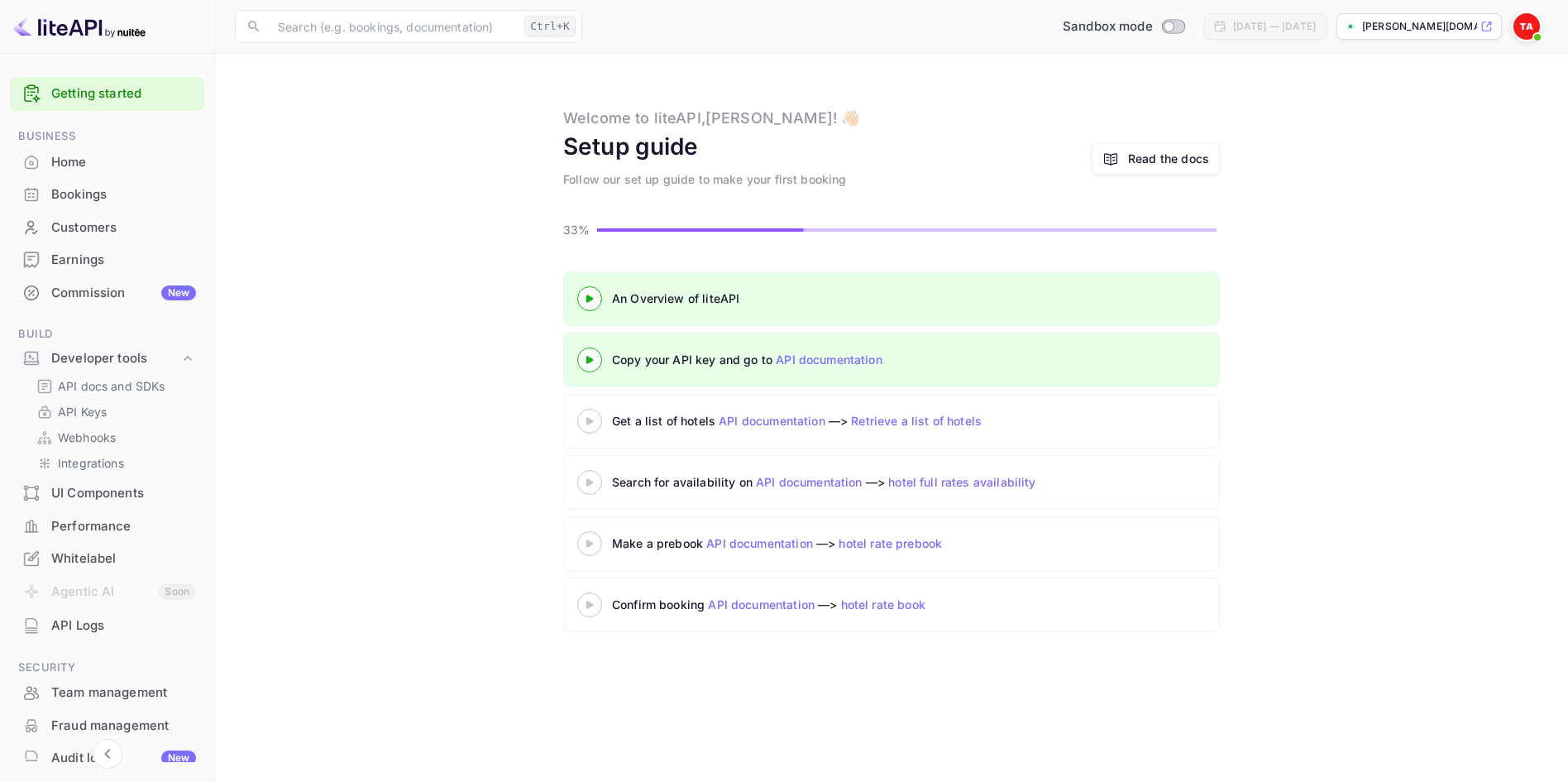
click at [601, 361] on icon at bounding box center [589, 360] width 58 height 8
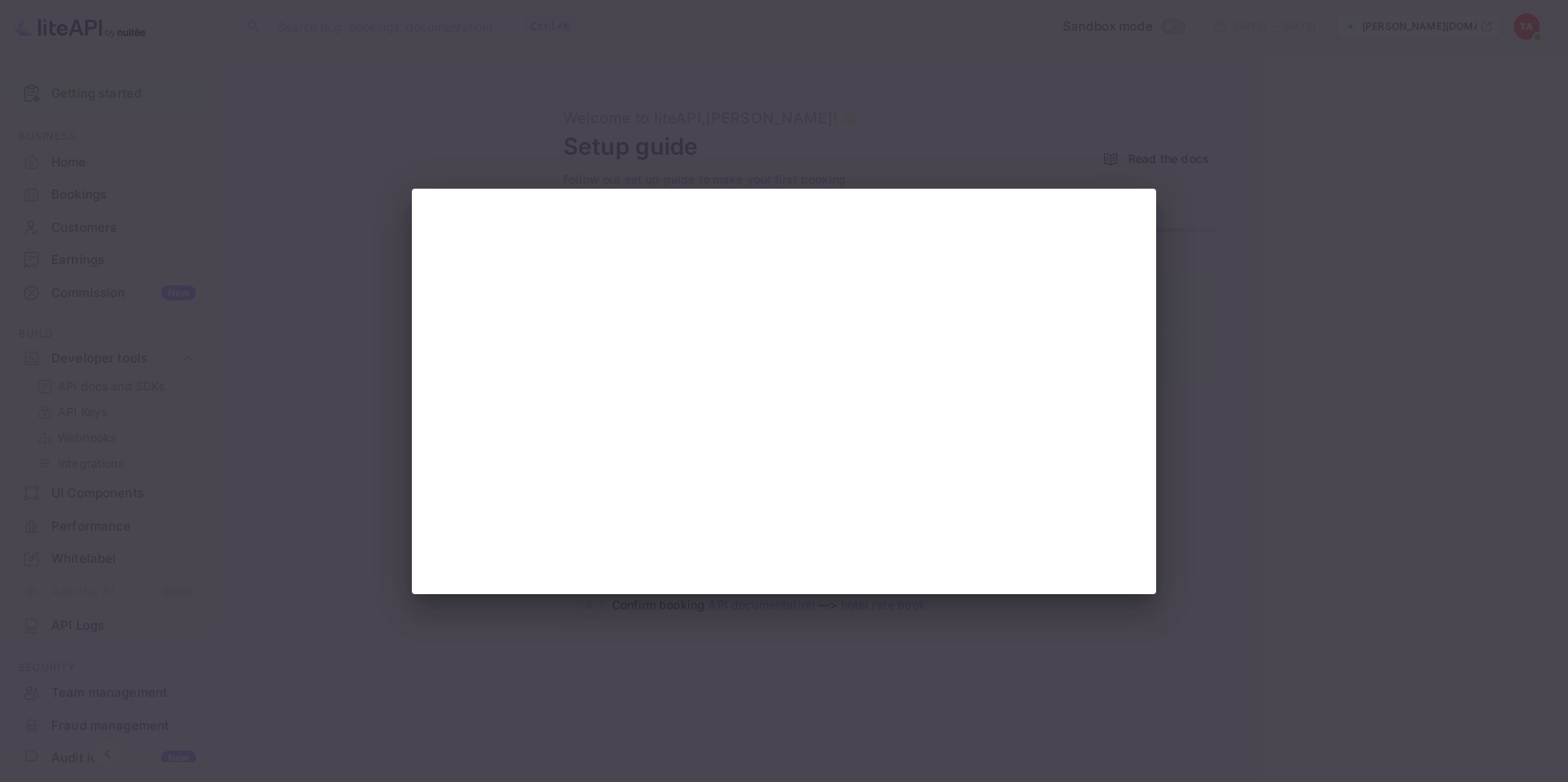
click at [1073, 109] on div at bounding box center [784, 391] width 1568 height 782
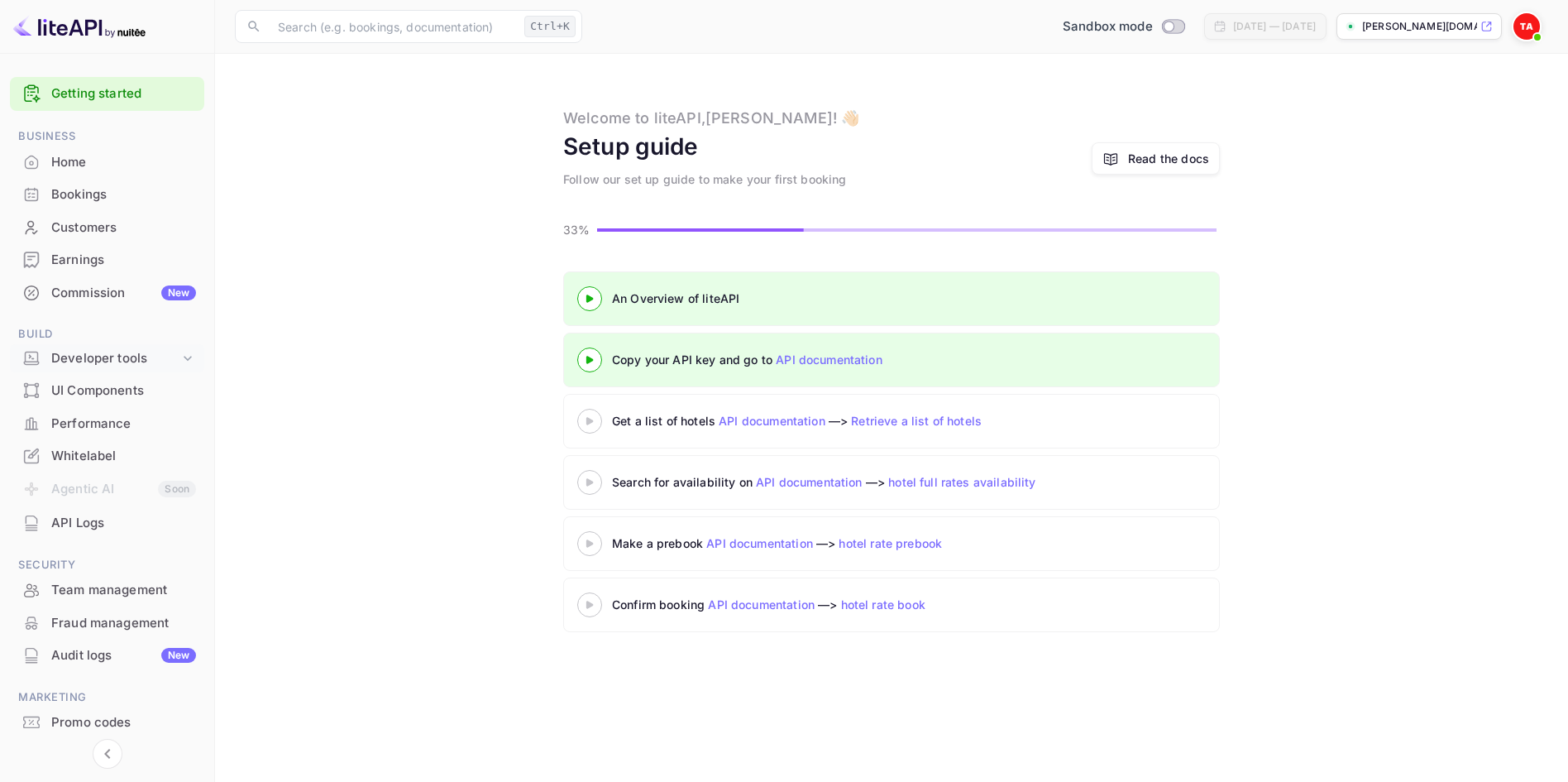
click at [71, 358] on div "Developer tools" at bounding box center [114, 358] width 128 height 19
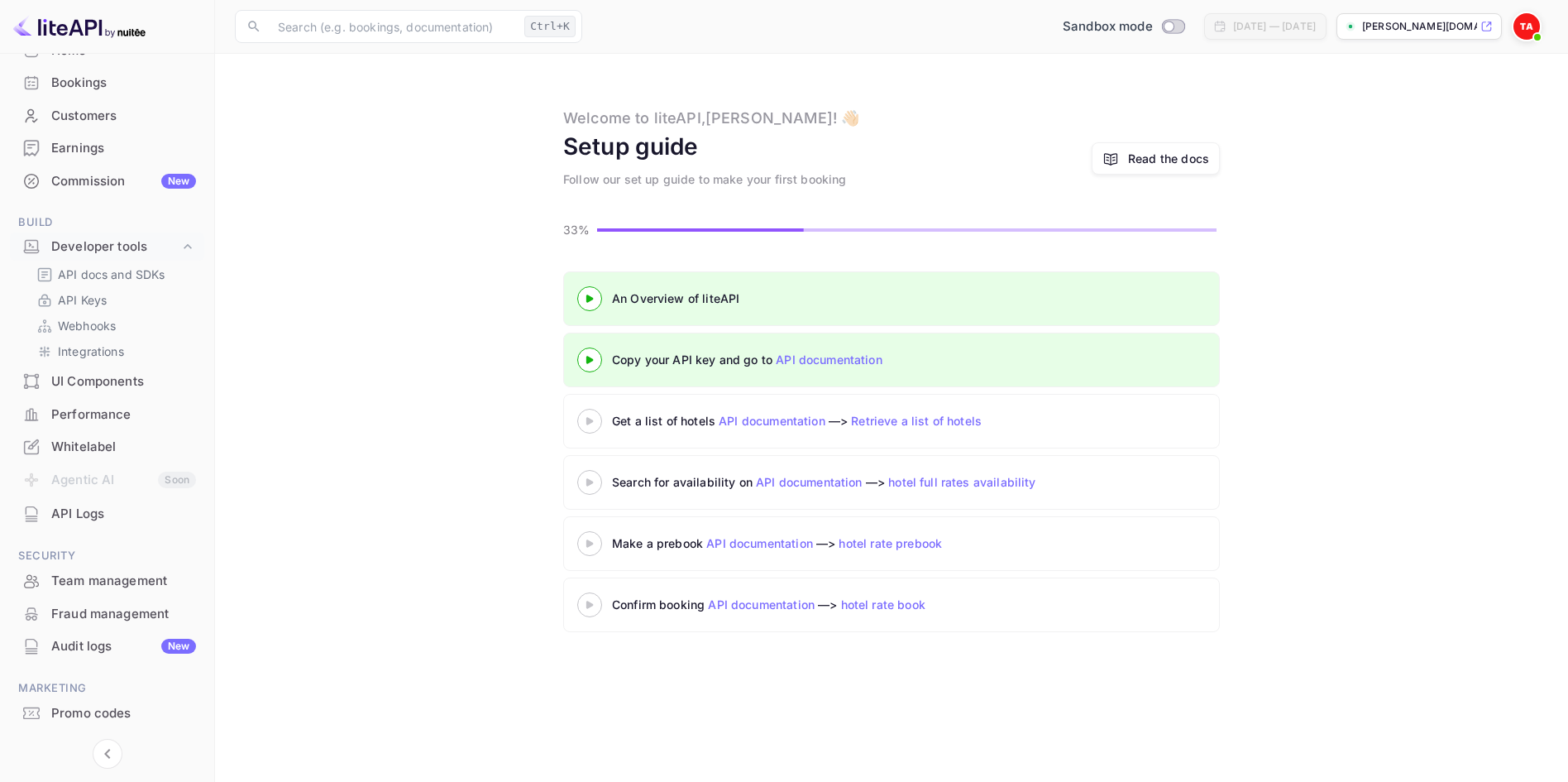
scroll to position [151, 0]
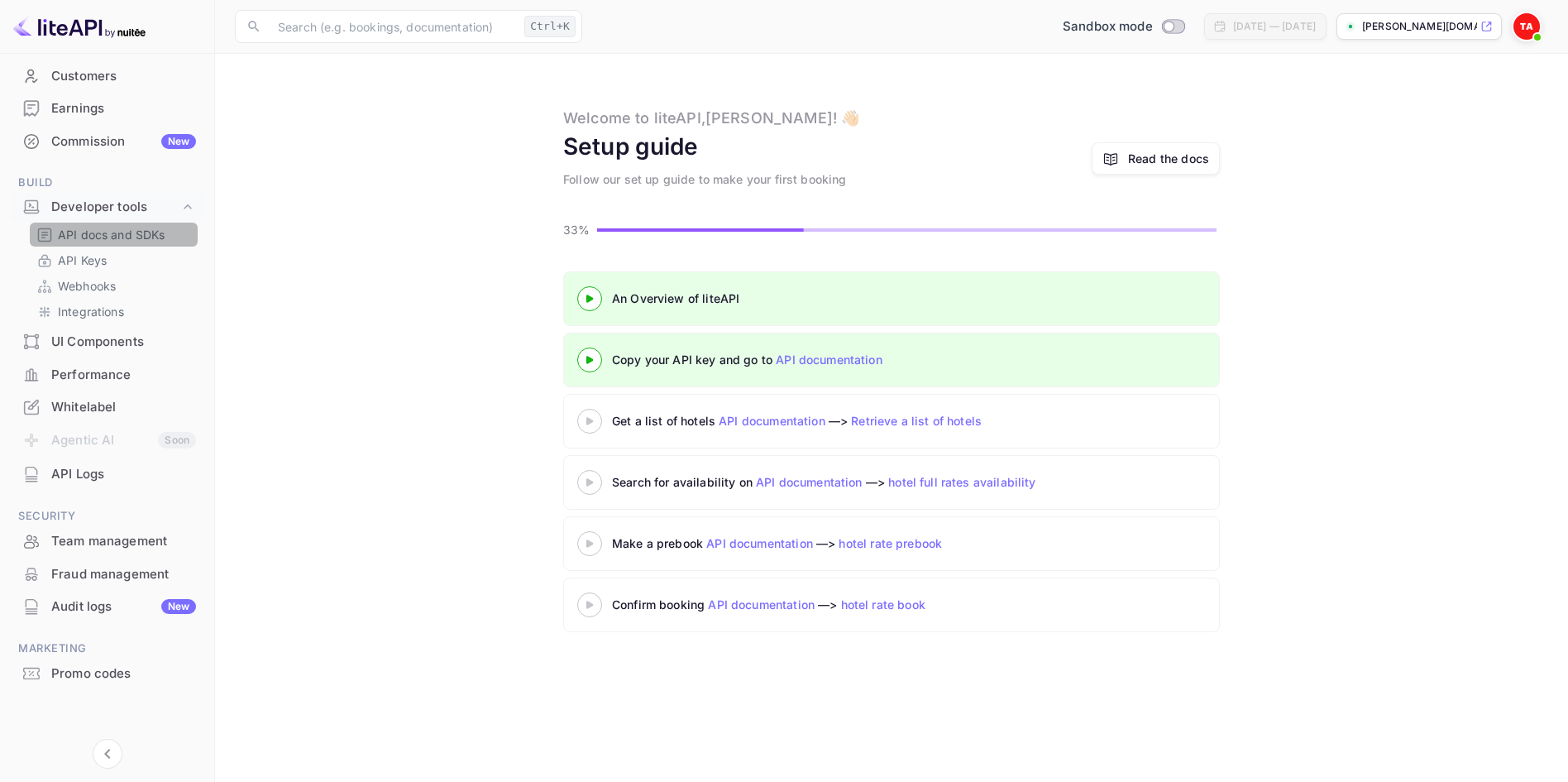
click at [124, 242] on p "API docs and SDKs" at bounding box center [111, 234] width 108 height 18
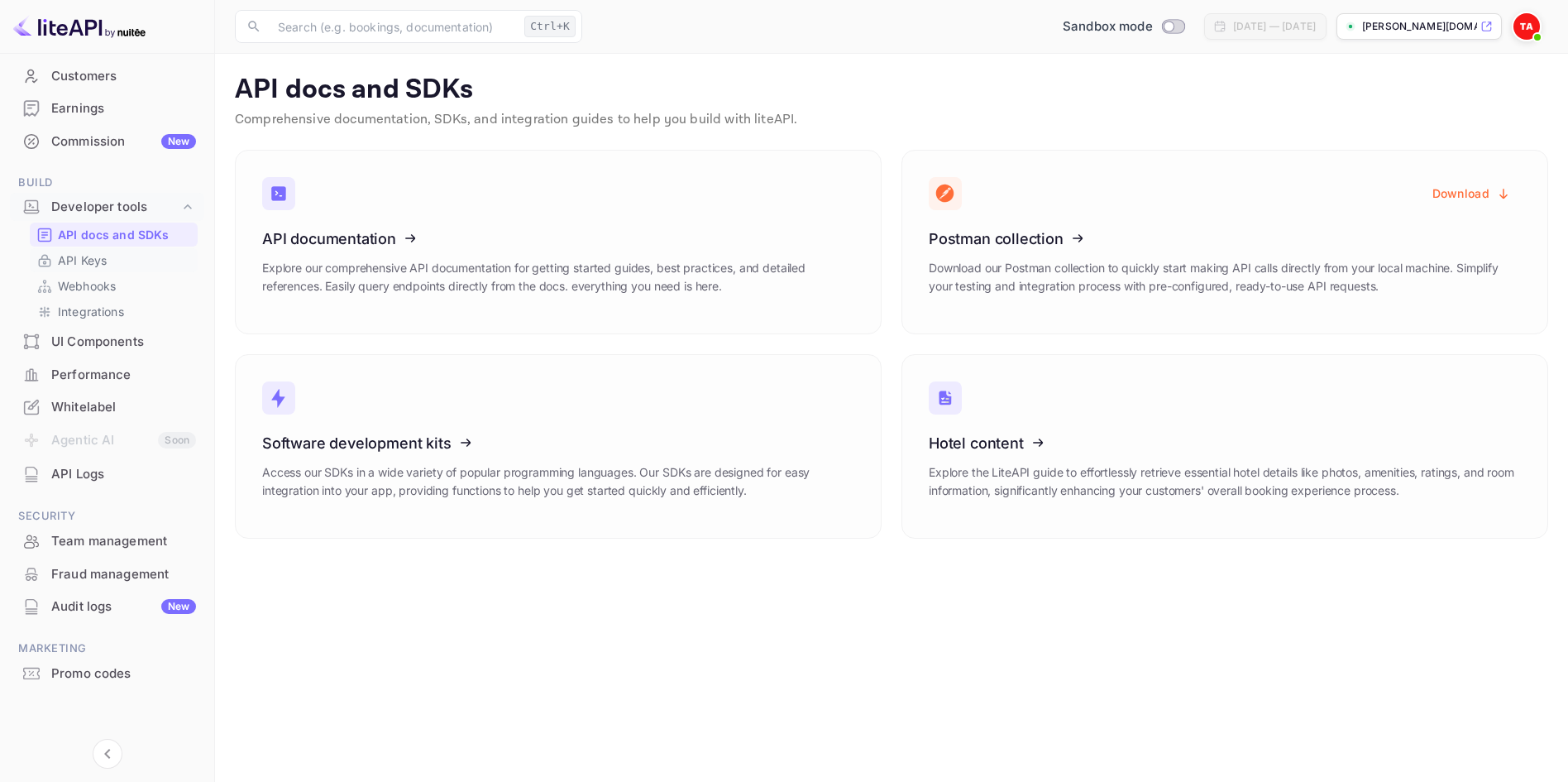
click at [126, 255] on link "API Keys" at bounding box center [114, 260] width 155 height 18
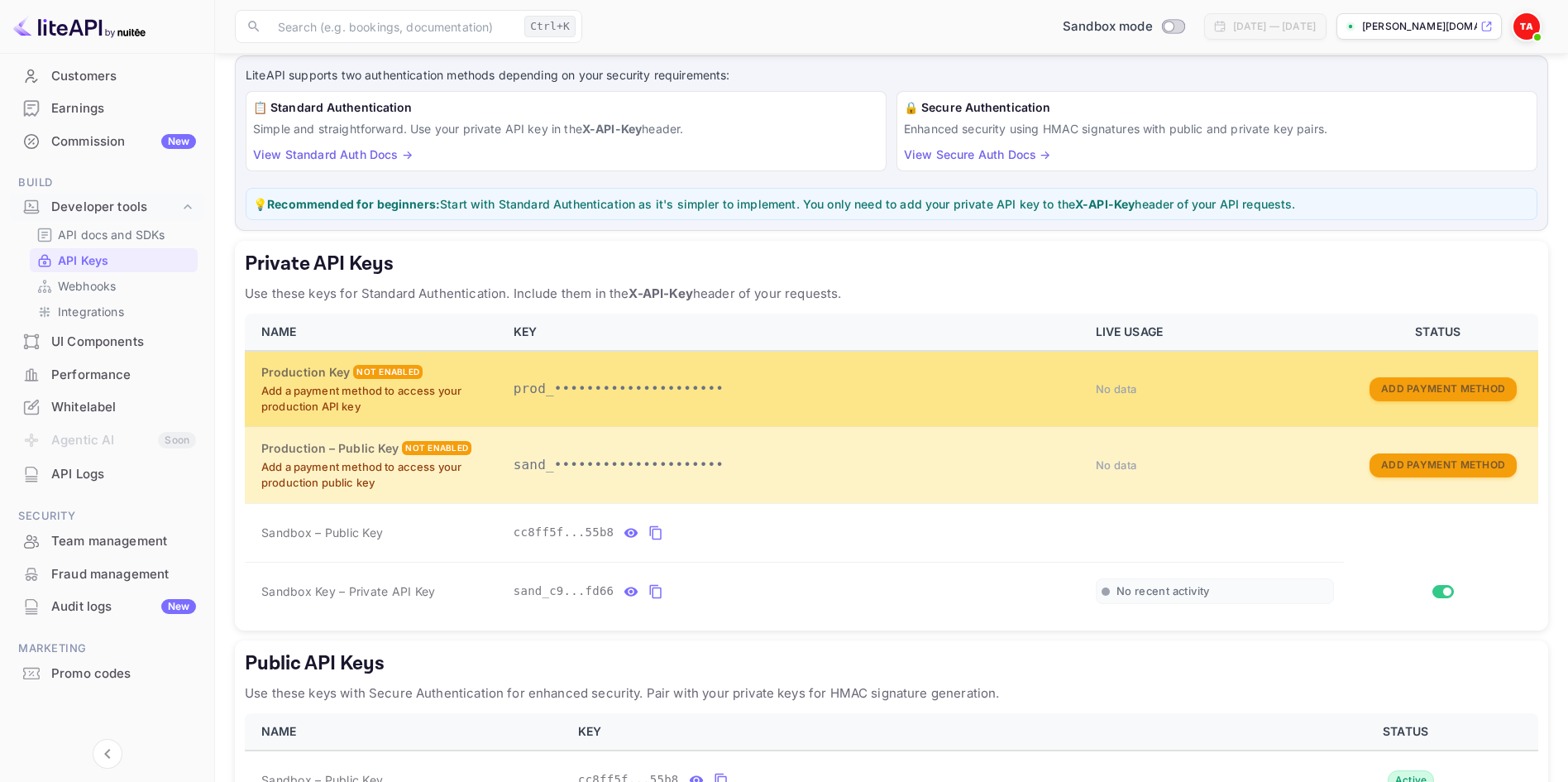
scroll to position [211, 0]
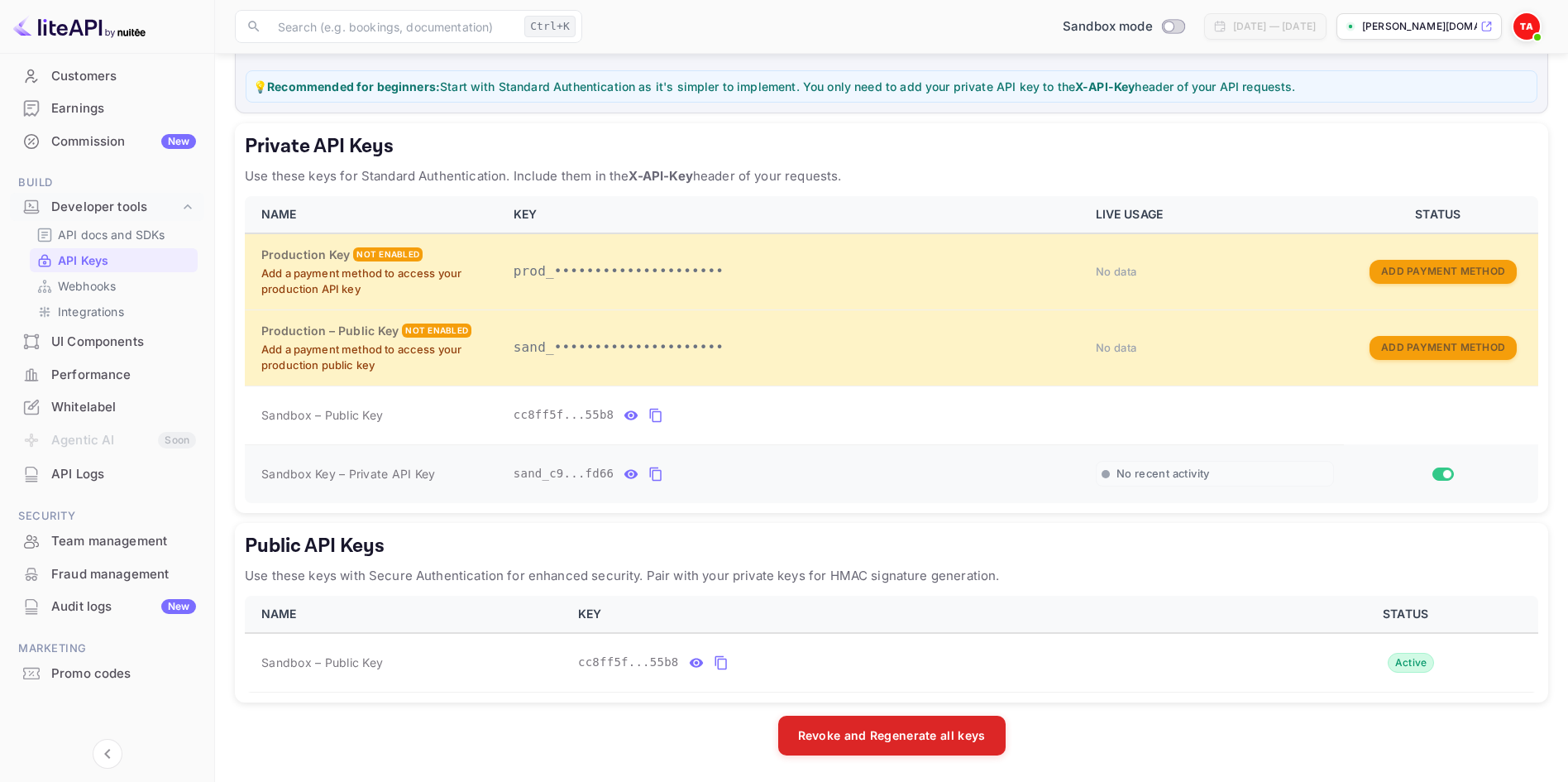
click at [1397, 470] on div "private api keys table" at bounding box center [1444, 474] width 179 height 13
click at [656, 475] on icon "private api keys table" at bounding box center [656, 474] width 15 height 20
